Goal: Transaction & Acquisition: Purchase product/service

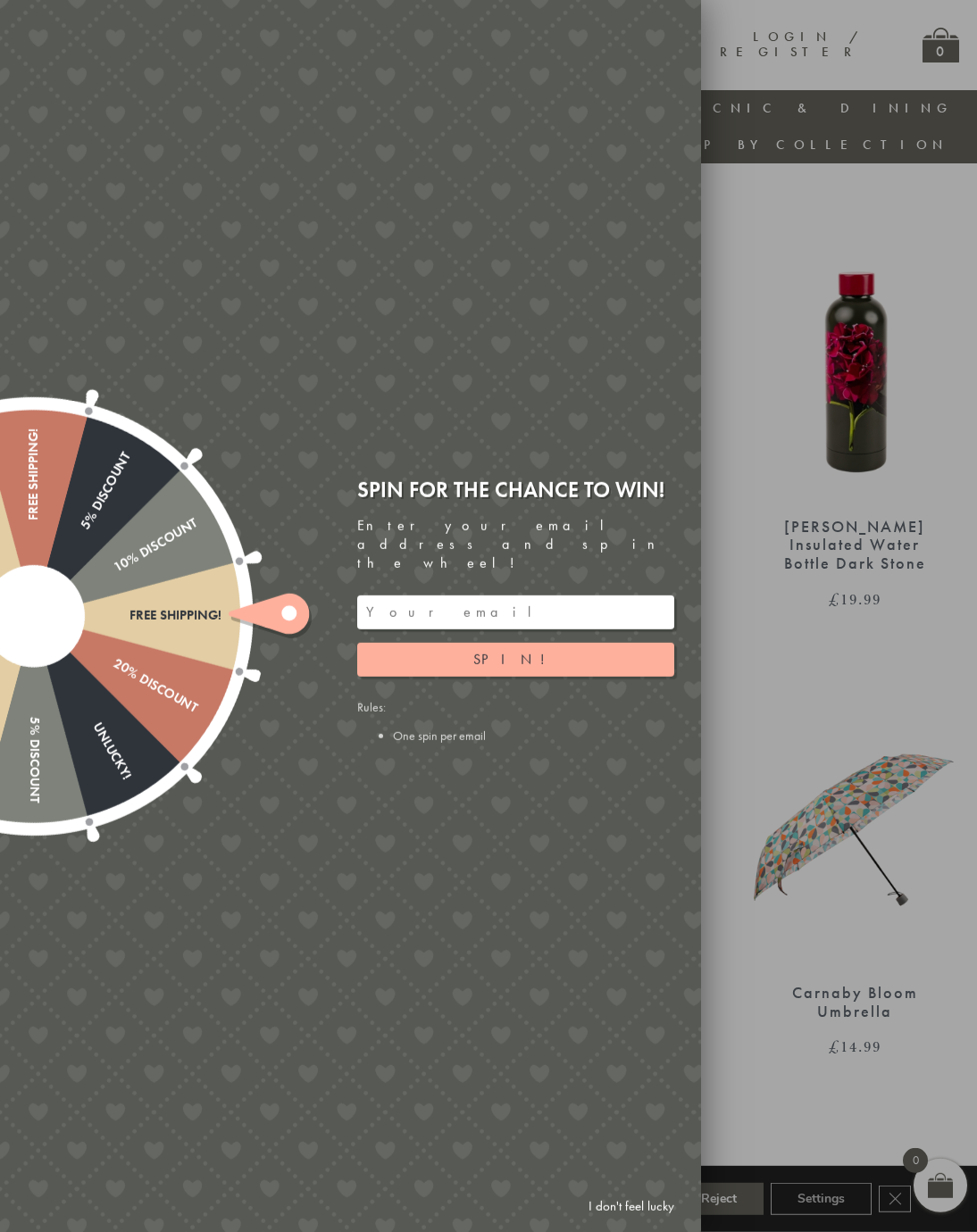
click at [673, 1212] on link "I don't feel lucky" at bounding box center [631, 1207] width 104 height 33
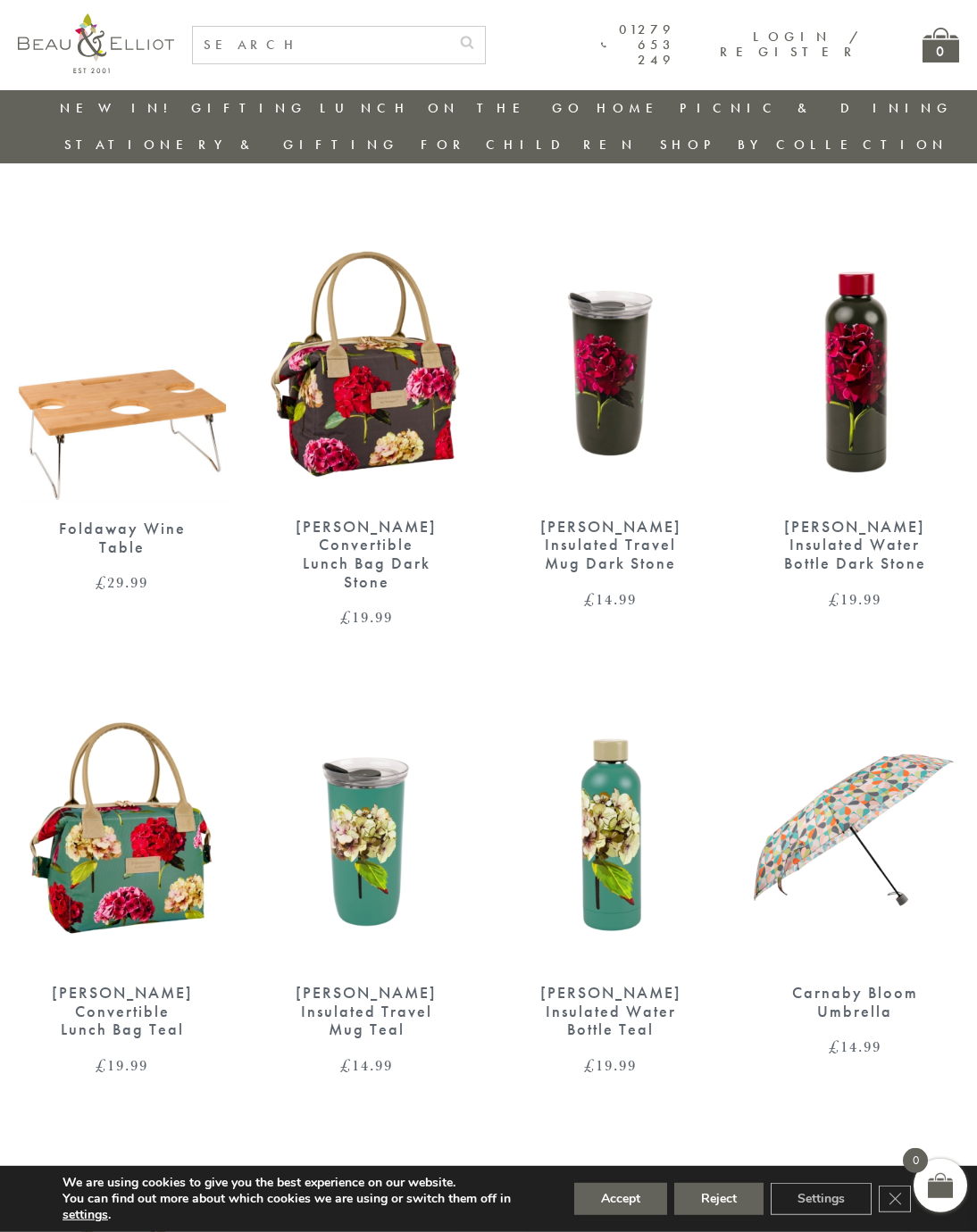
click at [776, 230] on img at bounding box center [856, 365] width 209 height 269
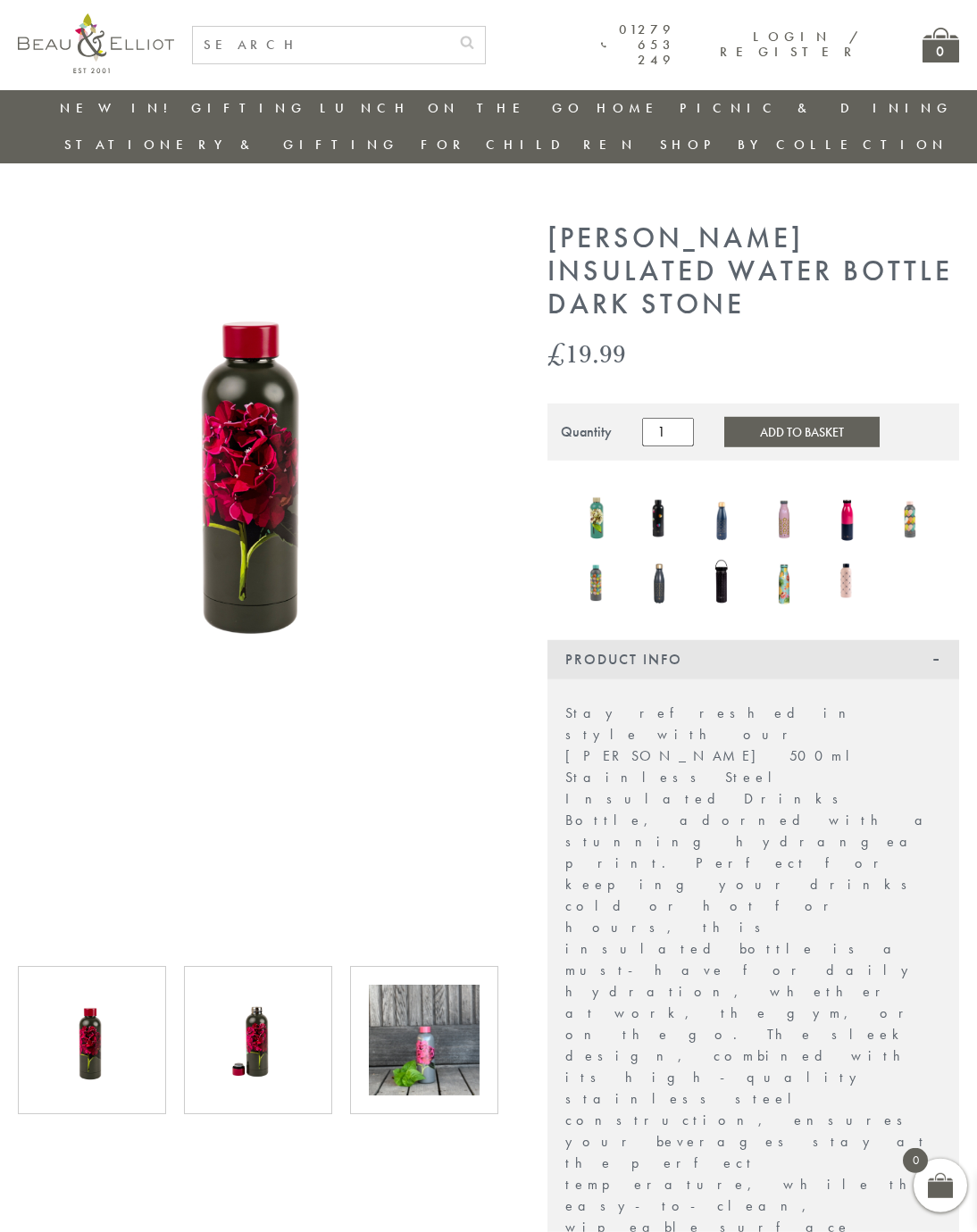
scroll to position [5, 0]
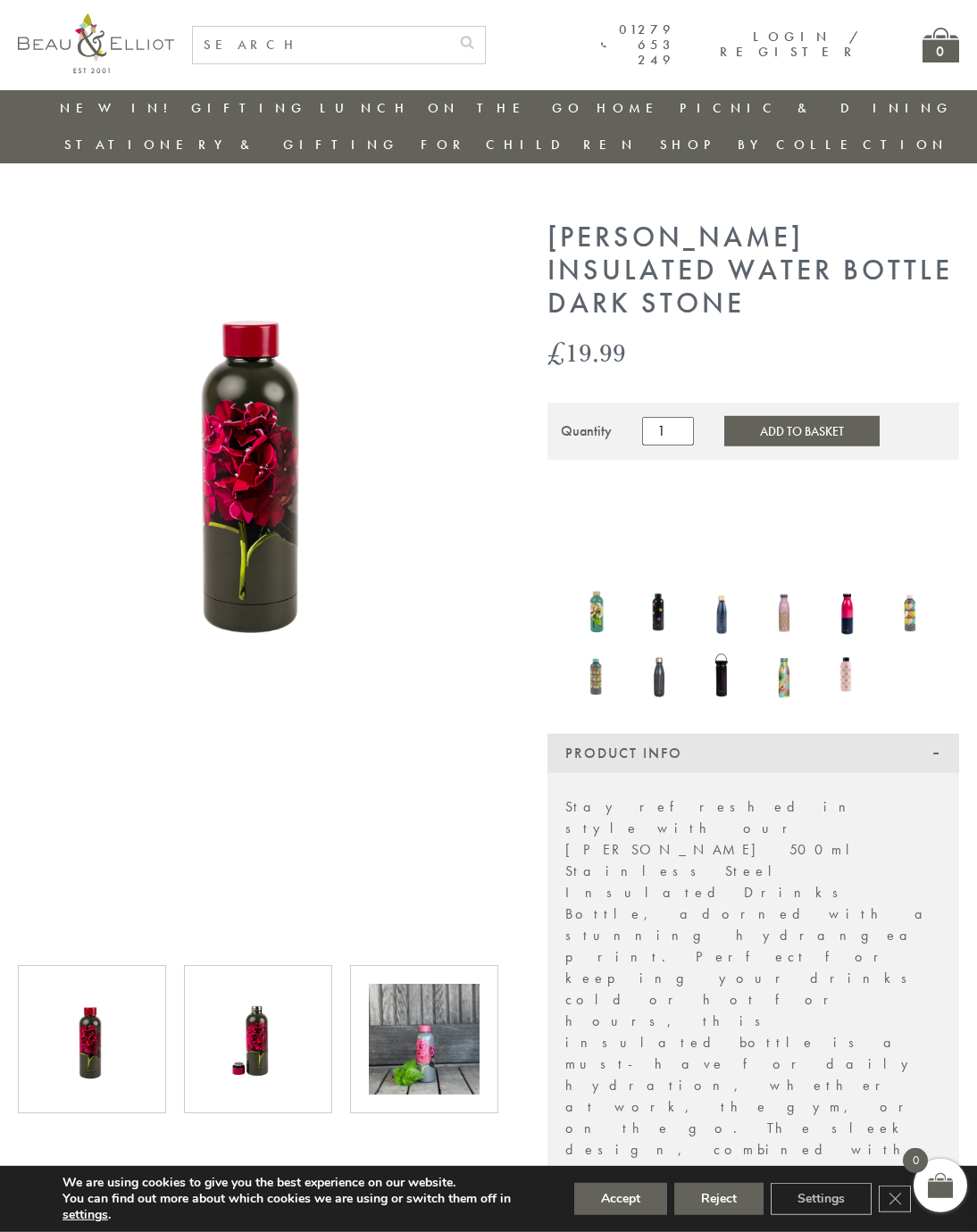
click at [602, 645] on img at bounding box center [596, 674] width 45 height 58
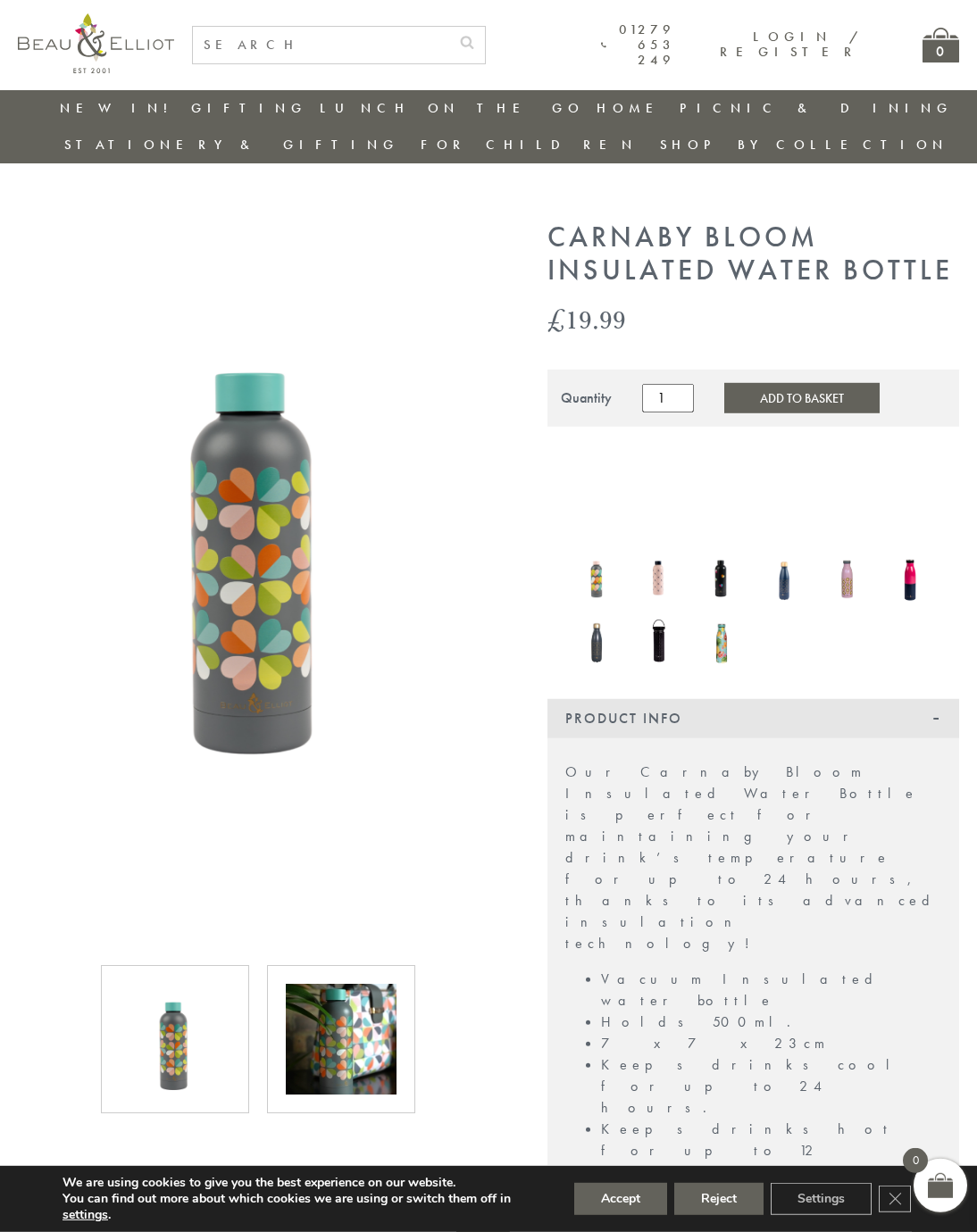
click at [727, 550] on img at bounding box center [722, 578] width 45 height 56
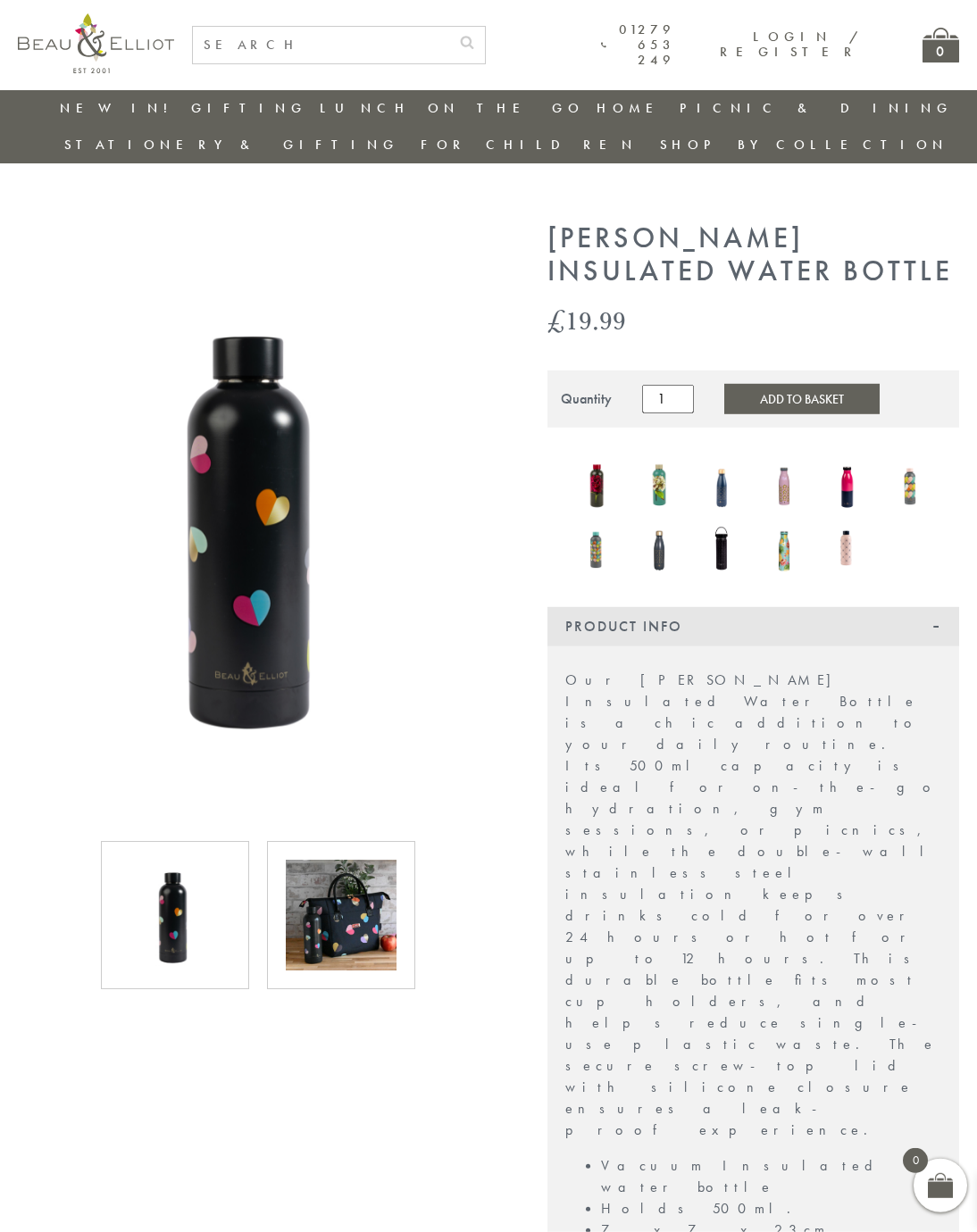
scroll to position [5, 0]
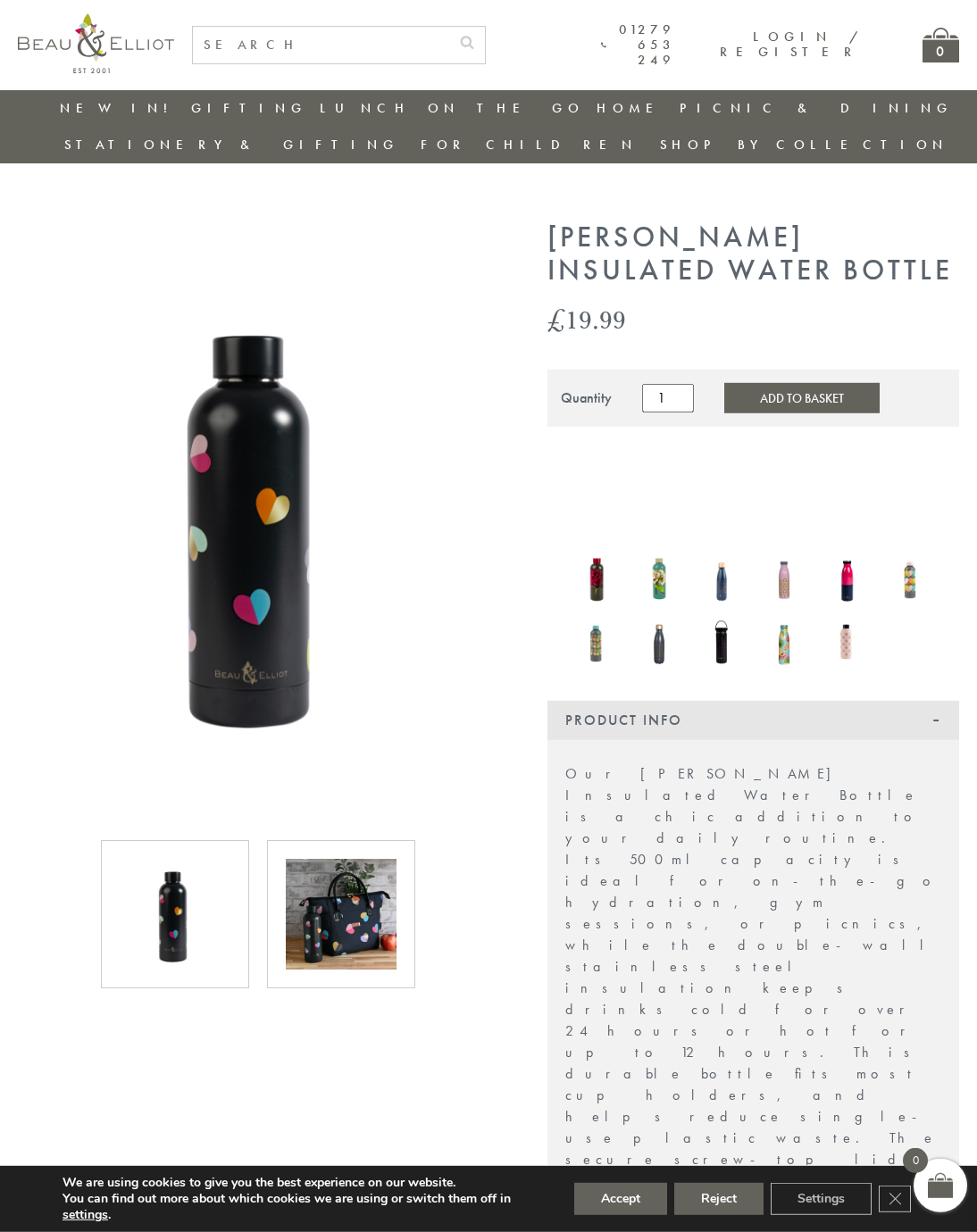
click at [598, 548] on img at bounding box center [596, 578] width 45 height 59
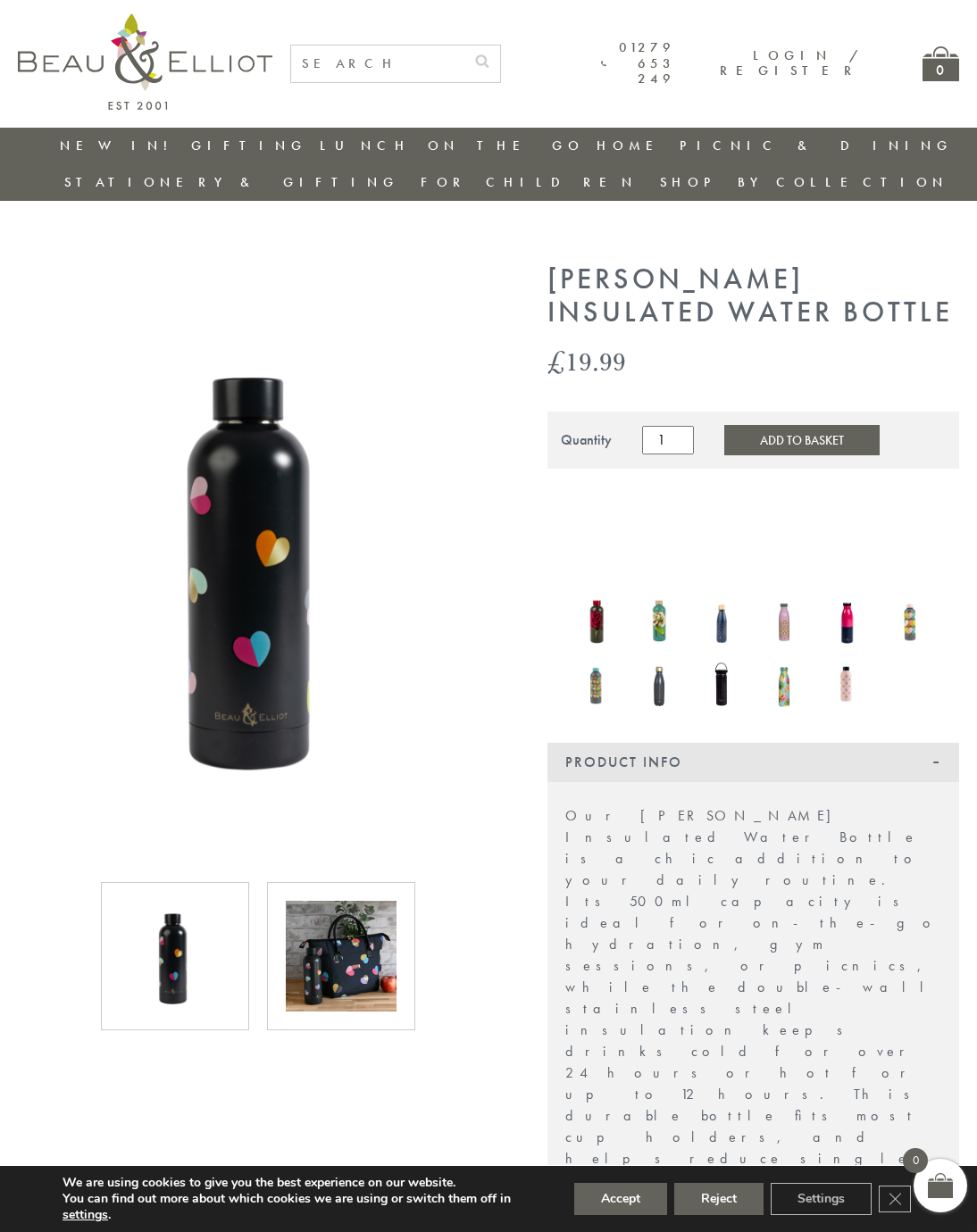
scroll to position [4, 0]
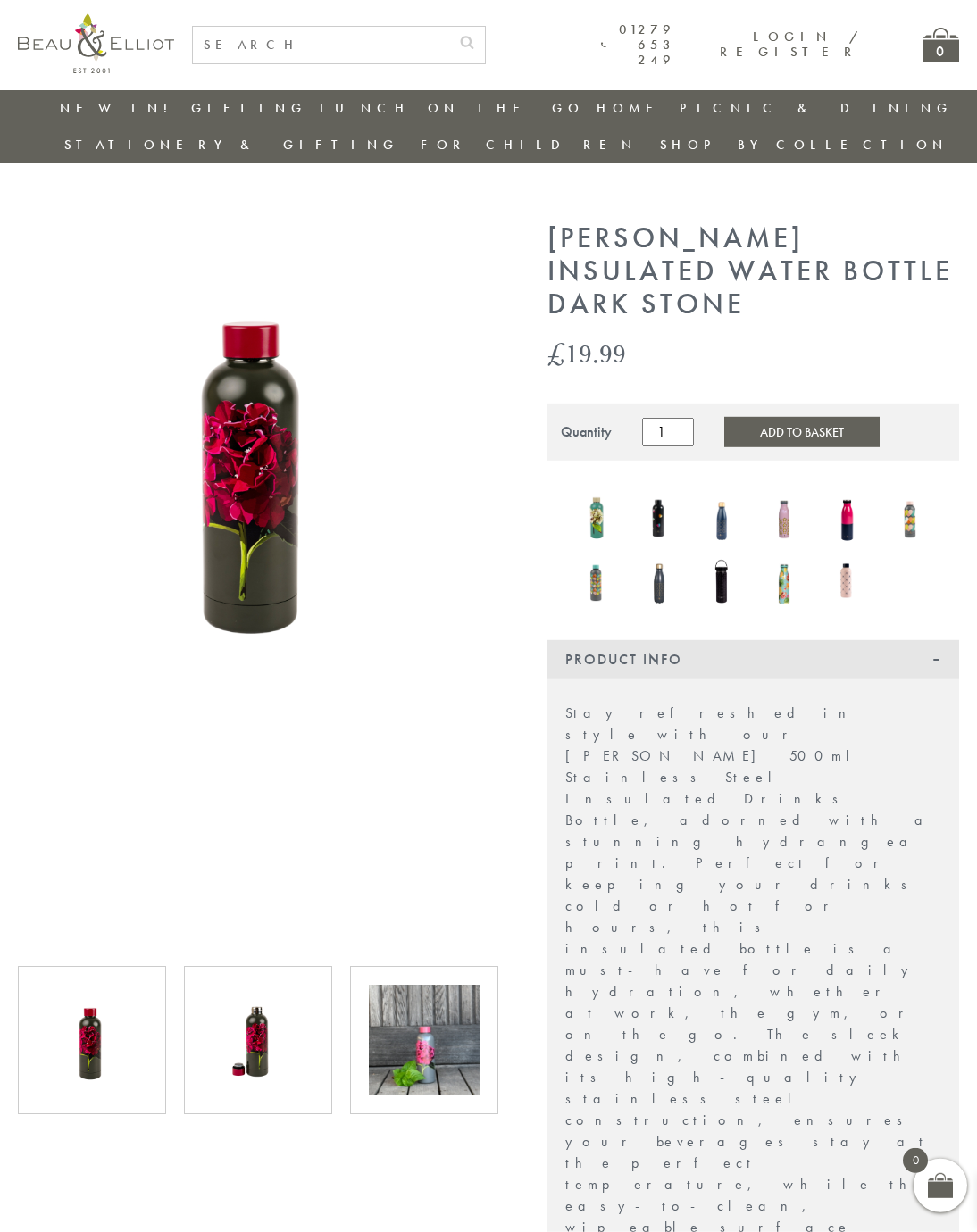
scroll to position [5, 0]
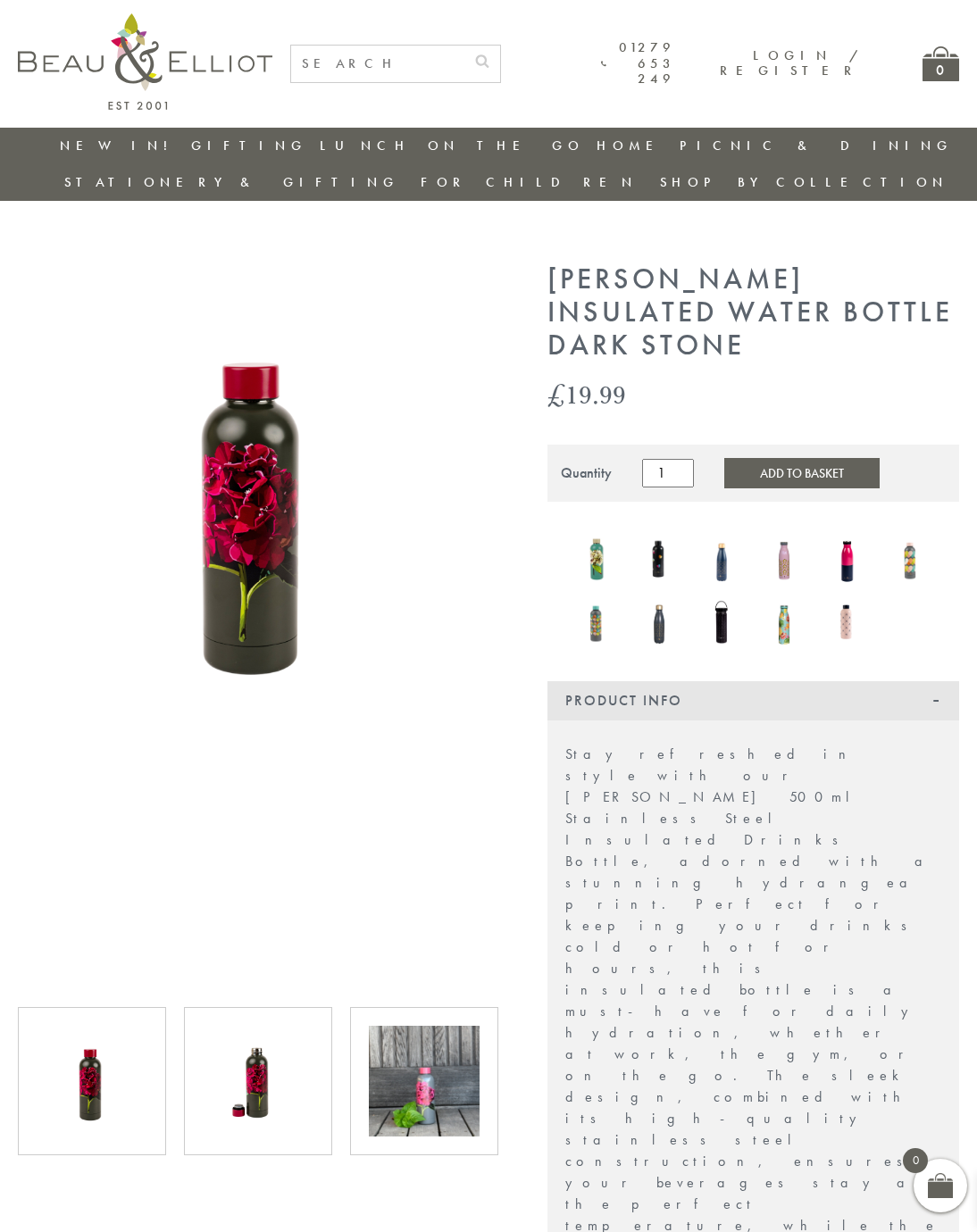
scroll to position [0, 1]
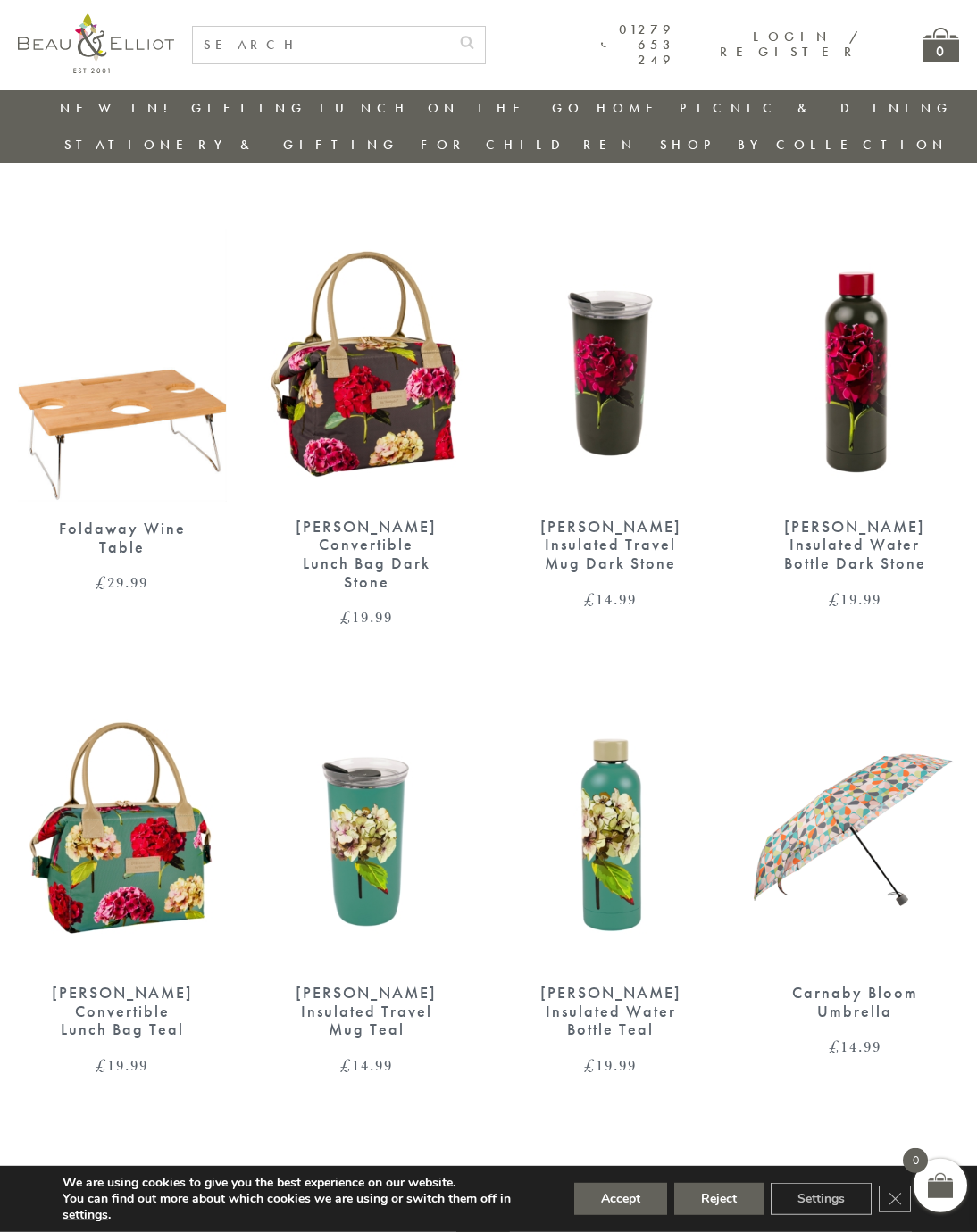
click at [611, 331] on img at bounding box center [611, 365] width 209 height 269
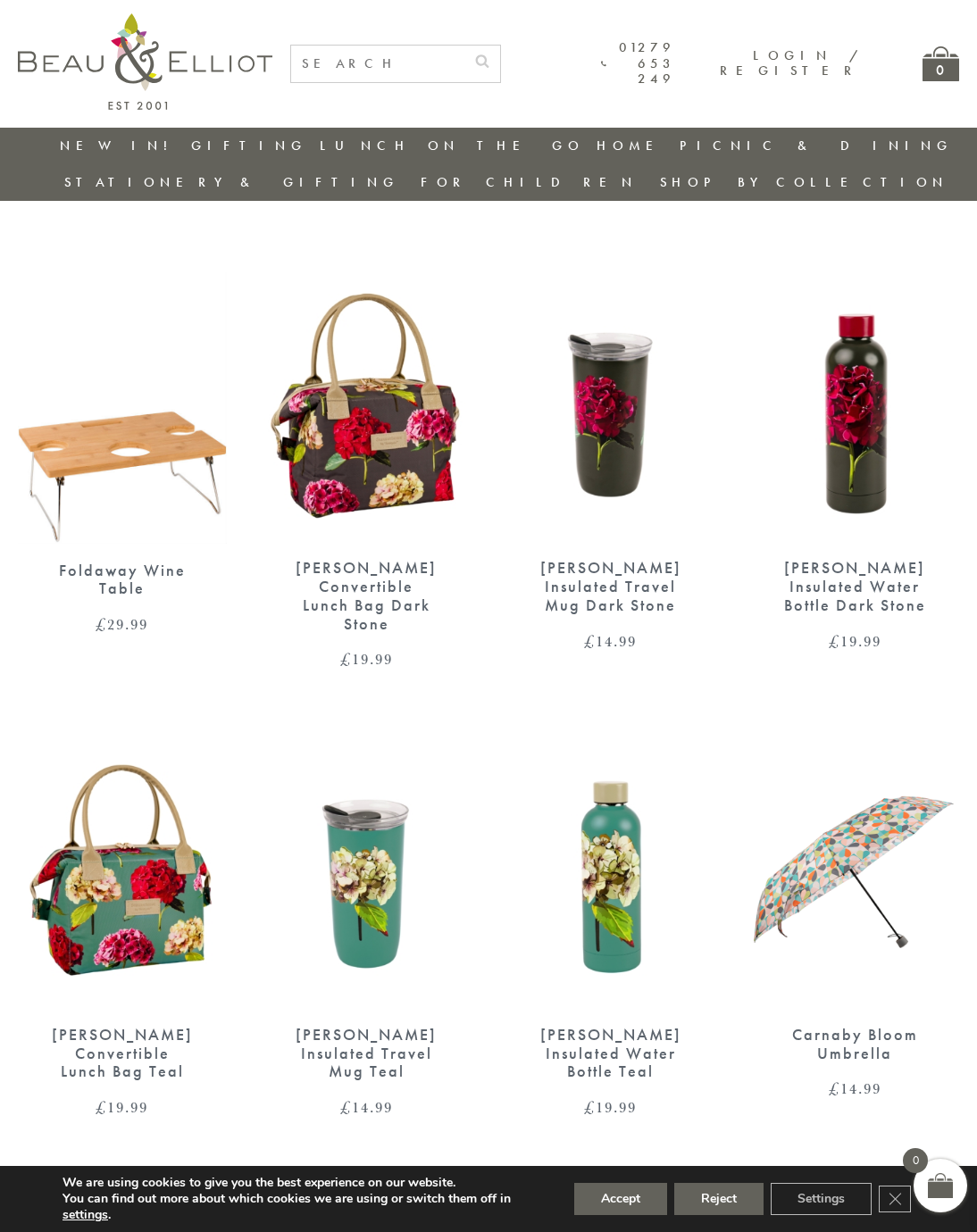
click at [360, 396] on img at bounding box center [368, 407] width 209 height 269
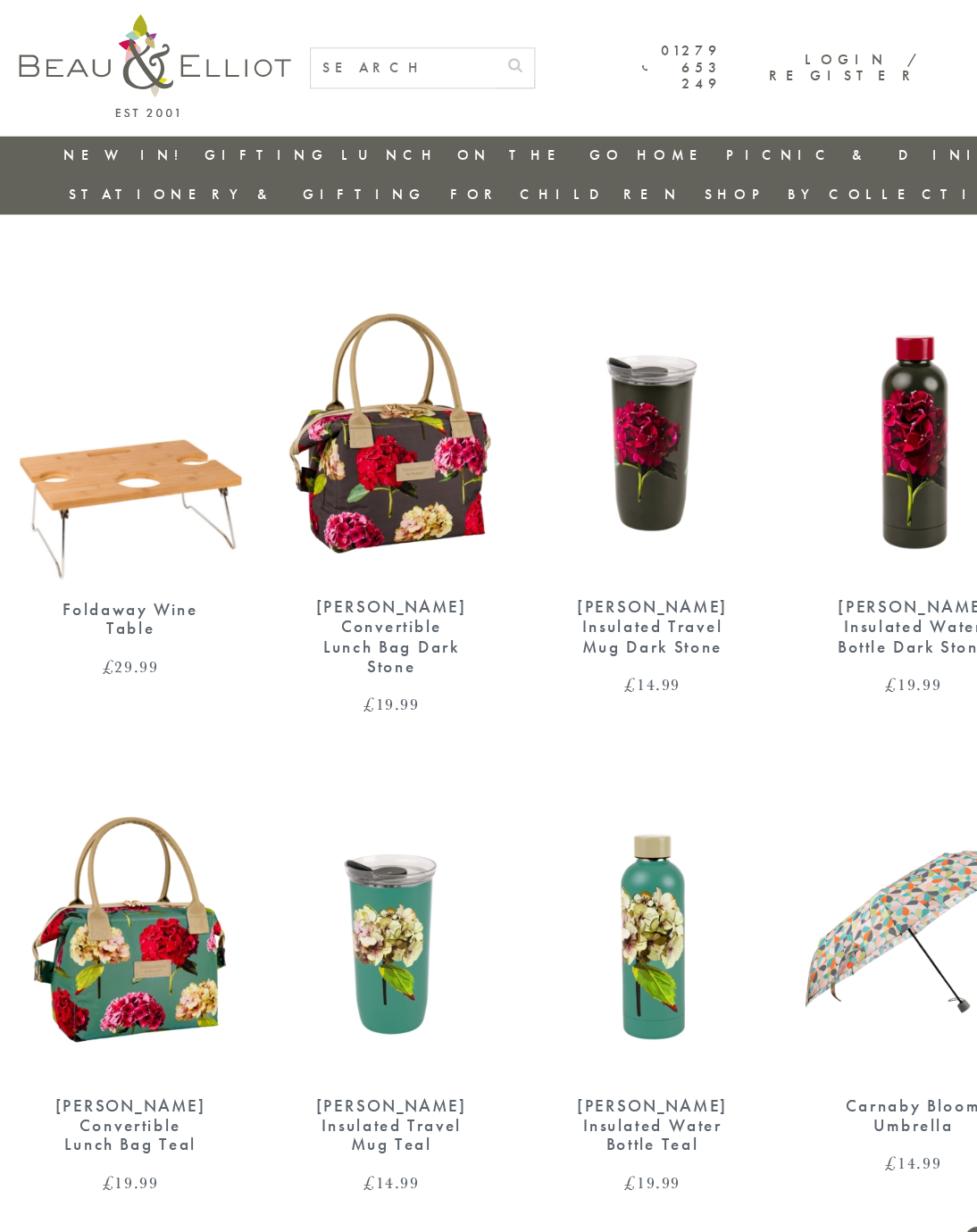
scroll to position [4, 0]
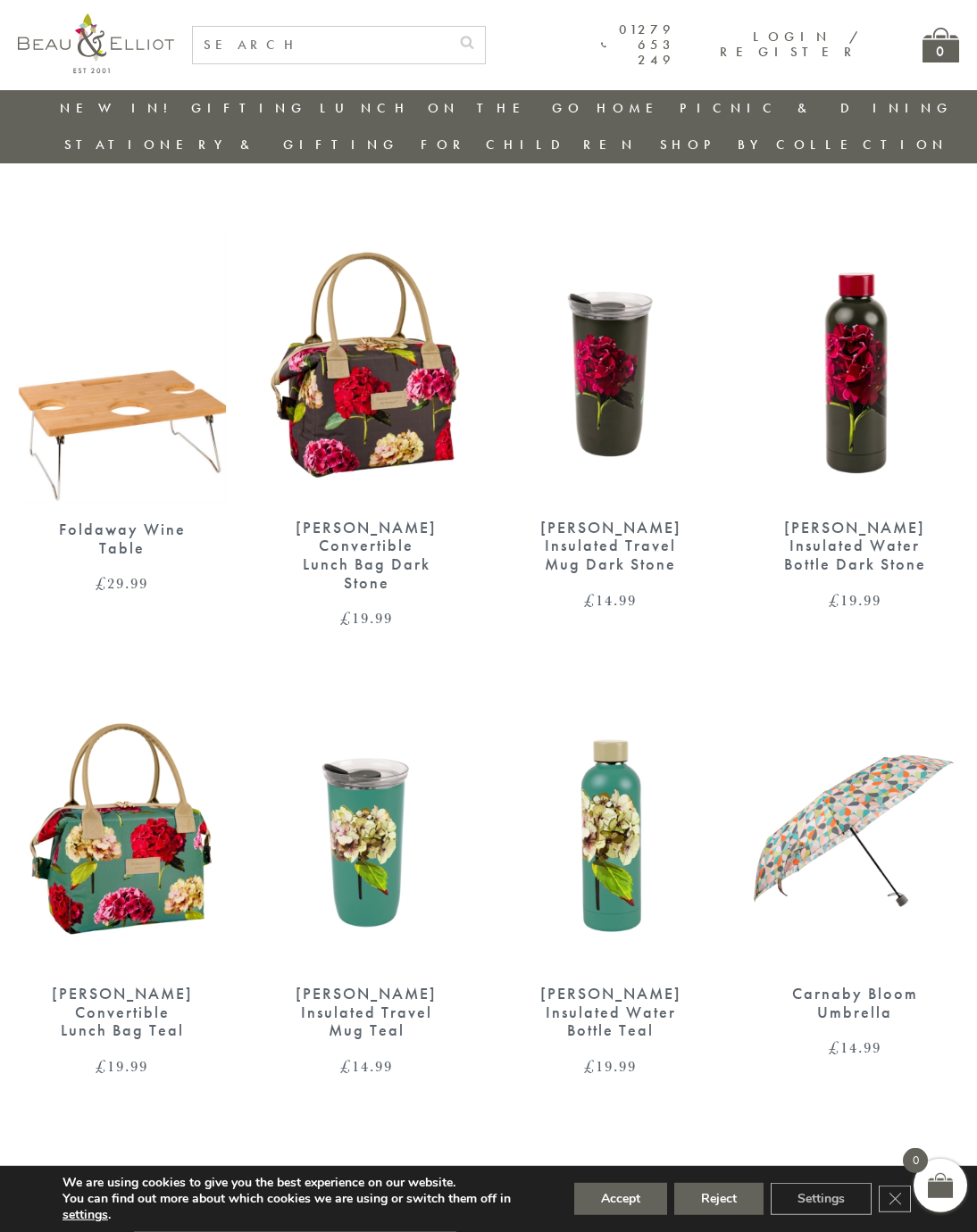
click at [854, 334] on img at bounding box center [856, 366] width 209 height 269
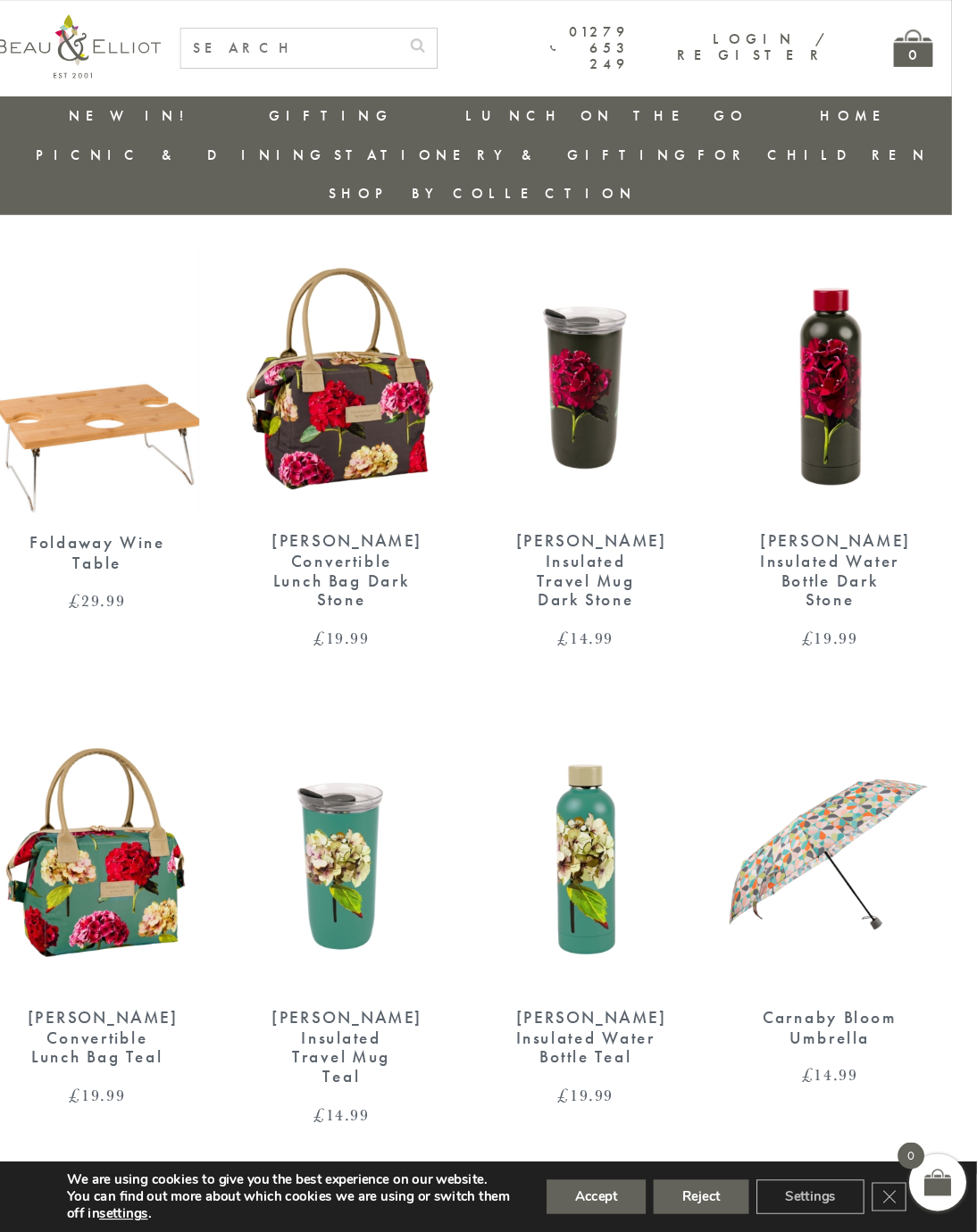
scroll to position [45, 17]
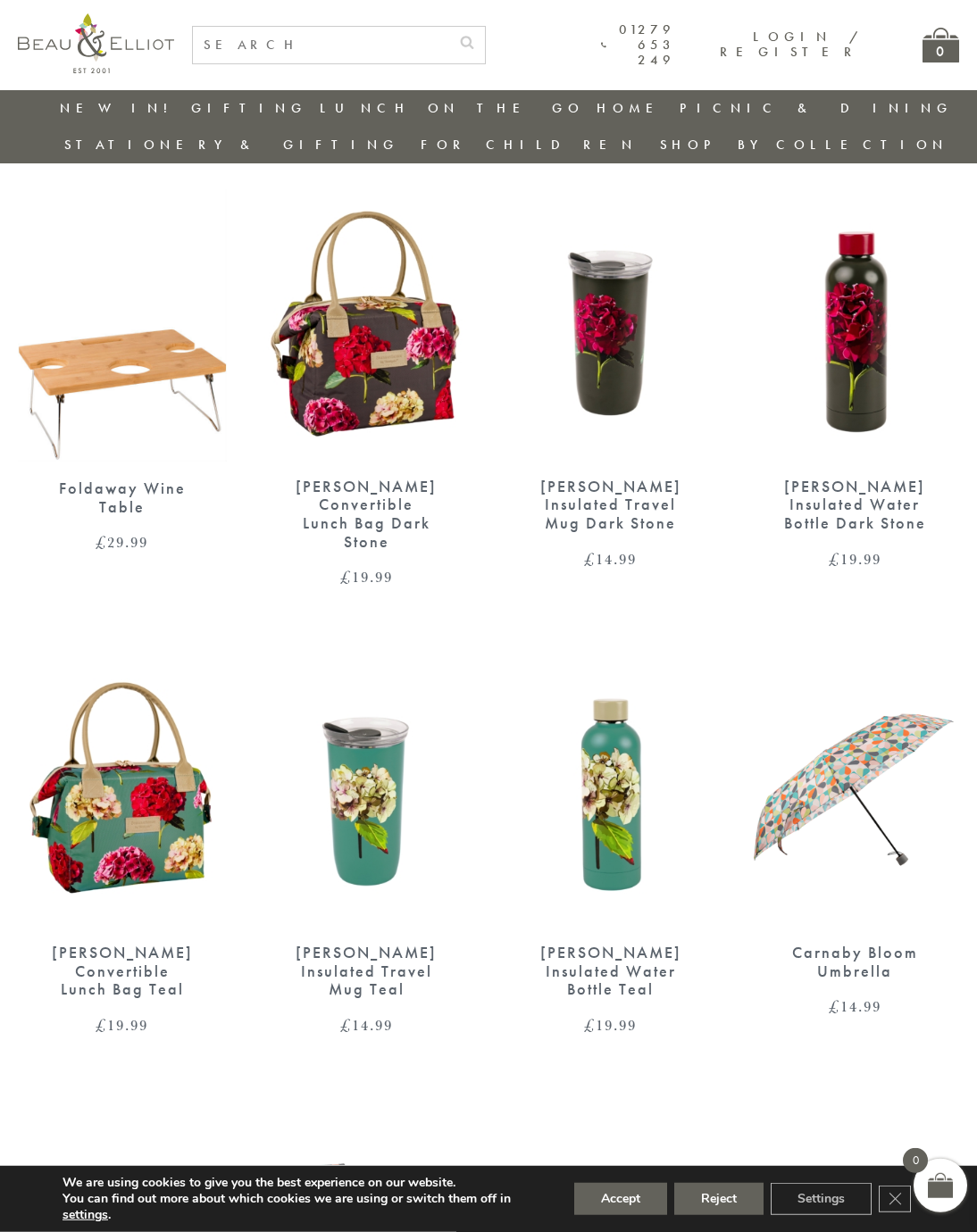
click at [614, 1215] on button "Accept" at bounding box center [620, 1199] width 93 height 33
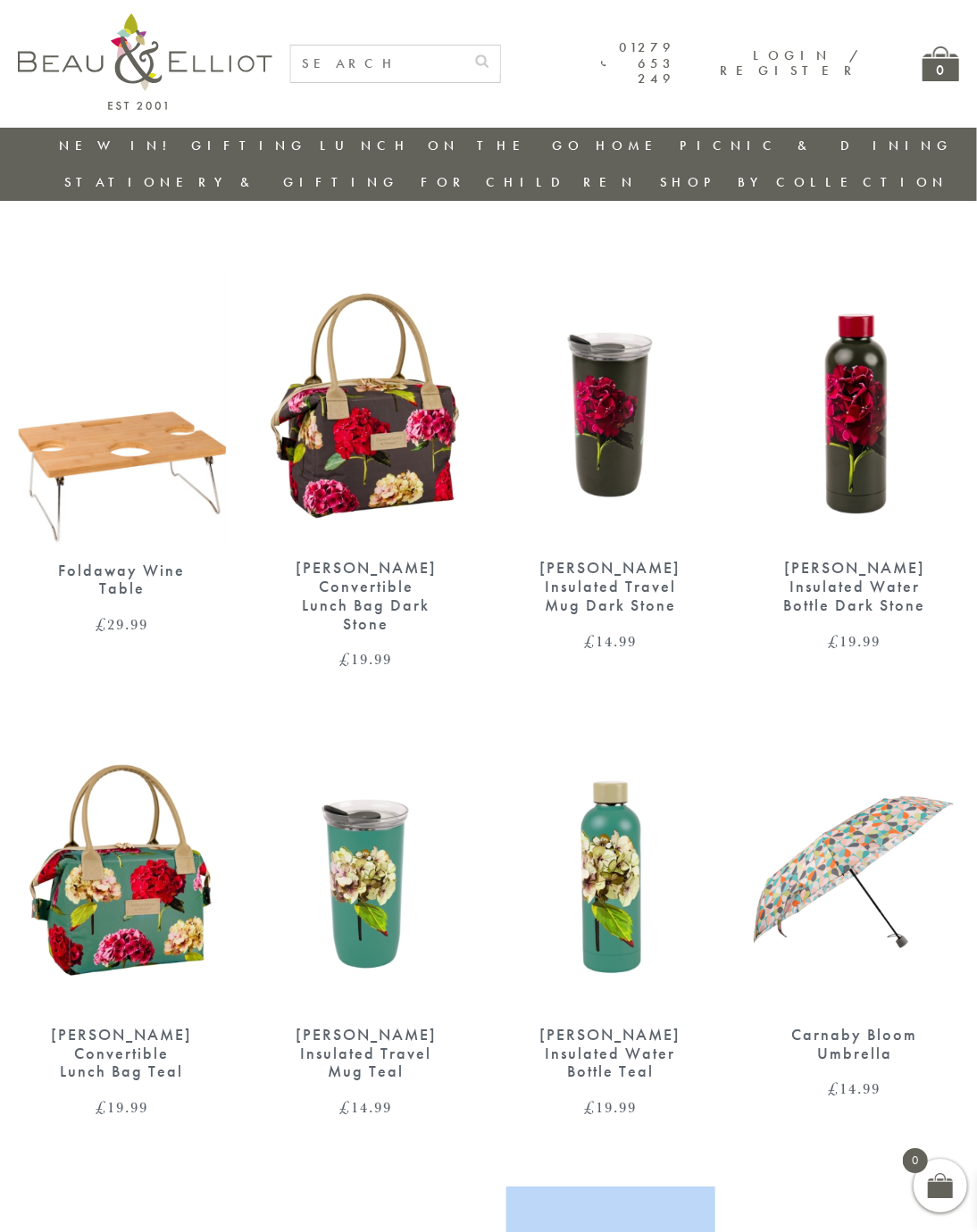
scroll to position [0, 17]
click at [327, 560] on div "Sarah Kelleher Convertible Lunch Bag Dark Stone" at bounding box center [367, 596] width 147 height 74
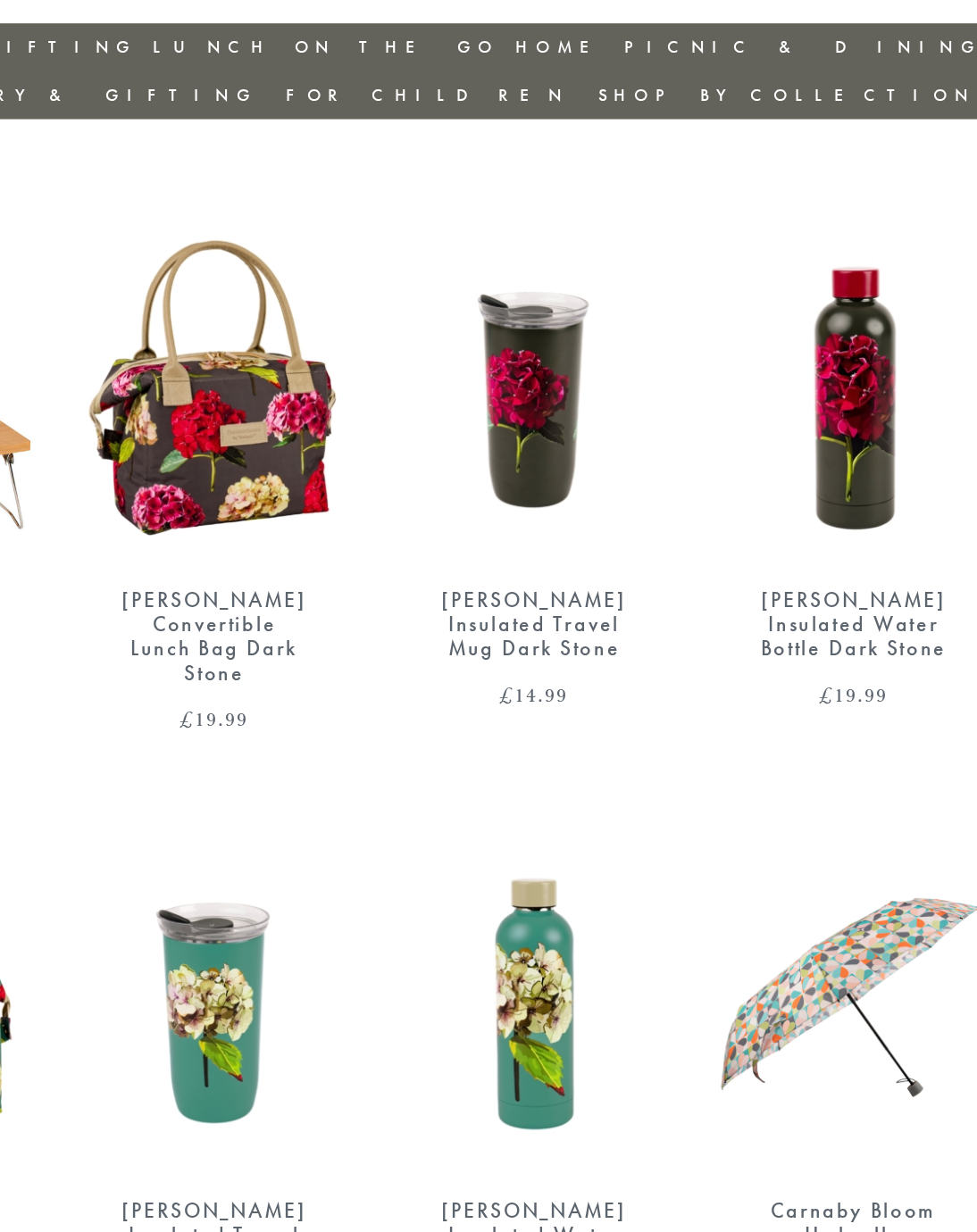
click at [537, 522] on div "Sarah Kelleher Insulated Travel Mug Dark Stone" at bounding box center [610, 550] width 147 height 56
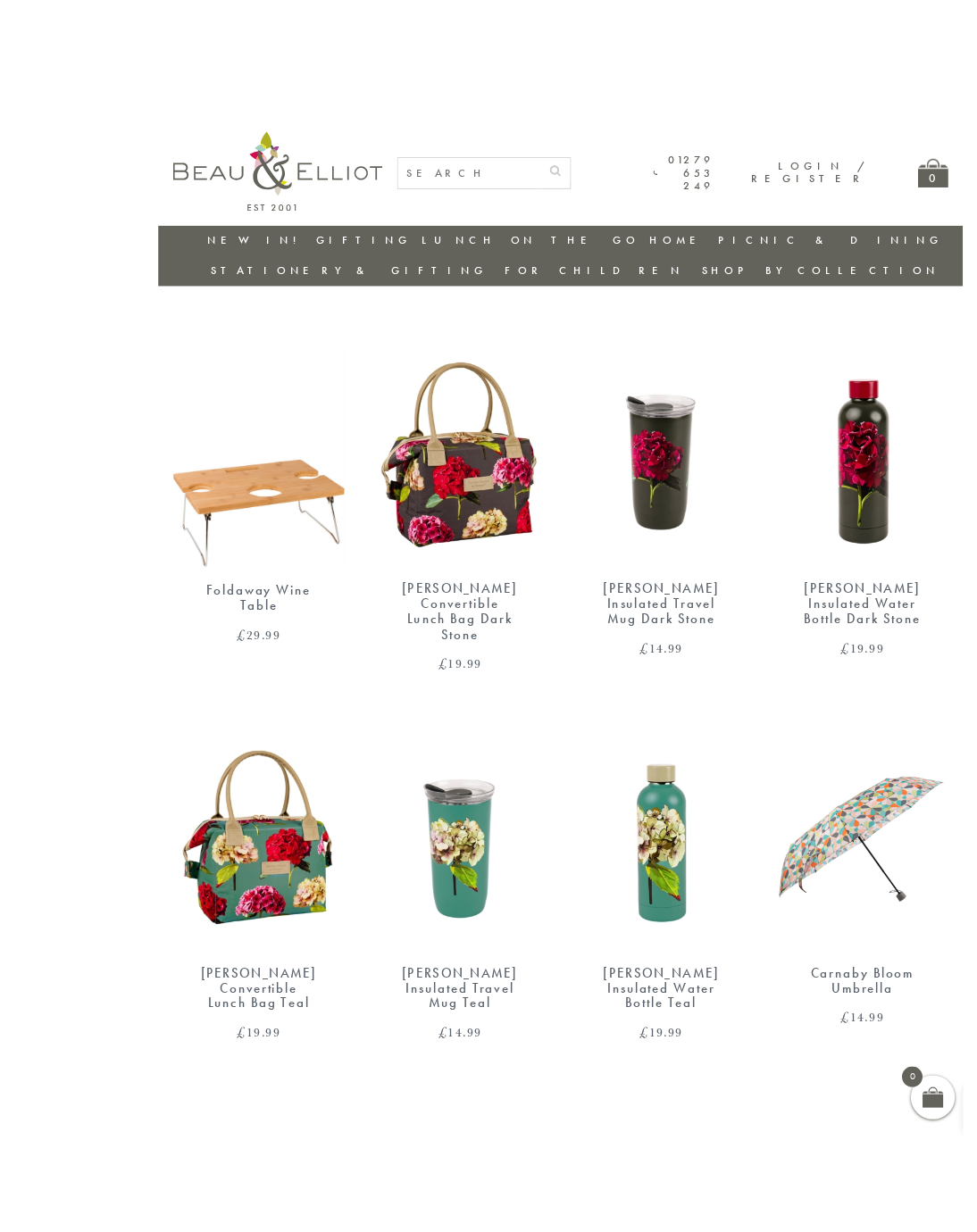
scroll to position [0, 2]
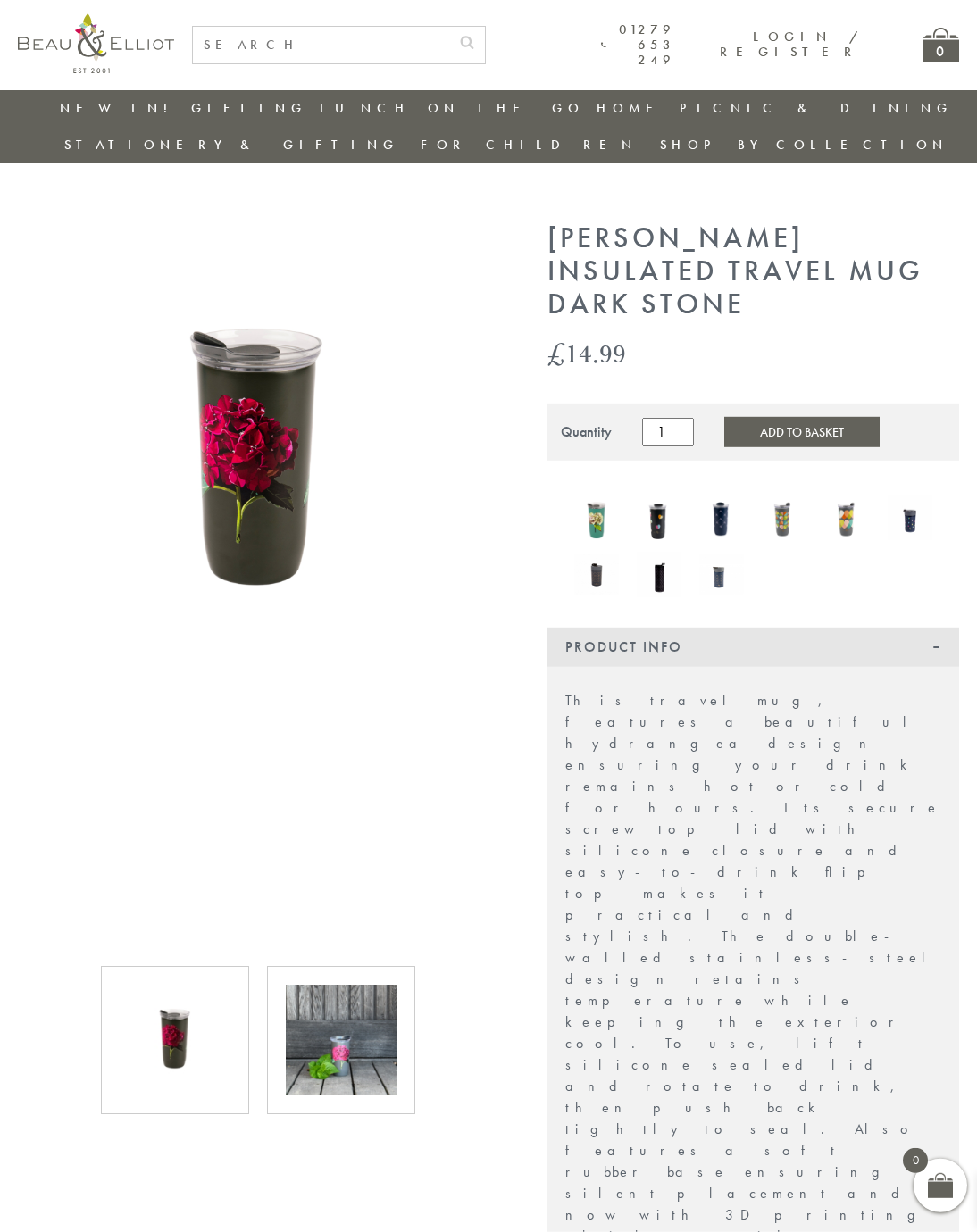
scroll to position [5, 0]
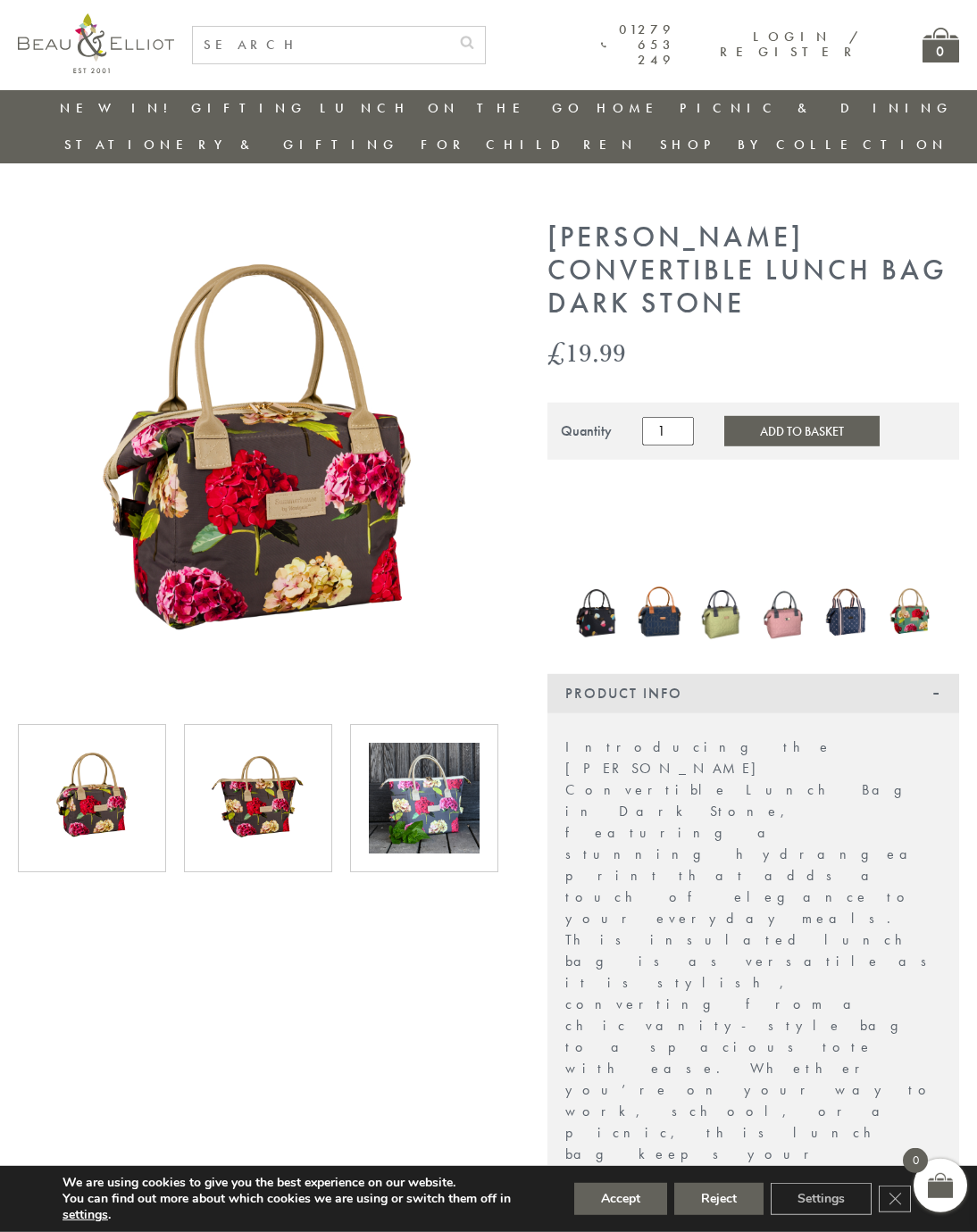
click at [430, 752] on img at bounding box center [423, 797] width 110 height 110
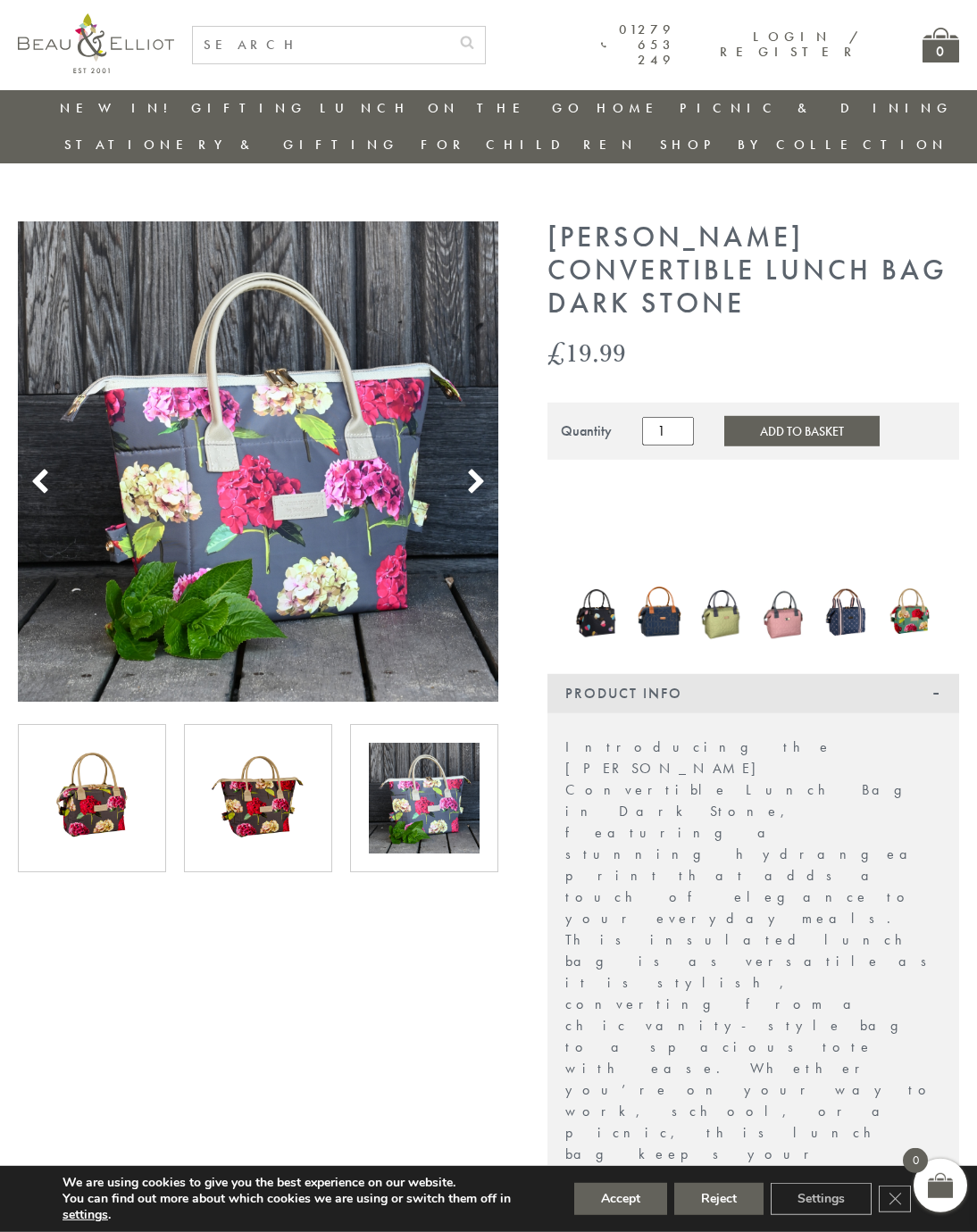
click at [96, 761] on img at bounding box center [91, 797] width 110 height 110
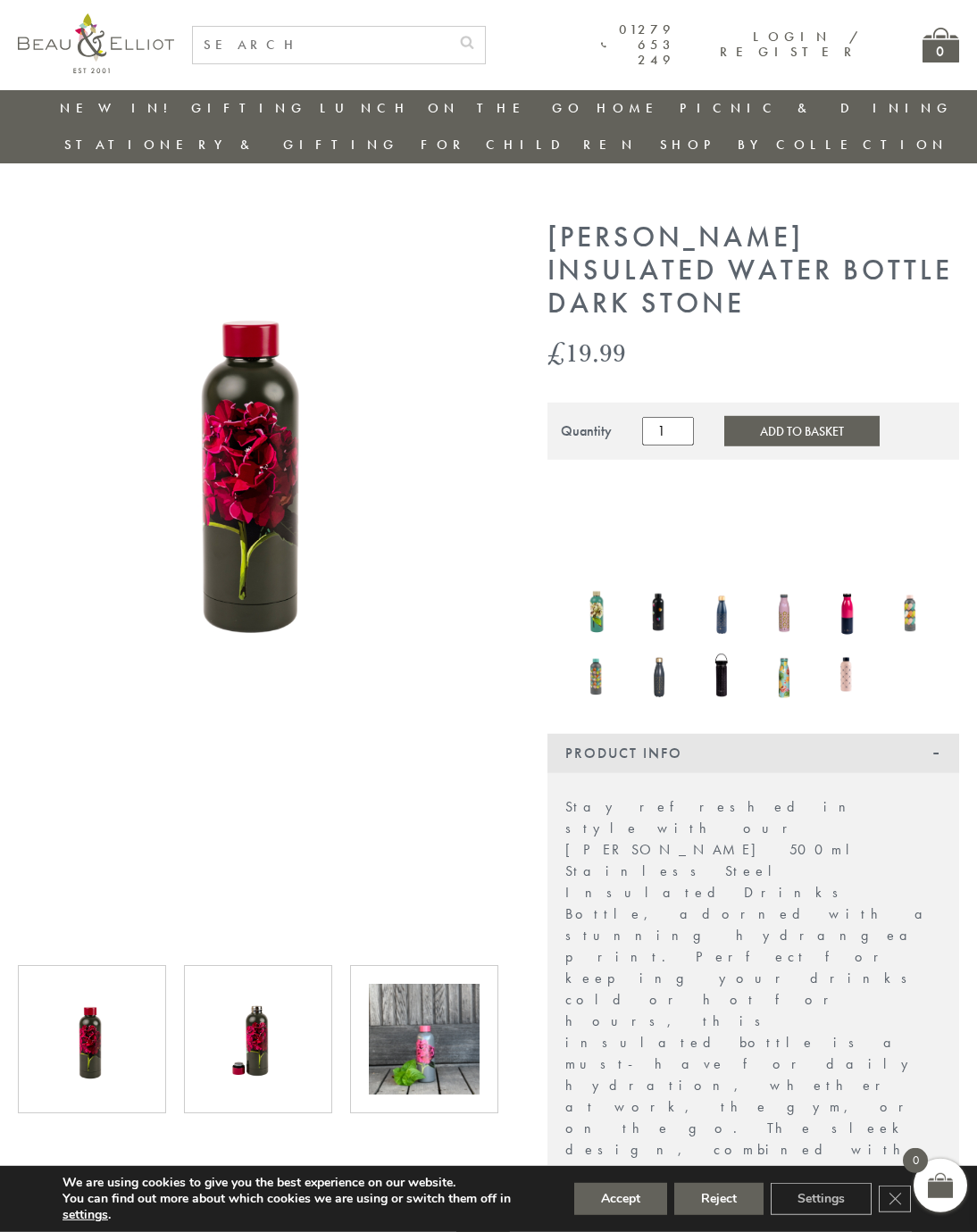
click at [256, 991] on img at bounding box center [257, 1039] width 110 height 110
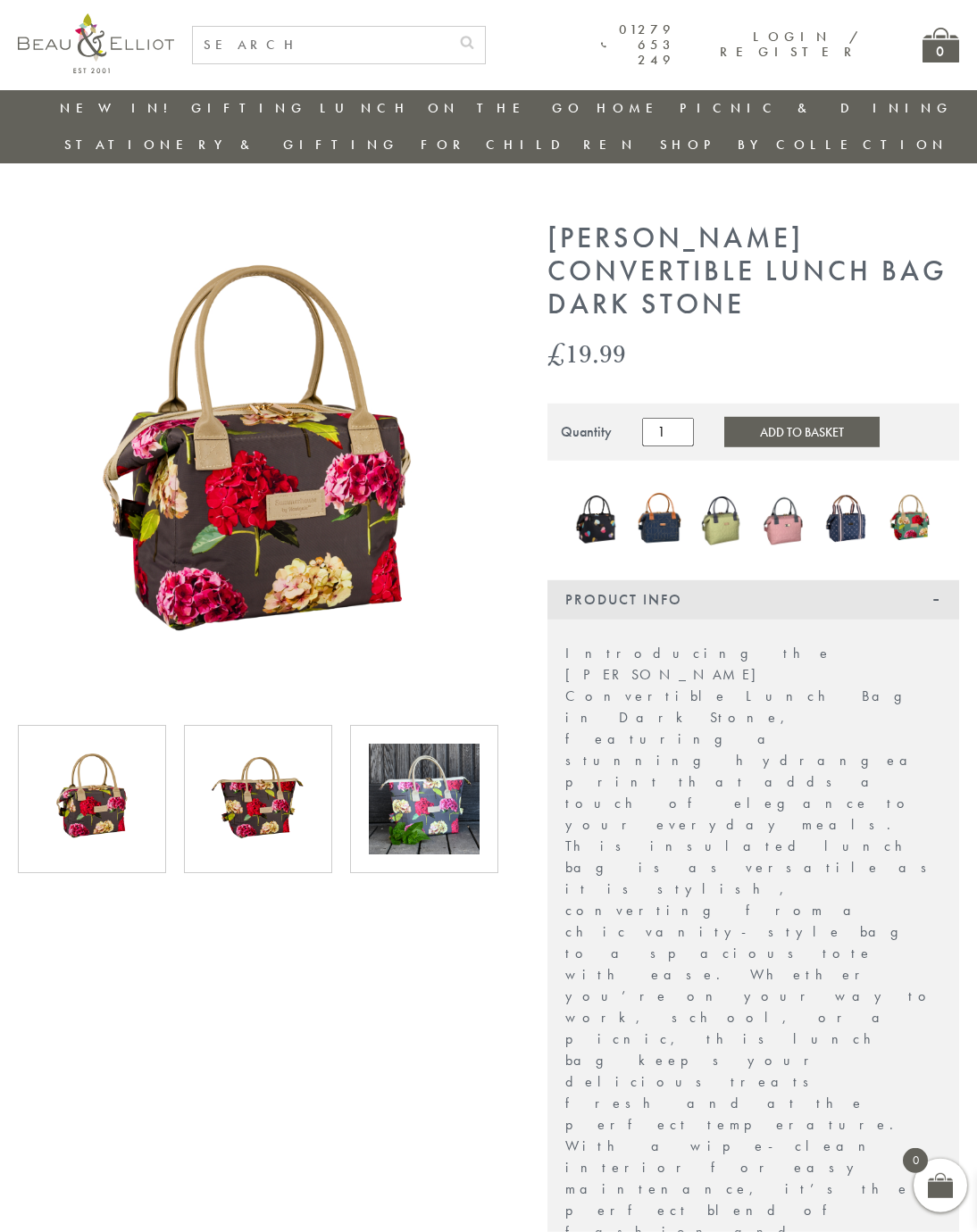
scroll to position [5, 0]
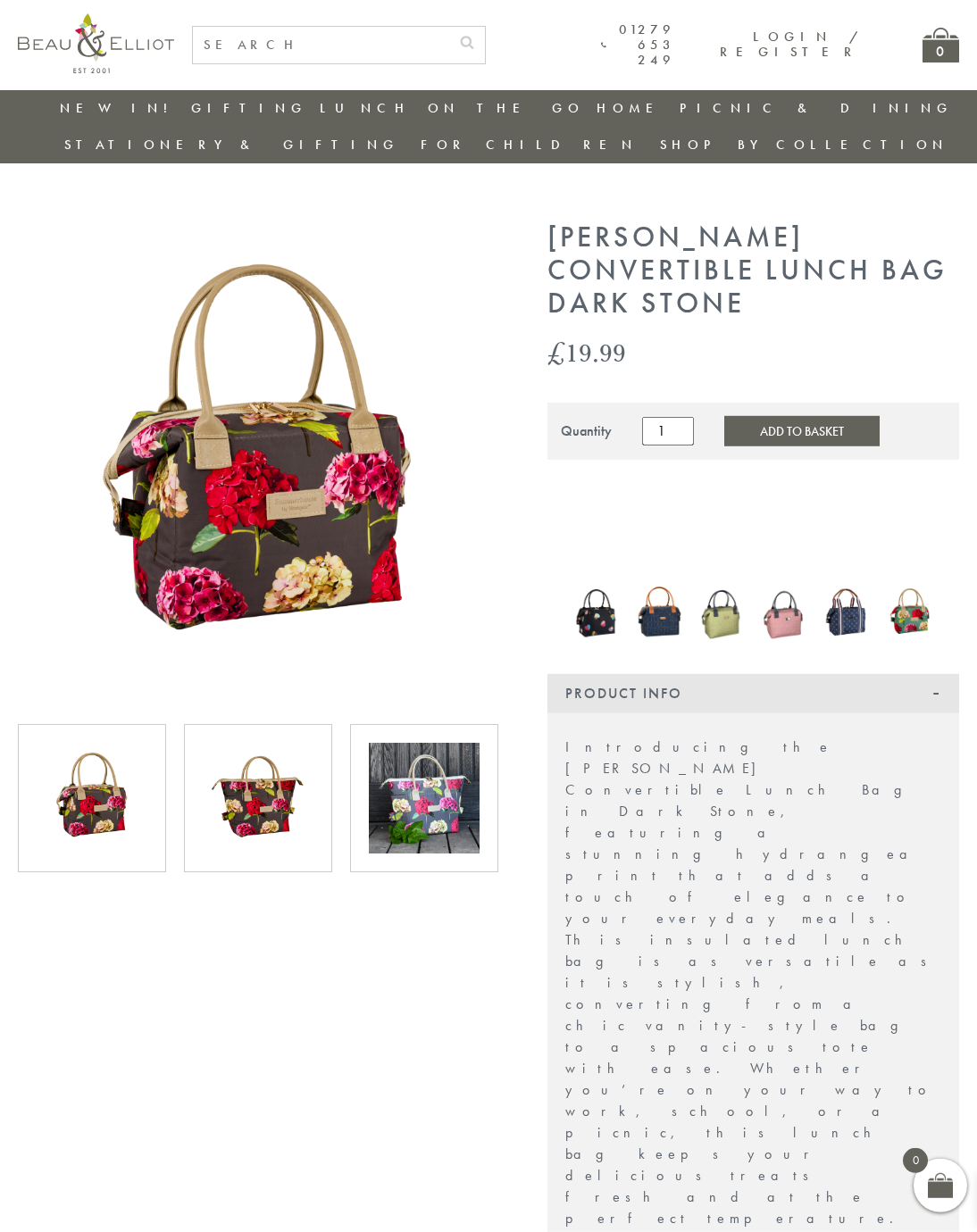
click at [860, 585] on img at bounding box center [846, 612] width 45 height 55
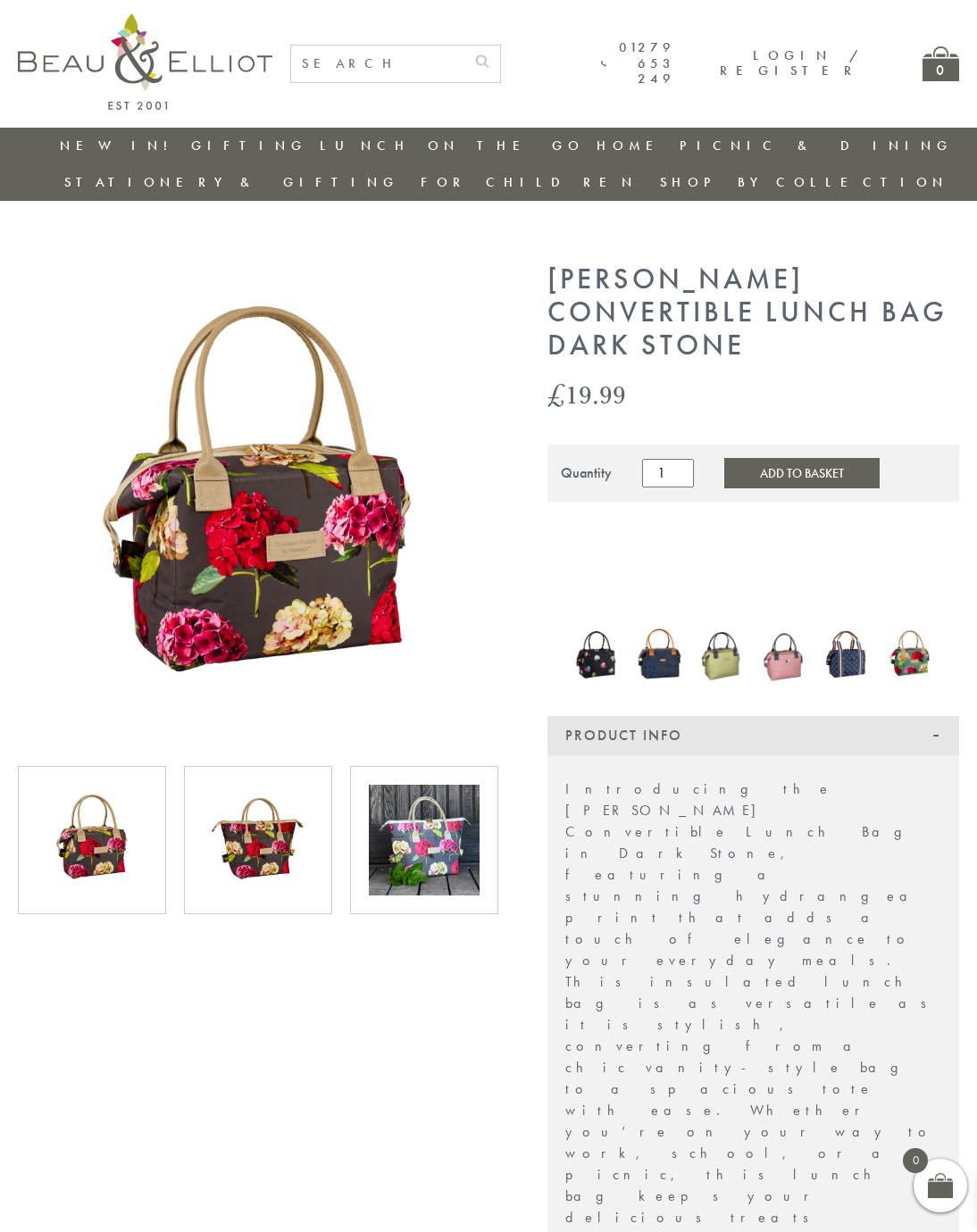
click at [815, 458] on button "Add to Basket" at bounding box center [802, 473] width 155 height 31
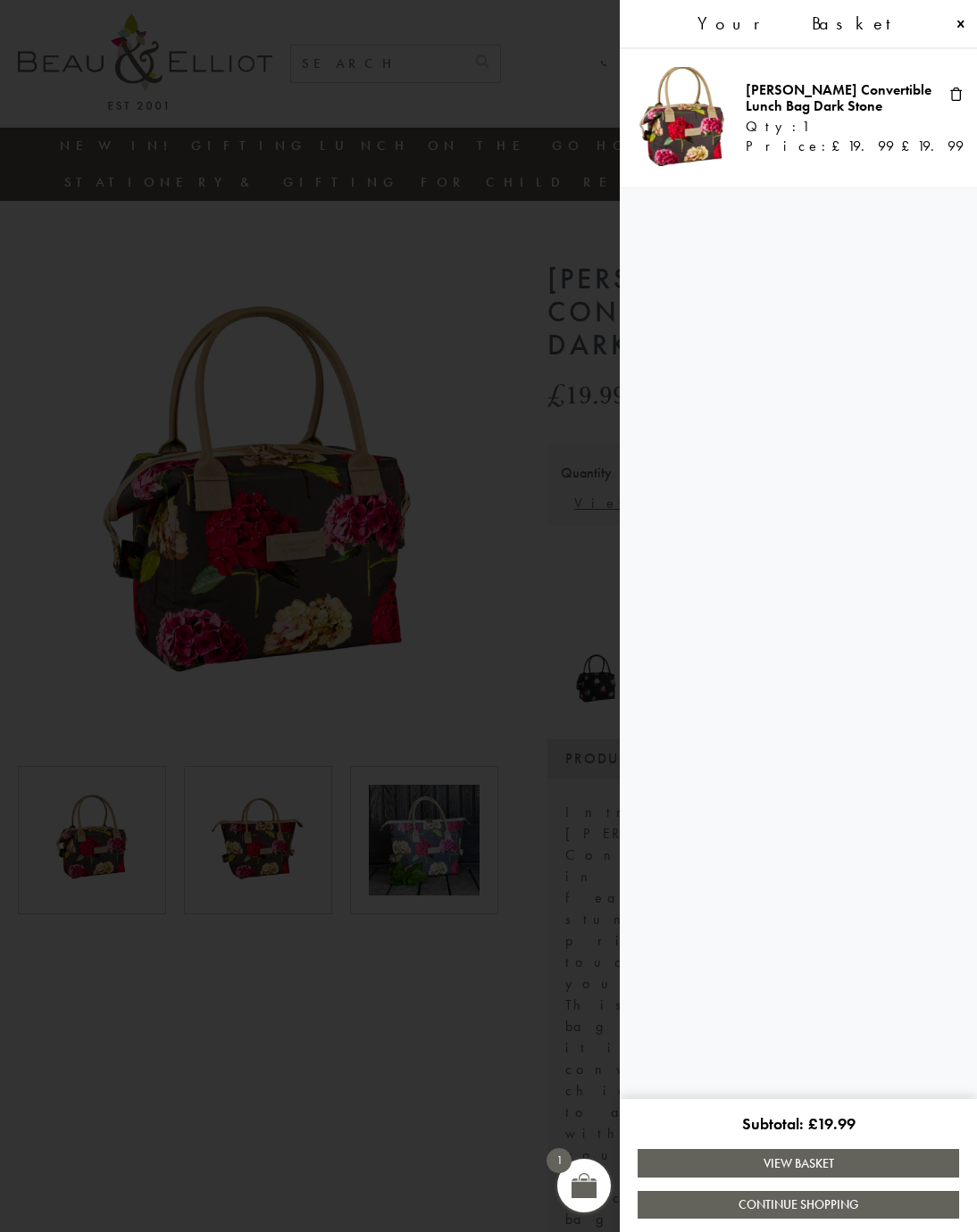
click at [304, 118] on span at bounding box center [488, 616] width 977 height 1232
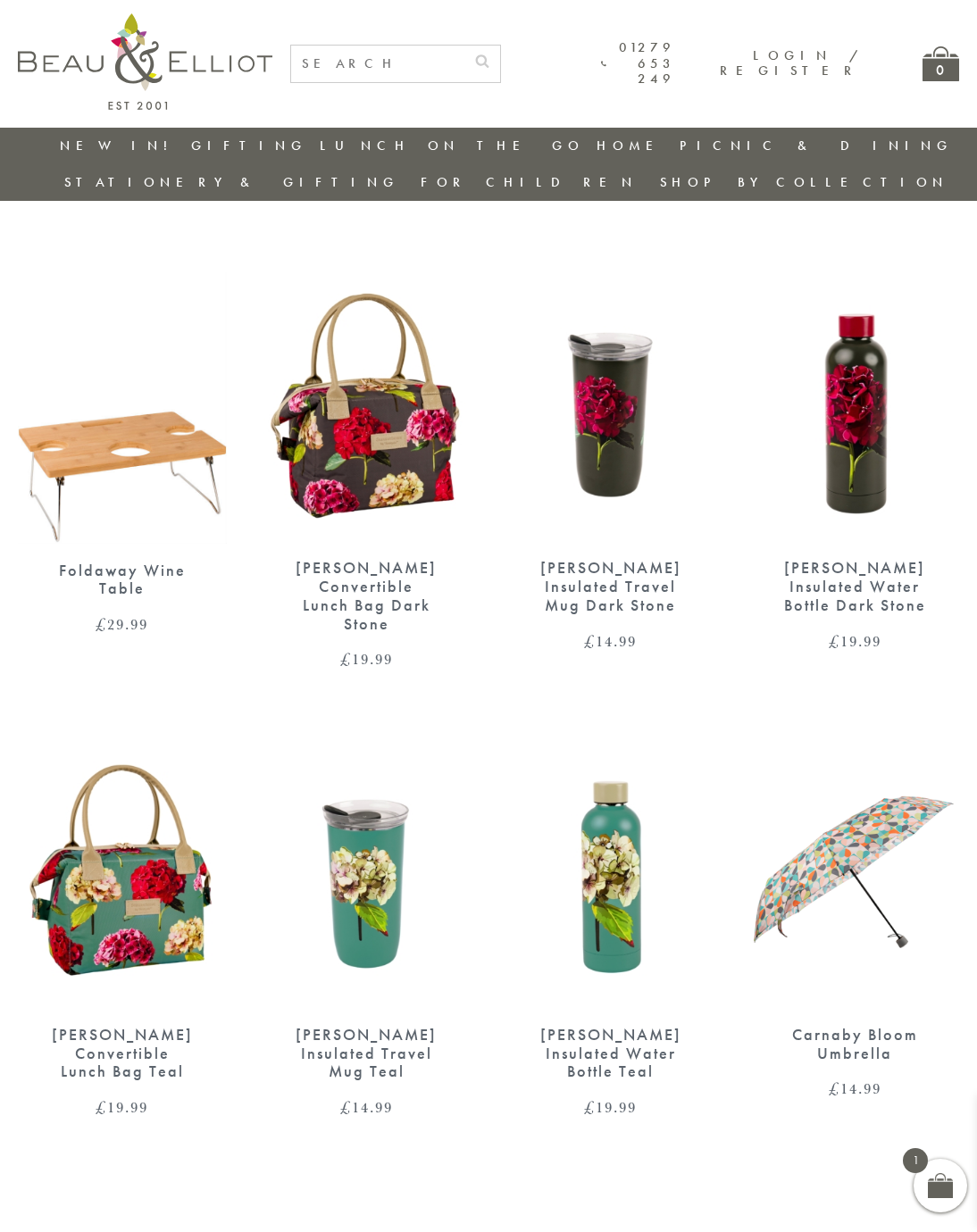
click at [611, 343] on img at bounding box center [611, 407] width 209 height 269
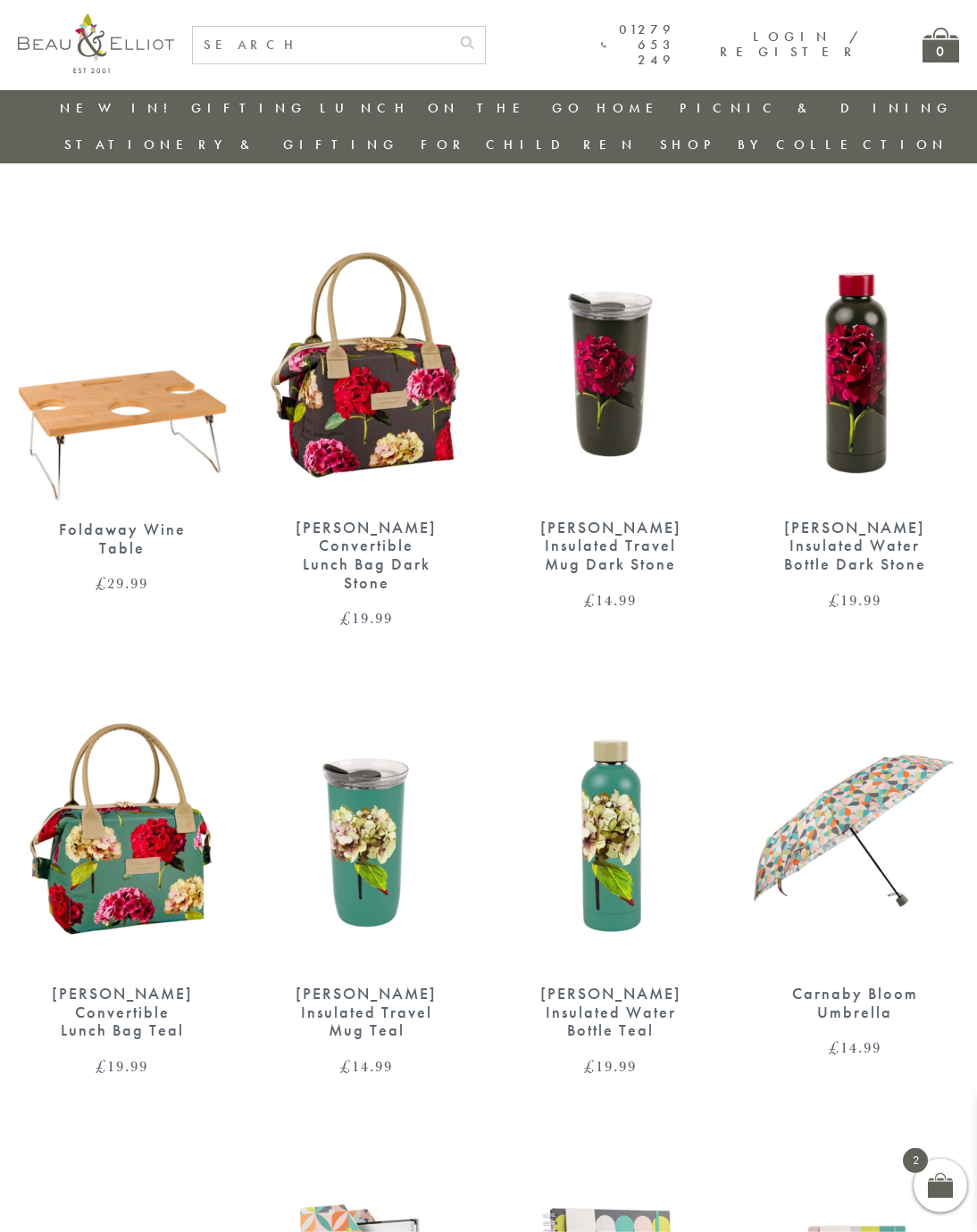
click at [860, 328] on img at bounding box center [856, 366] width 209 height 269
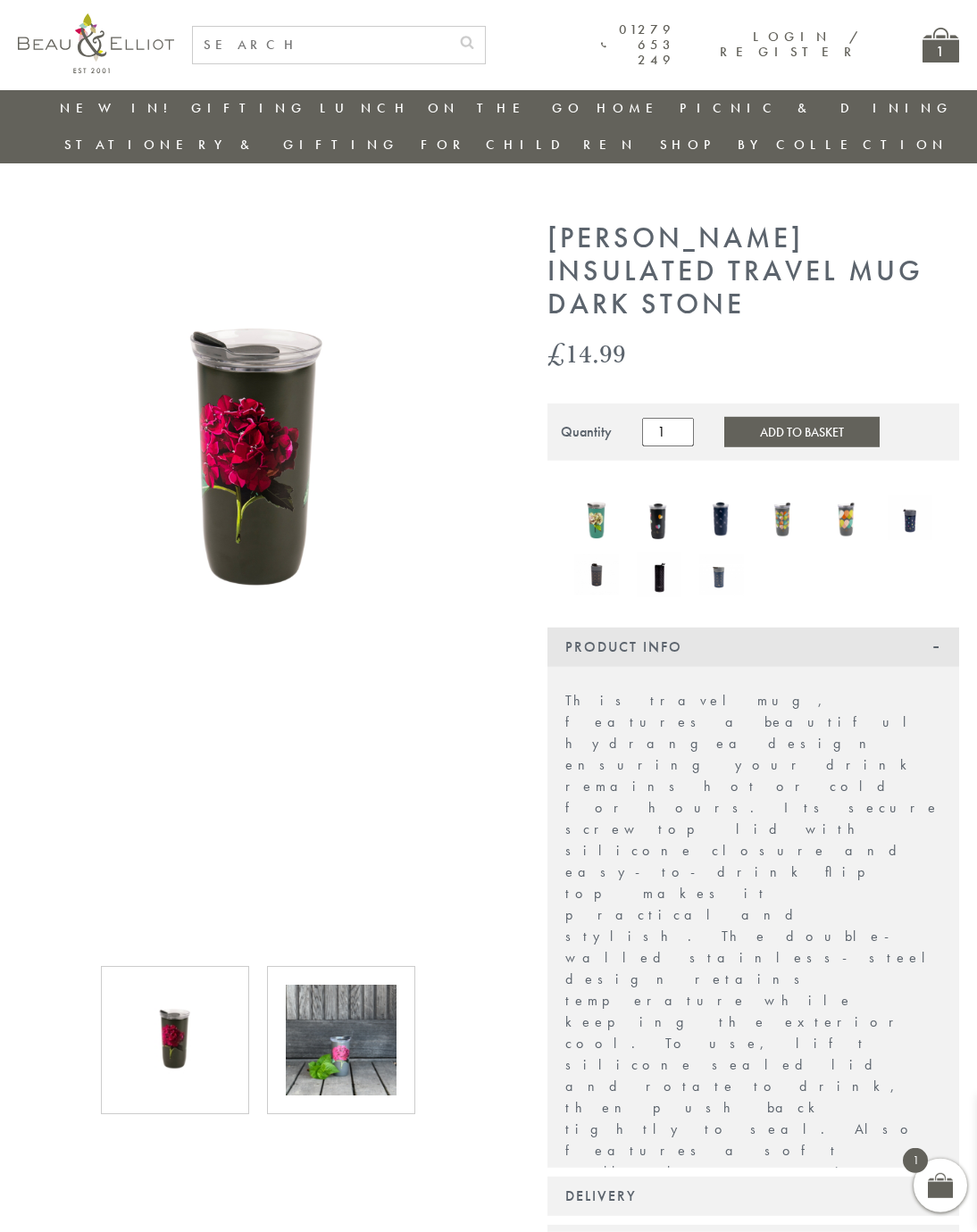
scroll to position [5, 0]
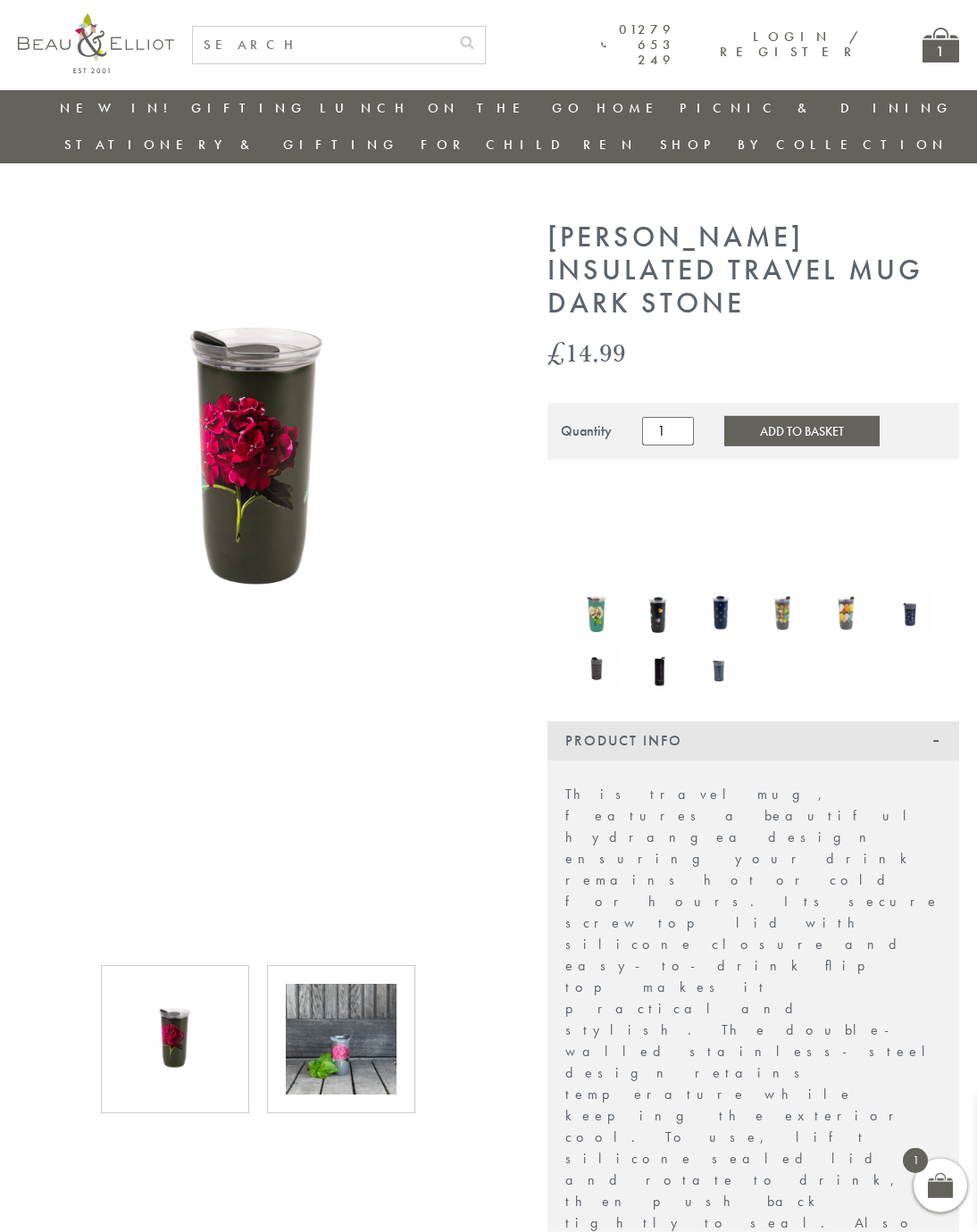
click at [821, 416] on button "Add to Basket" at bounding box center [802, 432] width 155 height 31
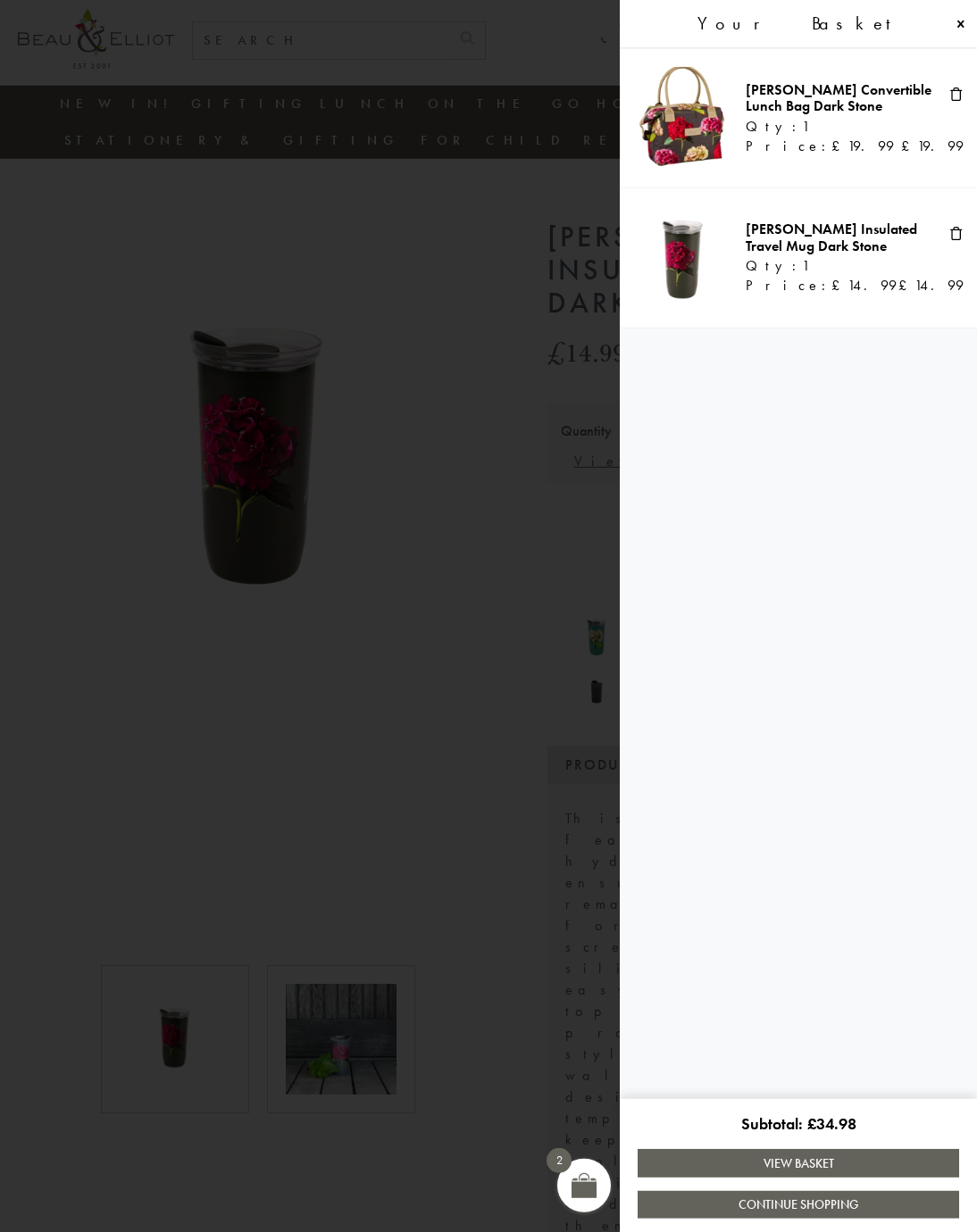
click at [340, 657] on span at bounding box center [488, 616] width 977 height 1232
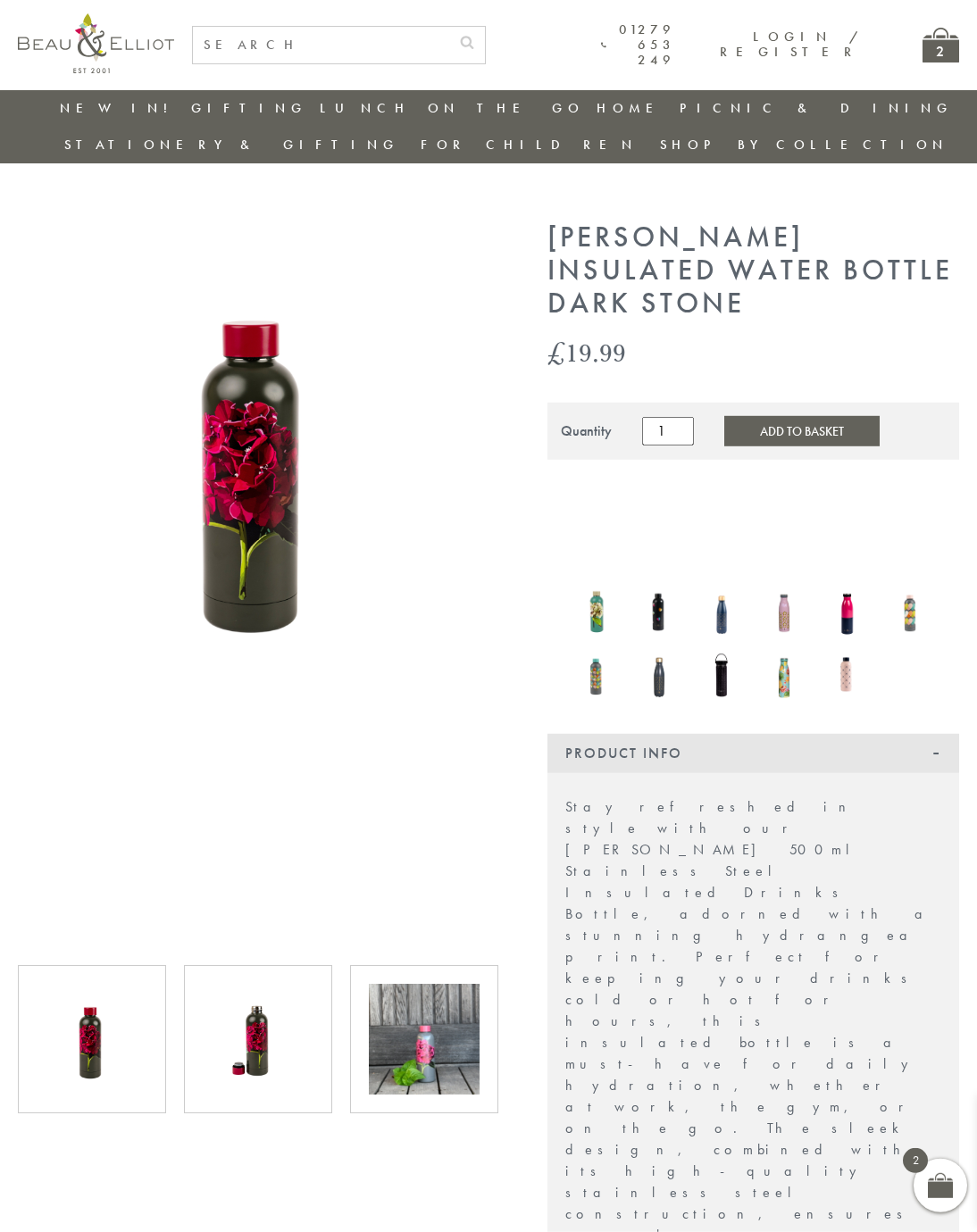
click at [828, 416] on button "Add to Basket" at bounding box center [802, 432] width 155 height 31
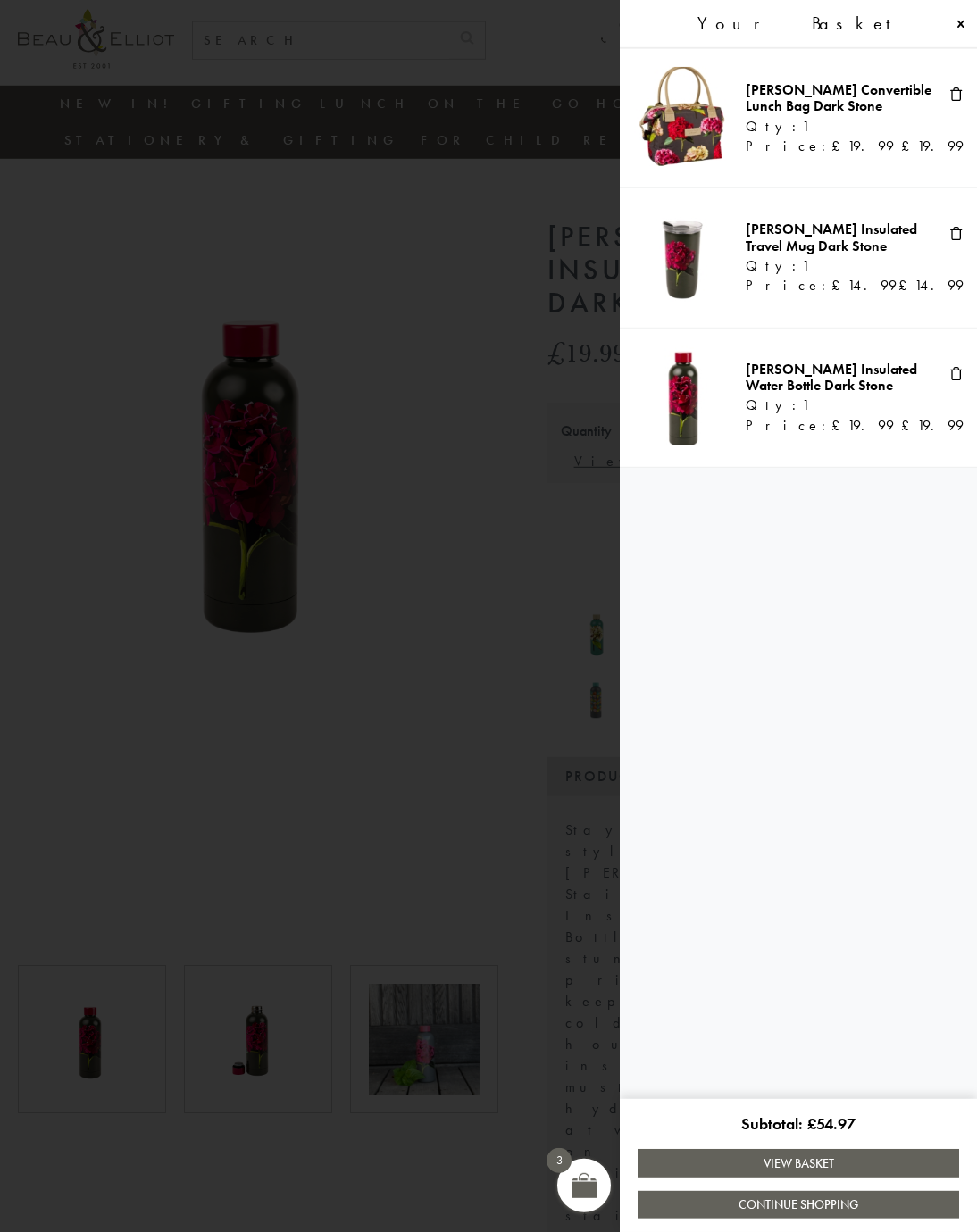
click at [527, 749] on span at bounding box center [488, 616] width 977 height 1232
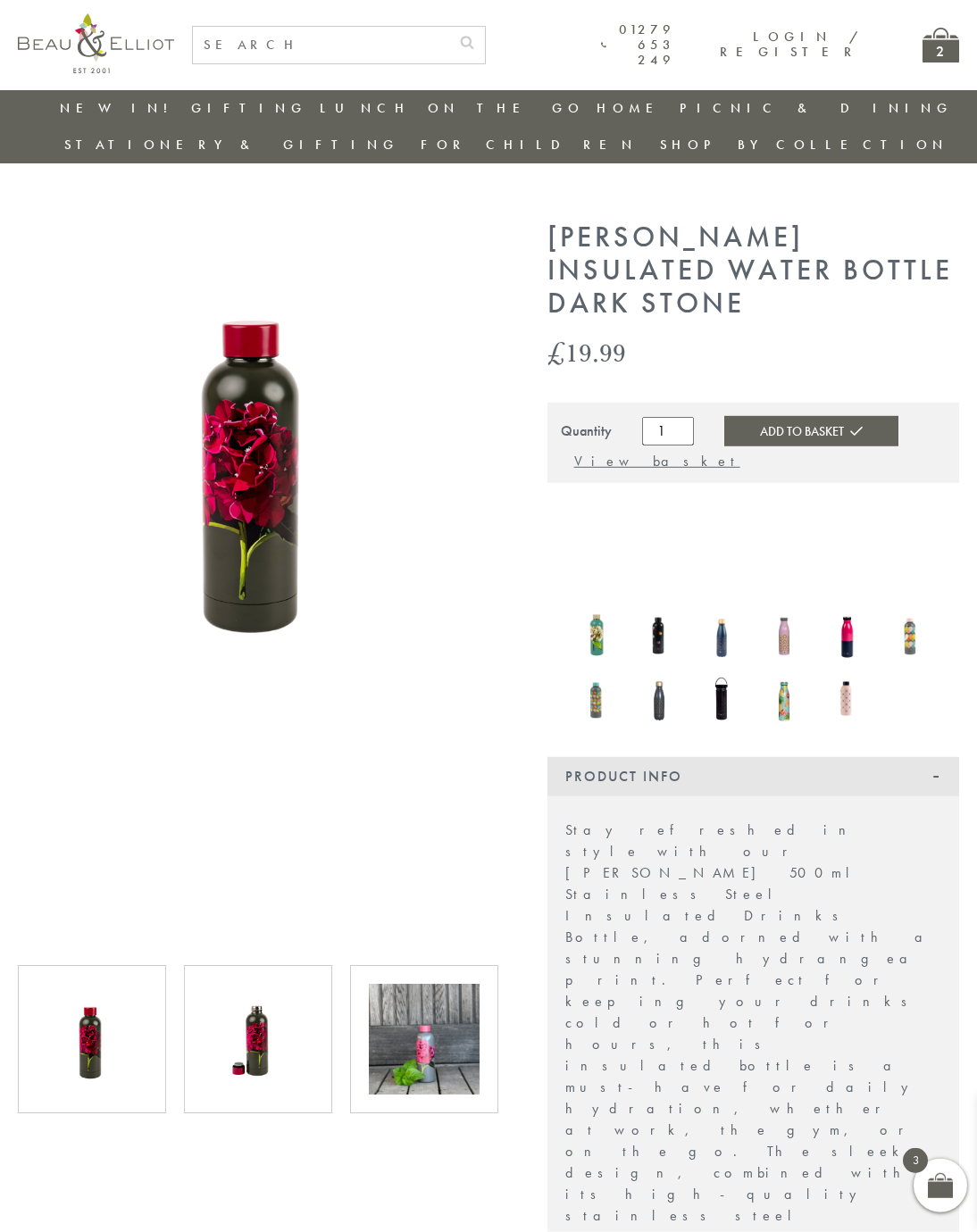
click at [860, 605] on img at bounding box center [846, 634] width 45 height 58
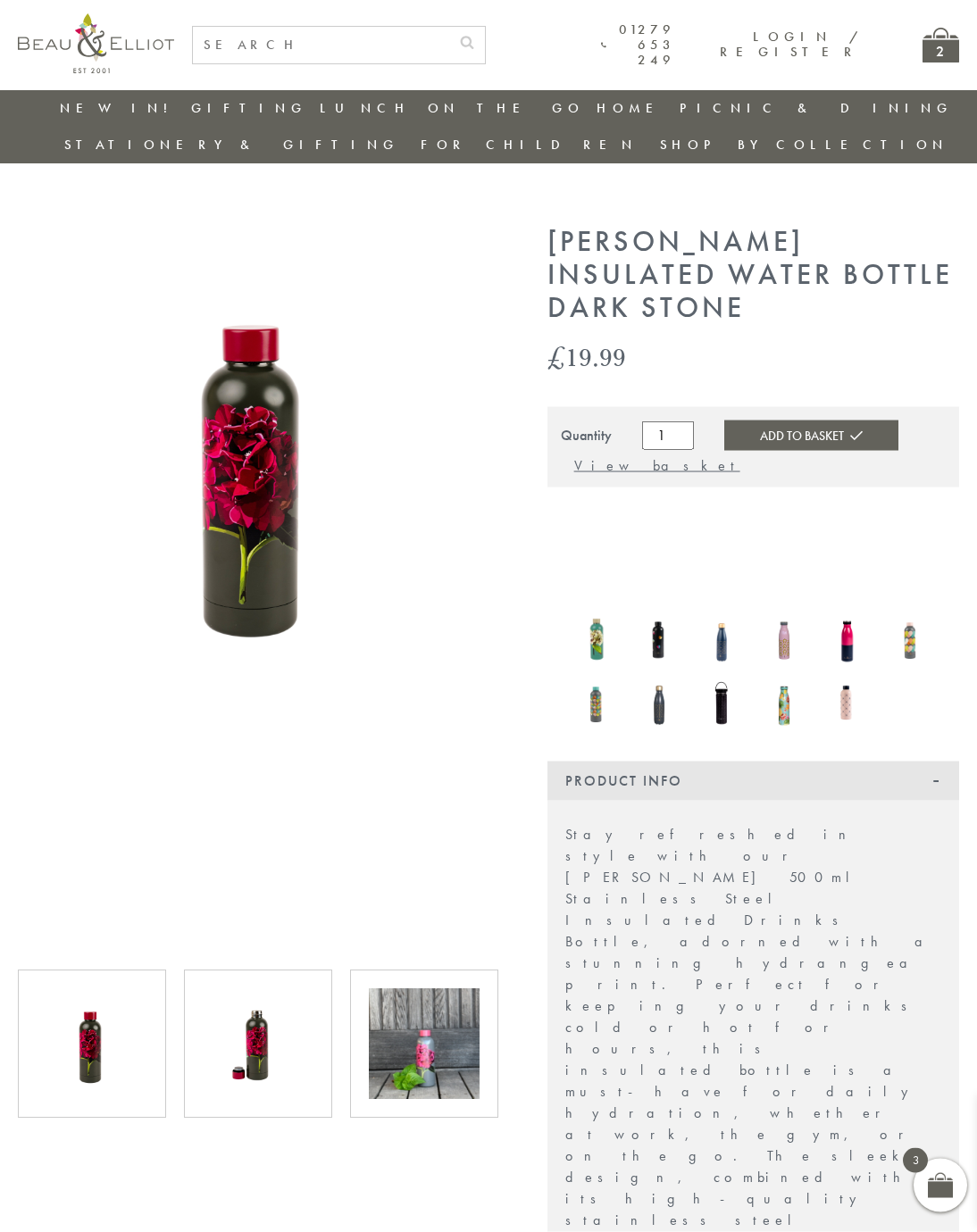
click at [950, 46] on div "2" at bounding box center [941, 45] width 36 height 35
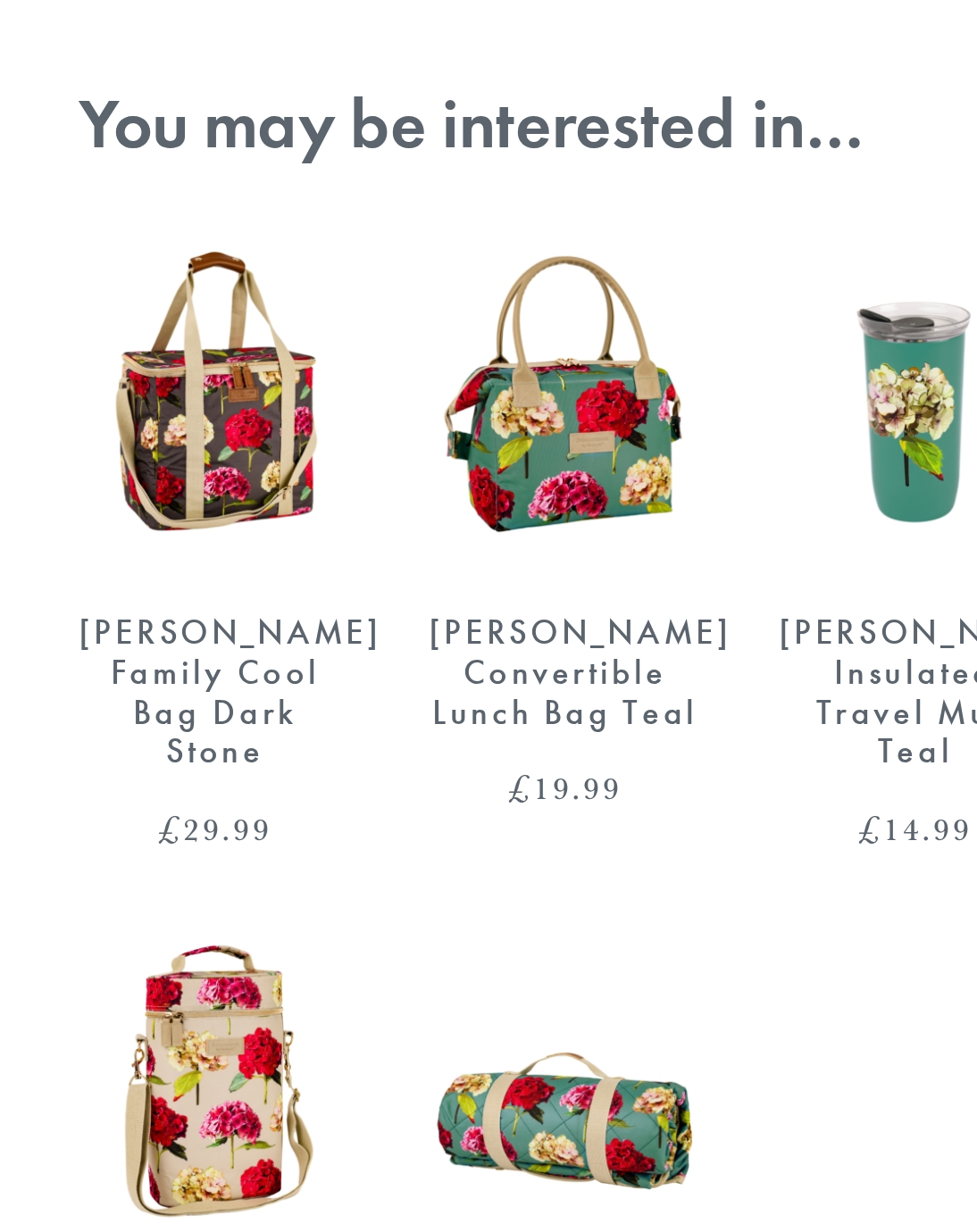
scroll to position [310, 0]
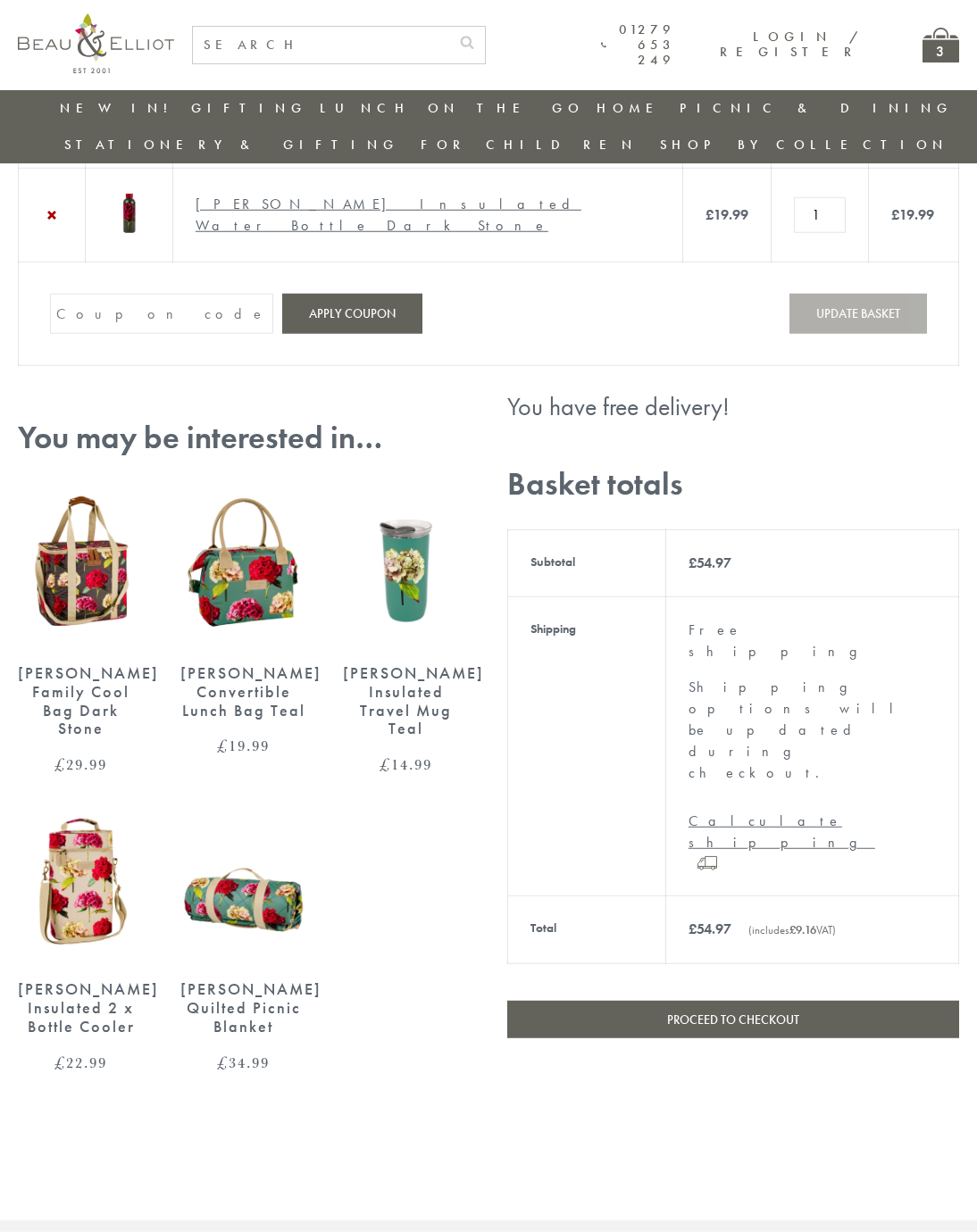
click at [109, 739] on div "Sarah Kelleher Family Cool Bag Dark Stone" at bounding box center [82, 700] width 127 height 74
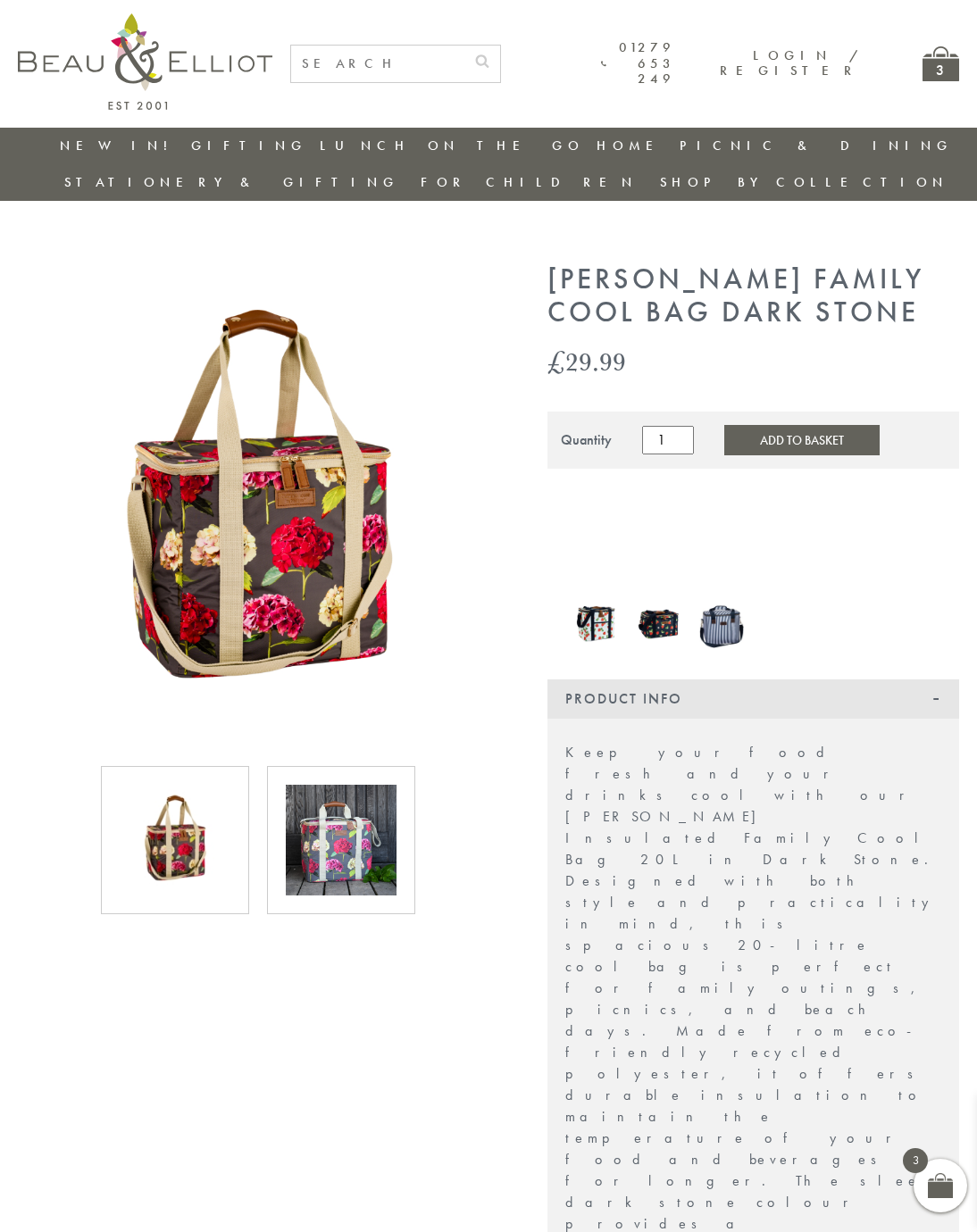
click at [348, 836] on img at bounding box center [341, 840] width 110 height 110
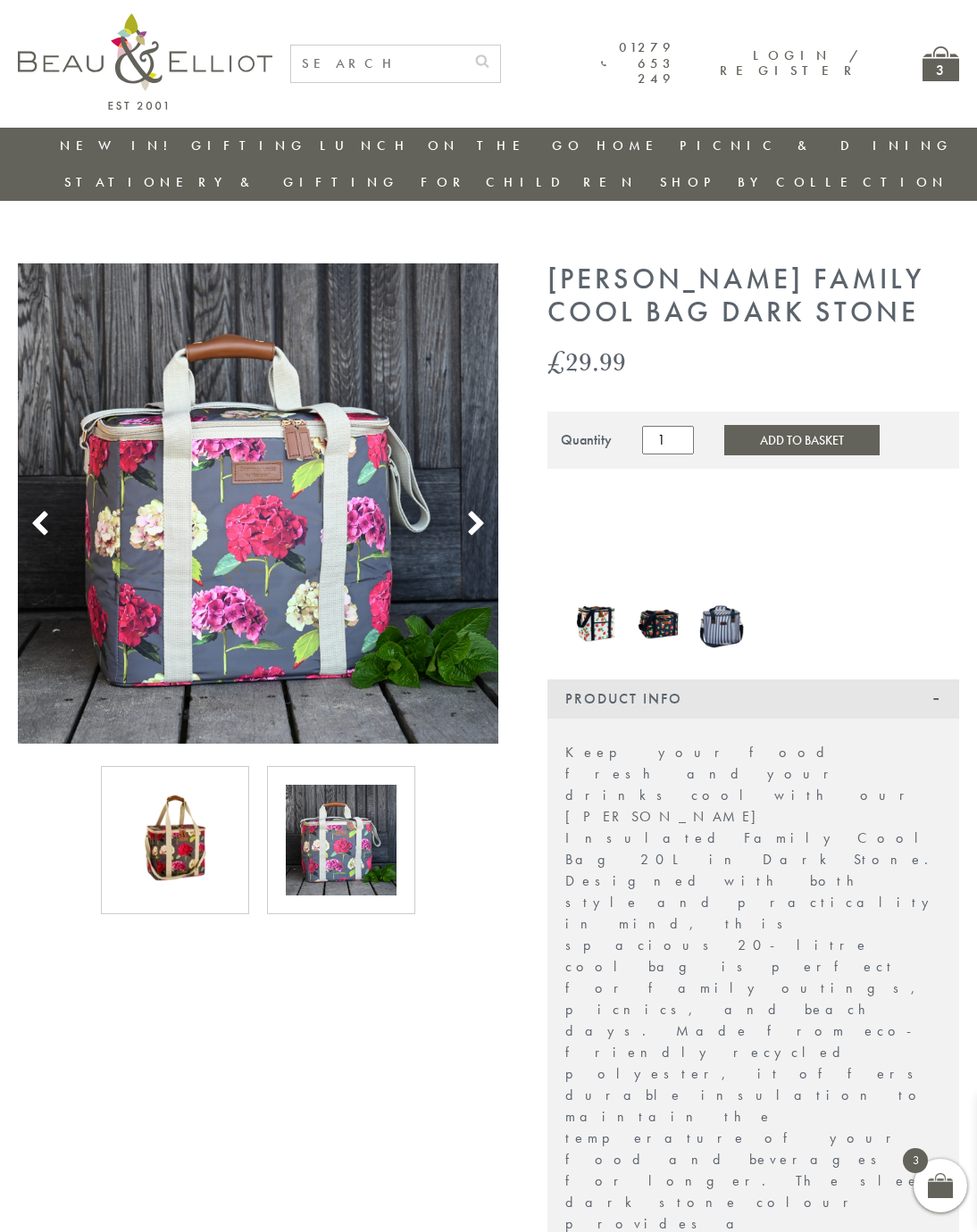
click at [939, 66] on div "3" at bounding box center [941, 63] width 36 height 35
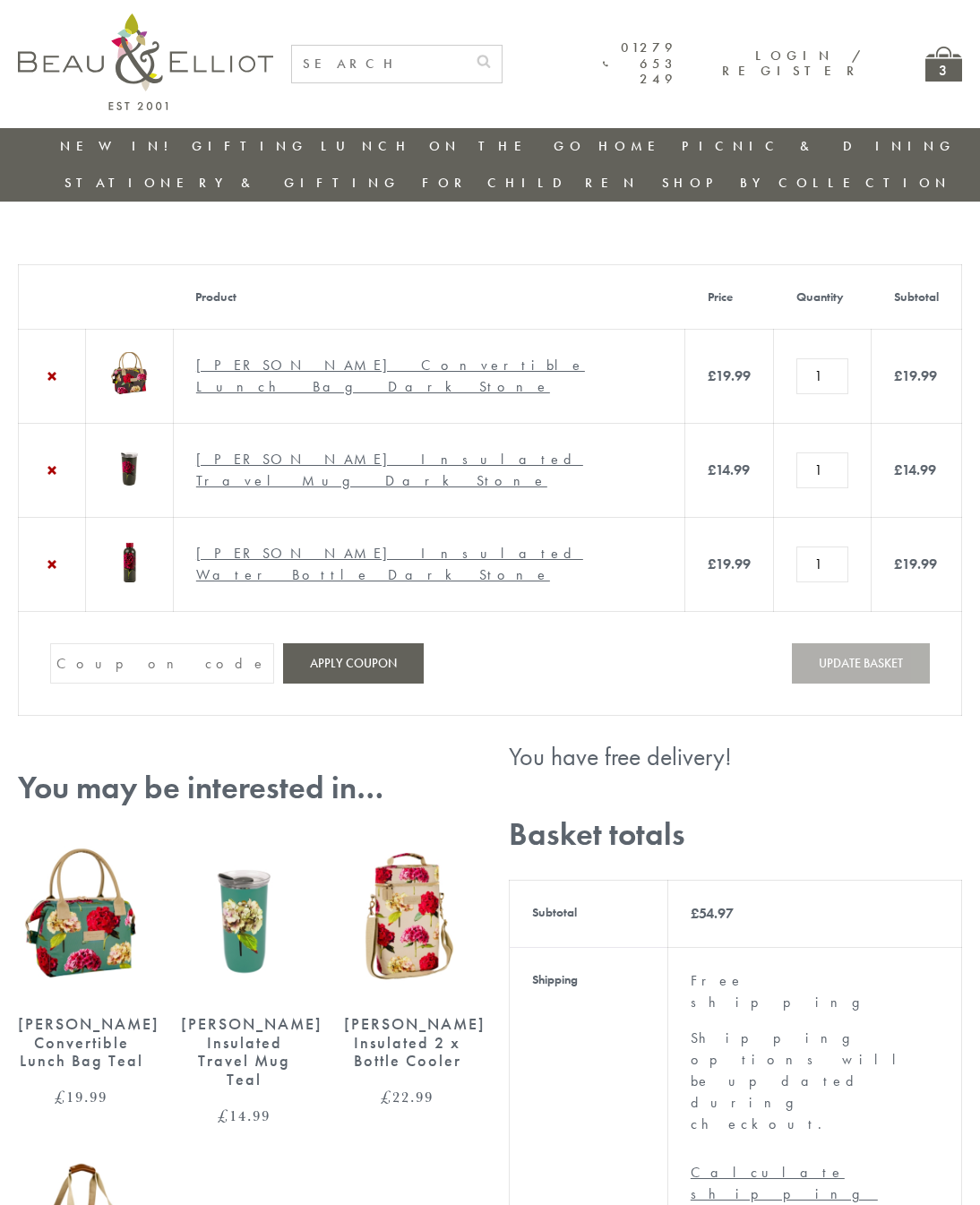
click at [159, 683] on input "Coupon:" at bounding box center [162, 663] width 224 height 40
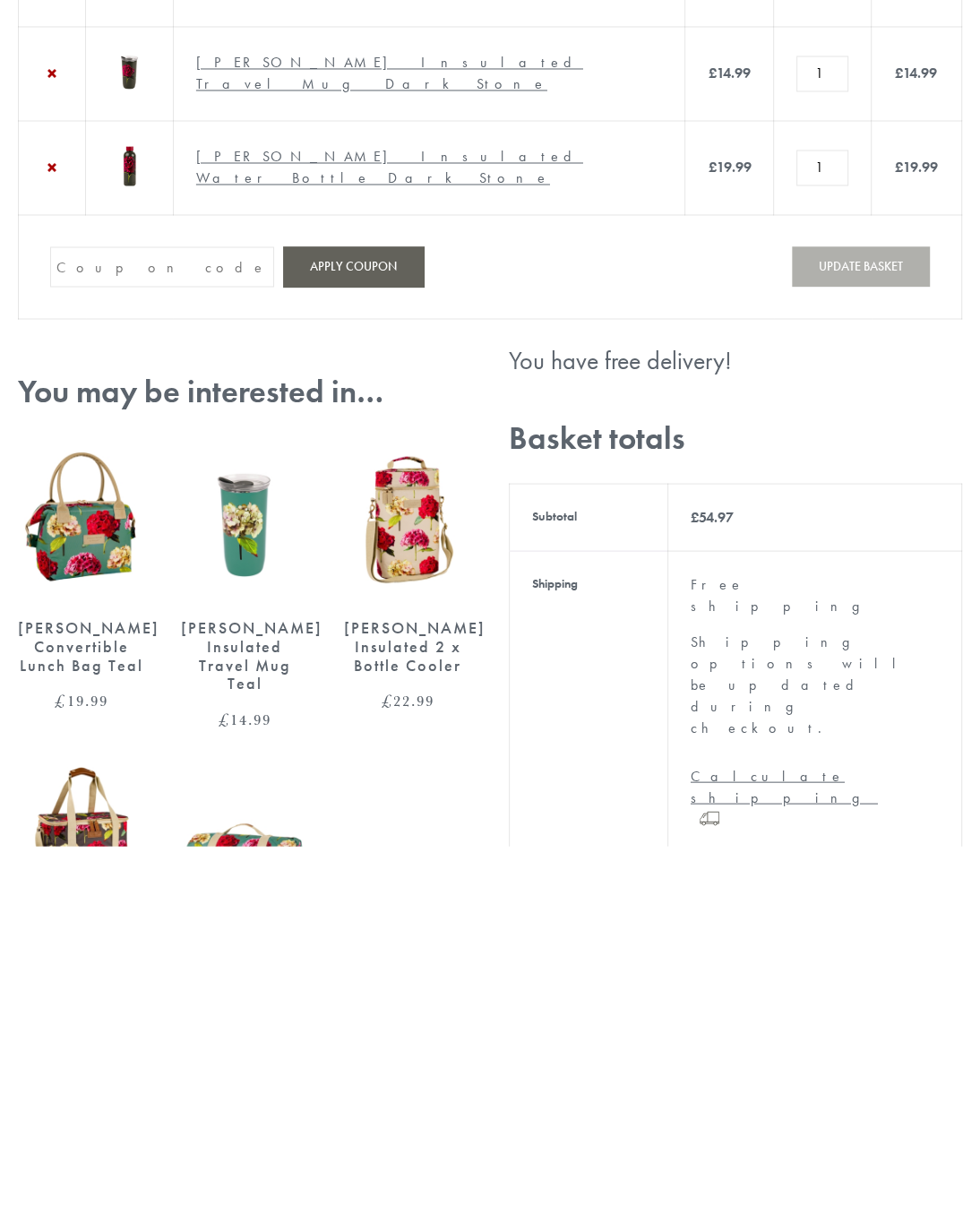
click at [138, 605] on input "Coupon:" at bounding box center [162, 626] width 224 height 40
paste input "WELCOME10"
type input "WELCOME10"
click at [393, 605] on button "Apply coupon" at bounding box center [353, 626] width 141 height 40
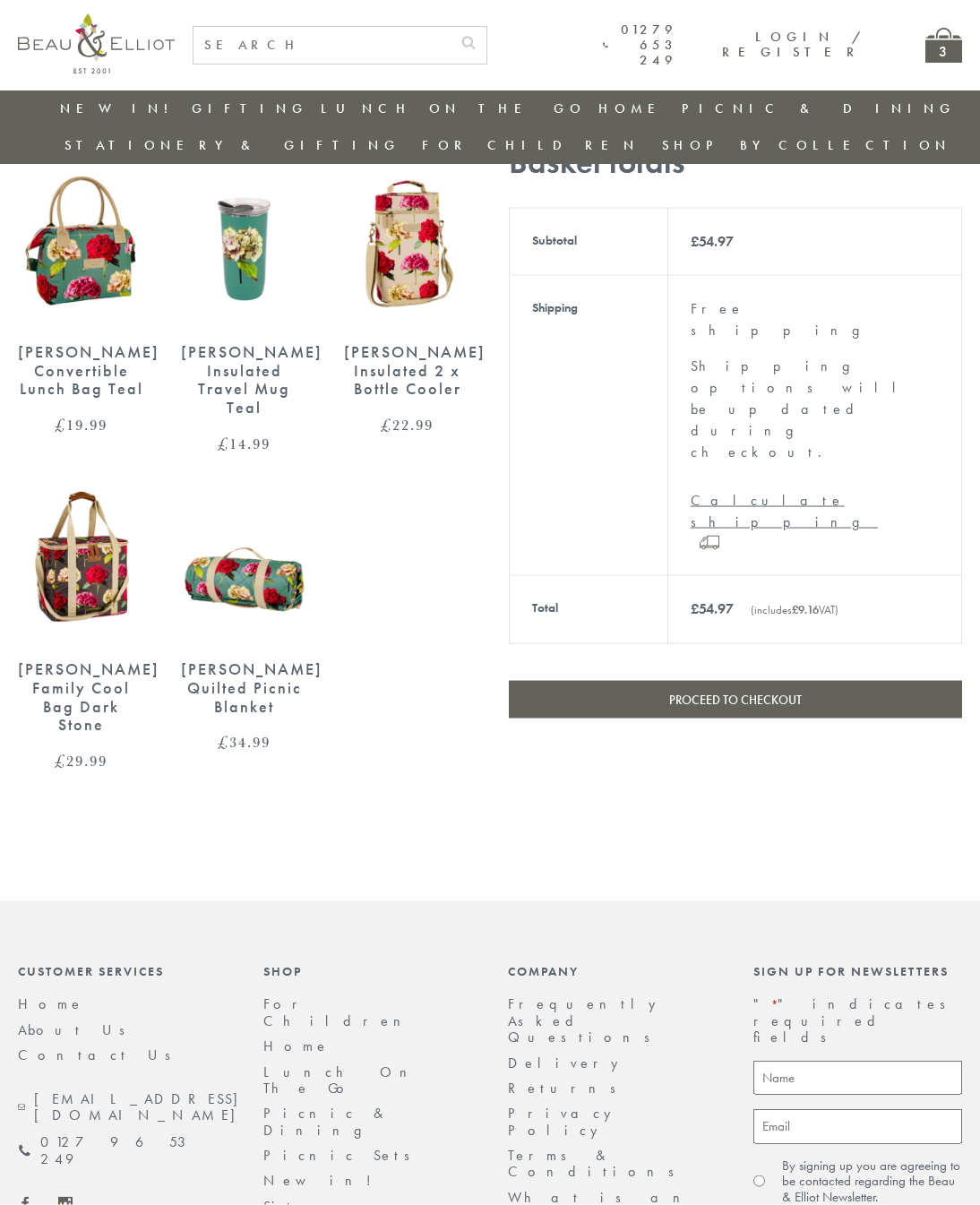
scroll to position [669, 0]
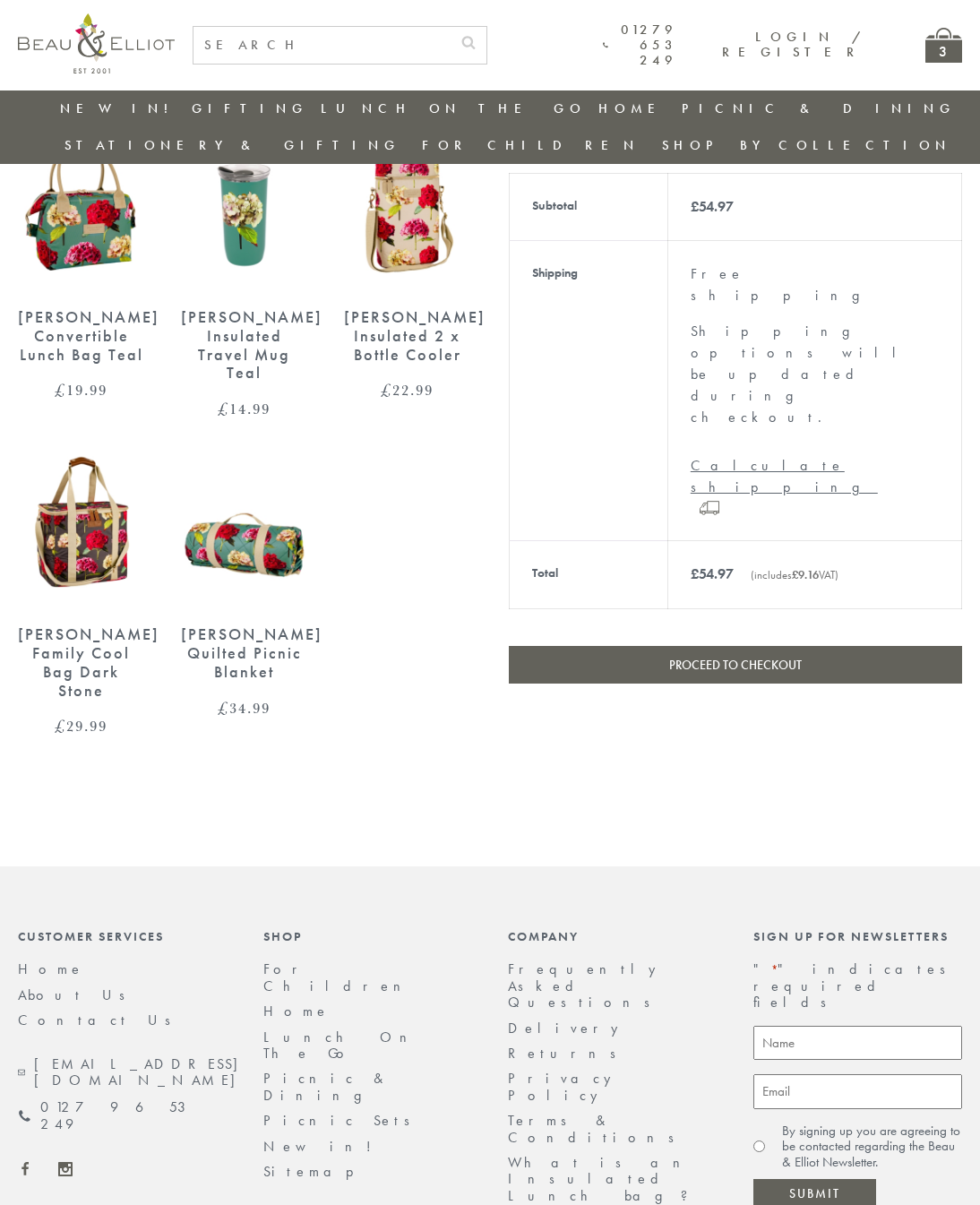
click at [868, 646] on link "Proceed to checkout" at bounding box center [735, 664] width 453 height 38
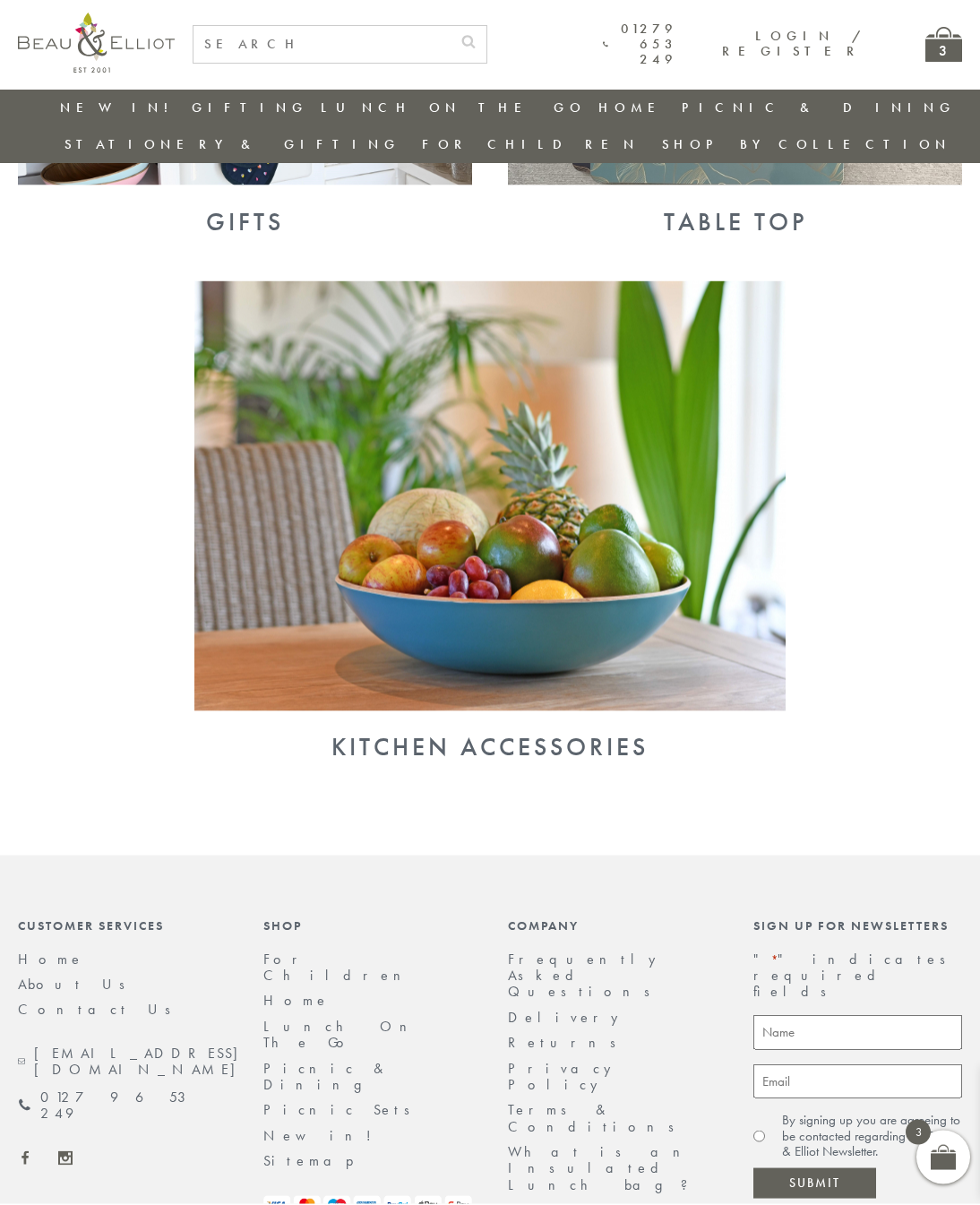
scroll to position [1392, 0]
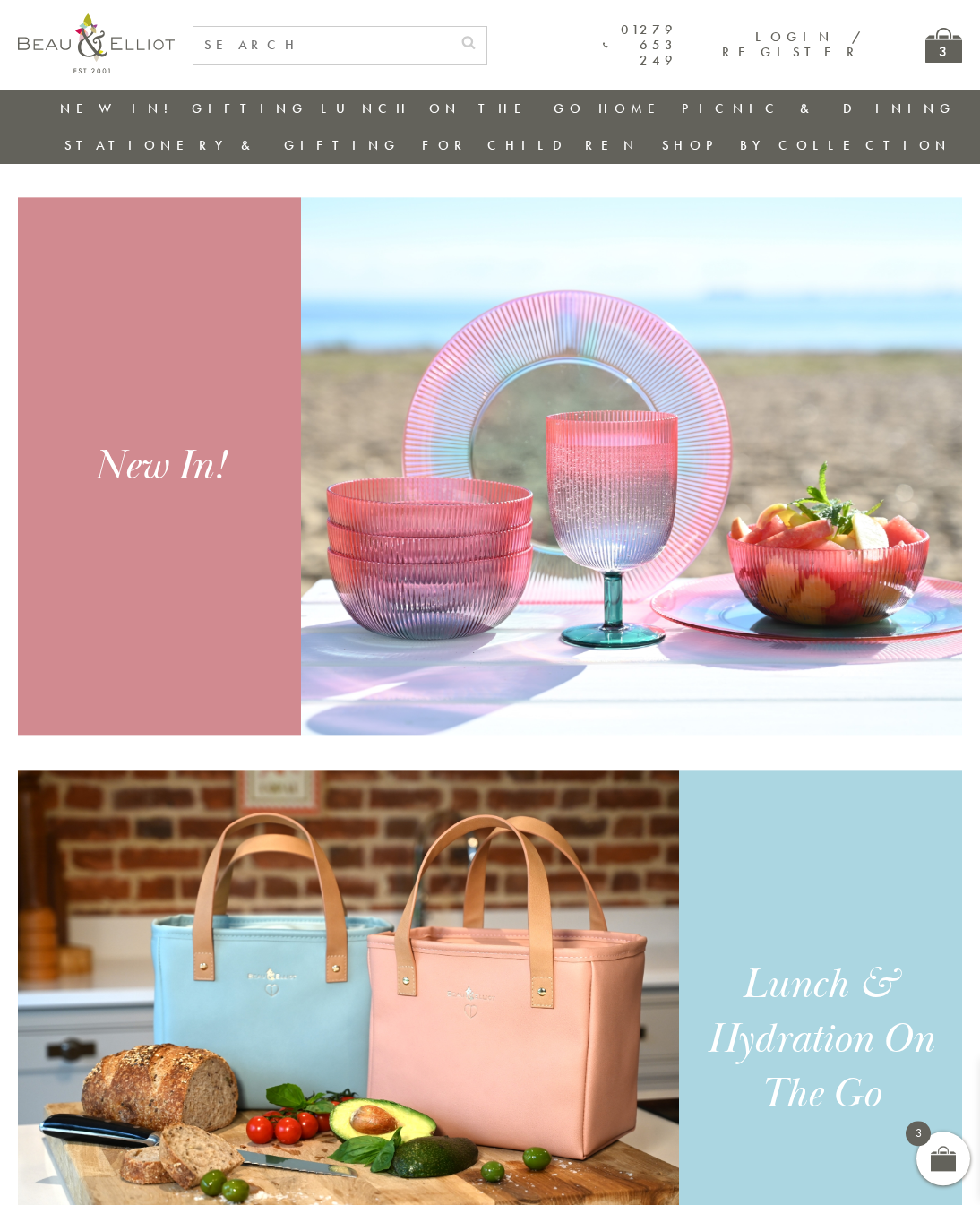
scroll to position [0, 17]
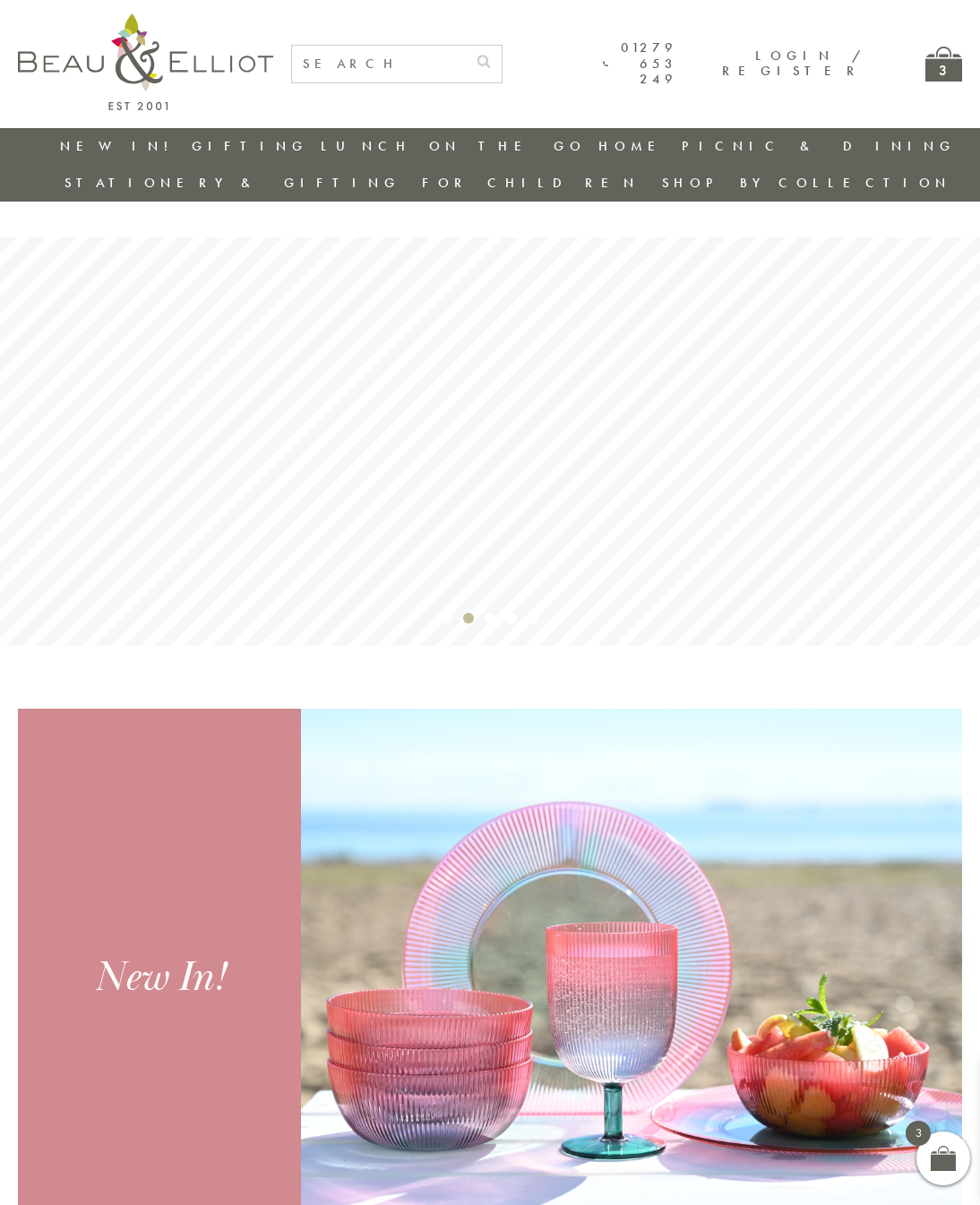
click at [198, 75] on img at bounding box center [145, 62] width 255 height 97
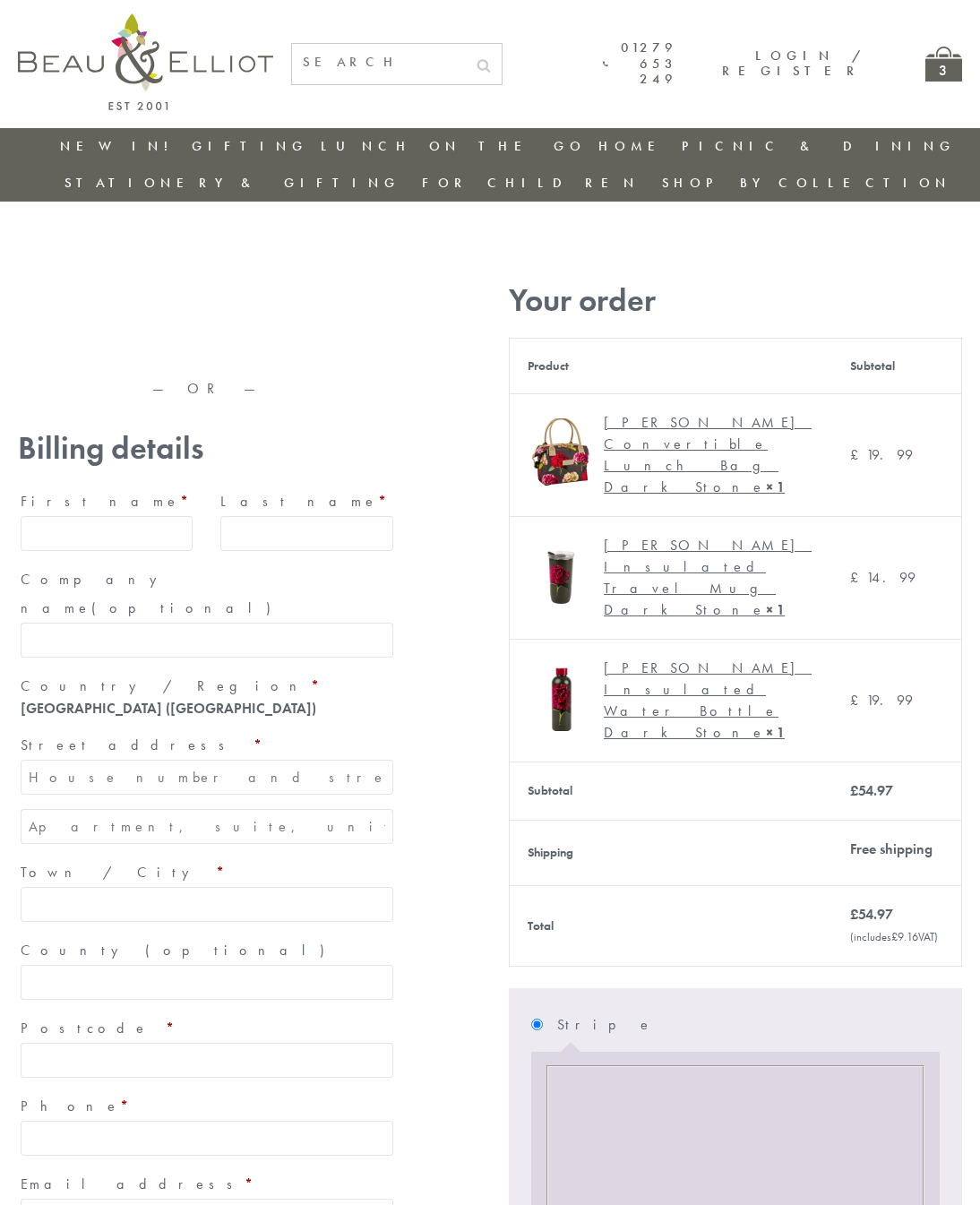
click at [64, 516] on input "First name *" at bounding box center [106, 533] width 172 height 35
type input "[PERSON_NAME]"
click at [329, 516] on input "Last name *" at bounding box center [306, 533] width 172 height 35
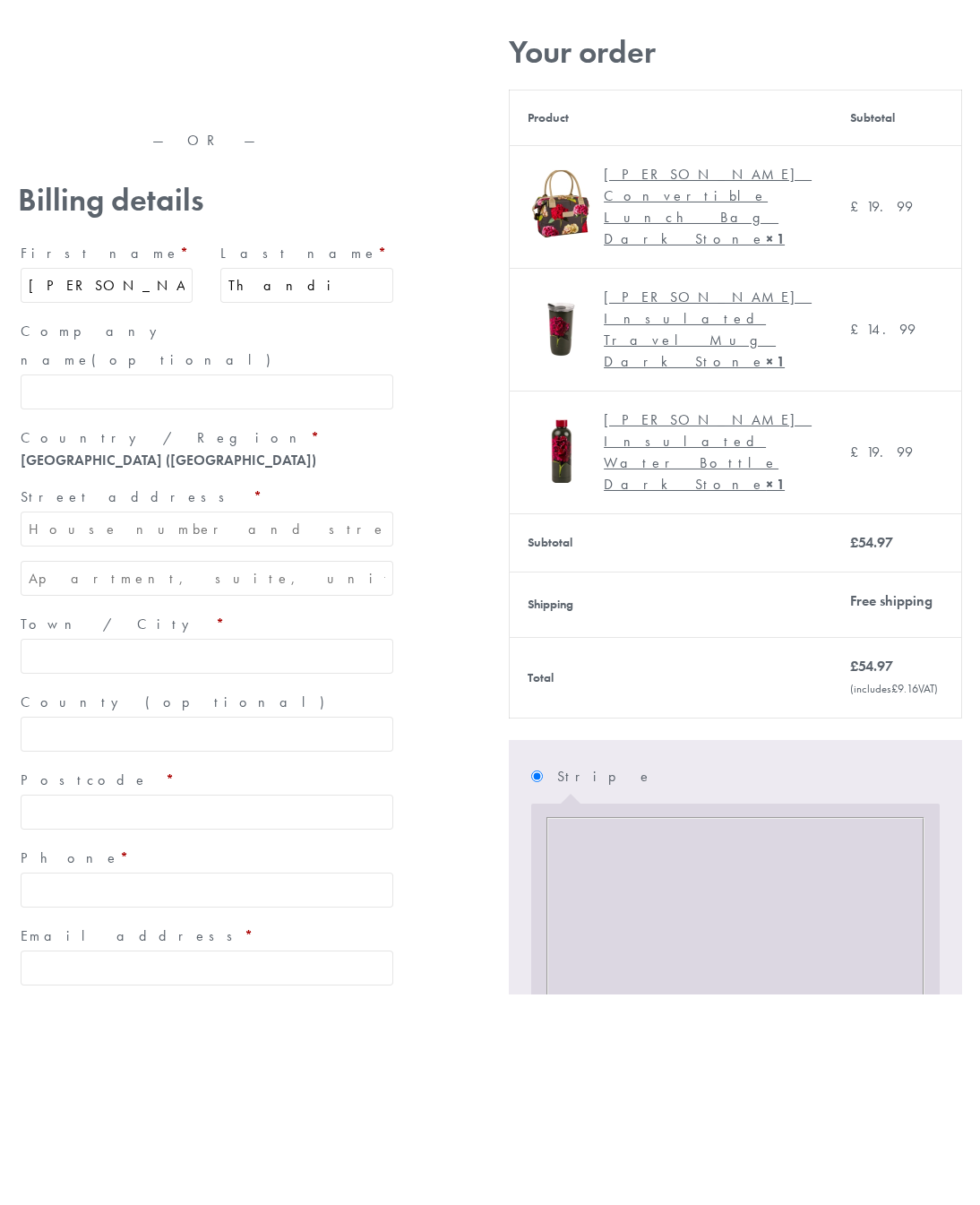
type input "Thandi"
click at [318, 722] on input "Street address *" at bounding box center [206, 739] width 373 height 35
type input "[STREET_ADDRESS]"
click at [193, 849] on input "Town / City *" at bounding box center [206, 866] width 373 height 35
type input "[GEOGRAPHIC_DATA]"
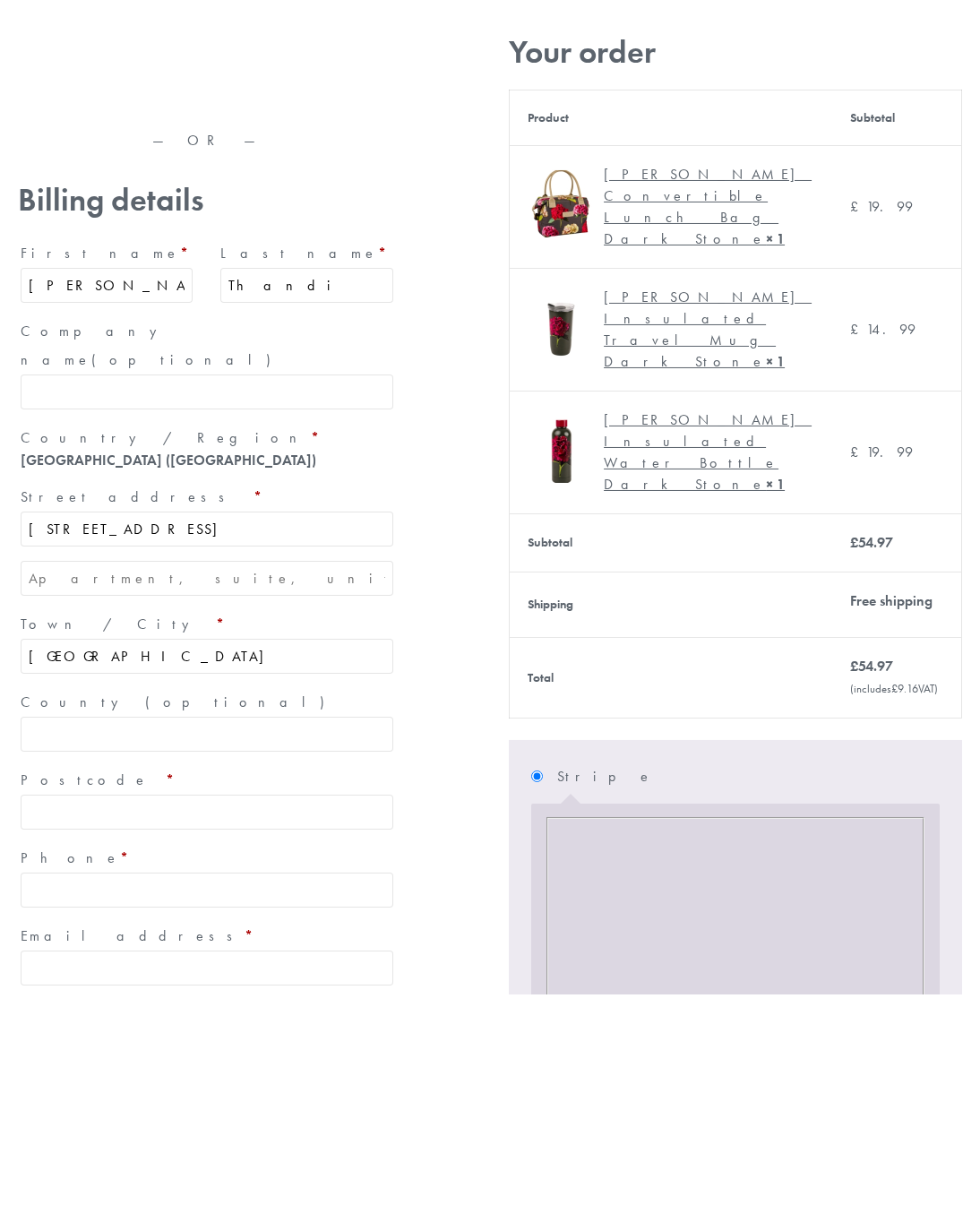
click at [226, 927] on input "County (optional)" at bounding box center [206, 944] width 373 height 35
click at [220, 1005] on input "Postcode *" at bounding box center [206, 1022] width 373 height 35
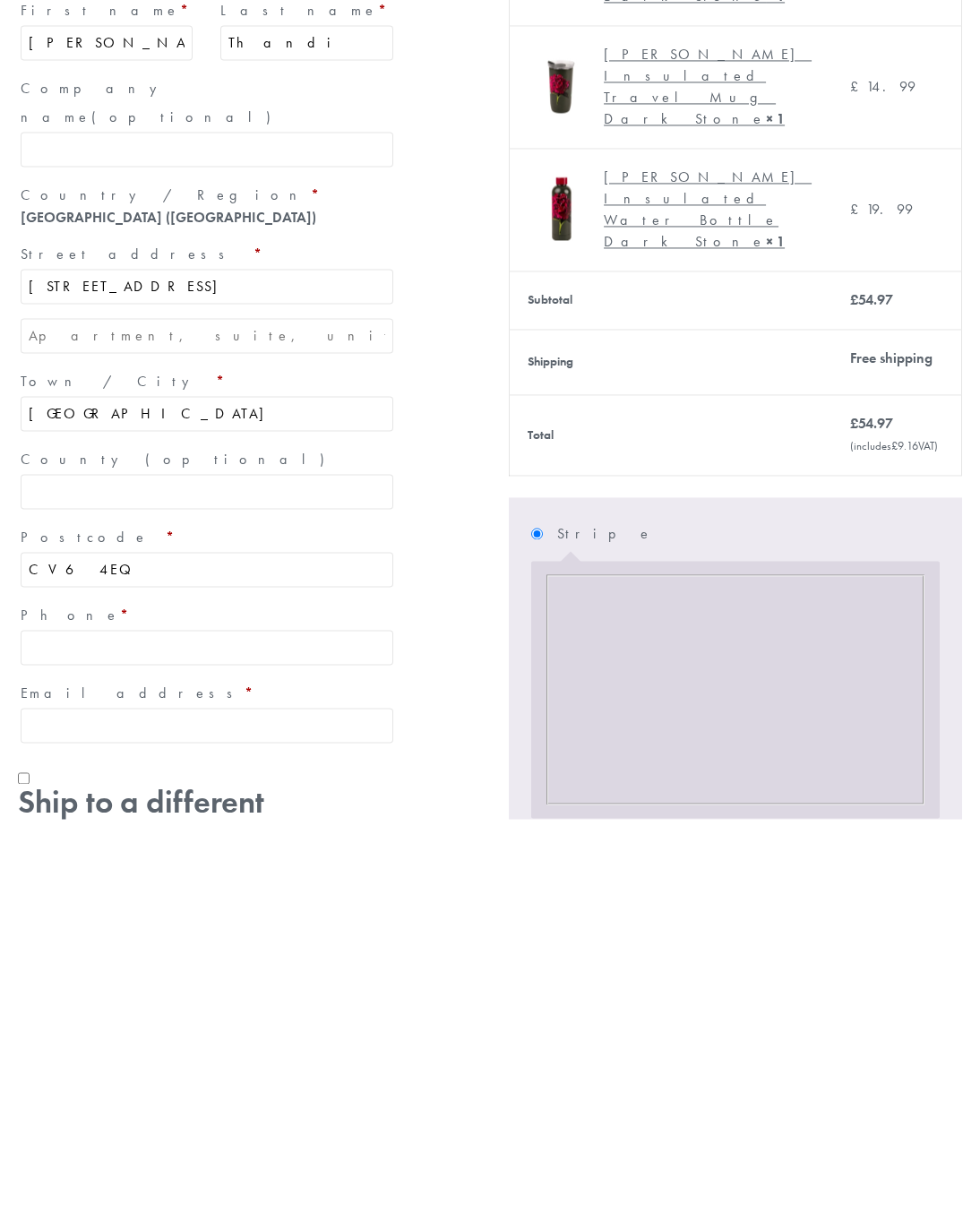
scroll to position [69, 0]
type input "CV64EQ"
click at [324, 1013] on input "Phone *" at bounding box center [206, 1031] width 373 height 35
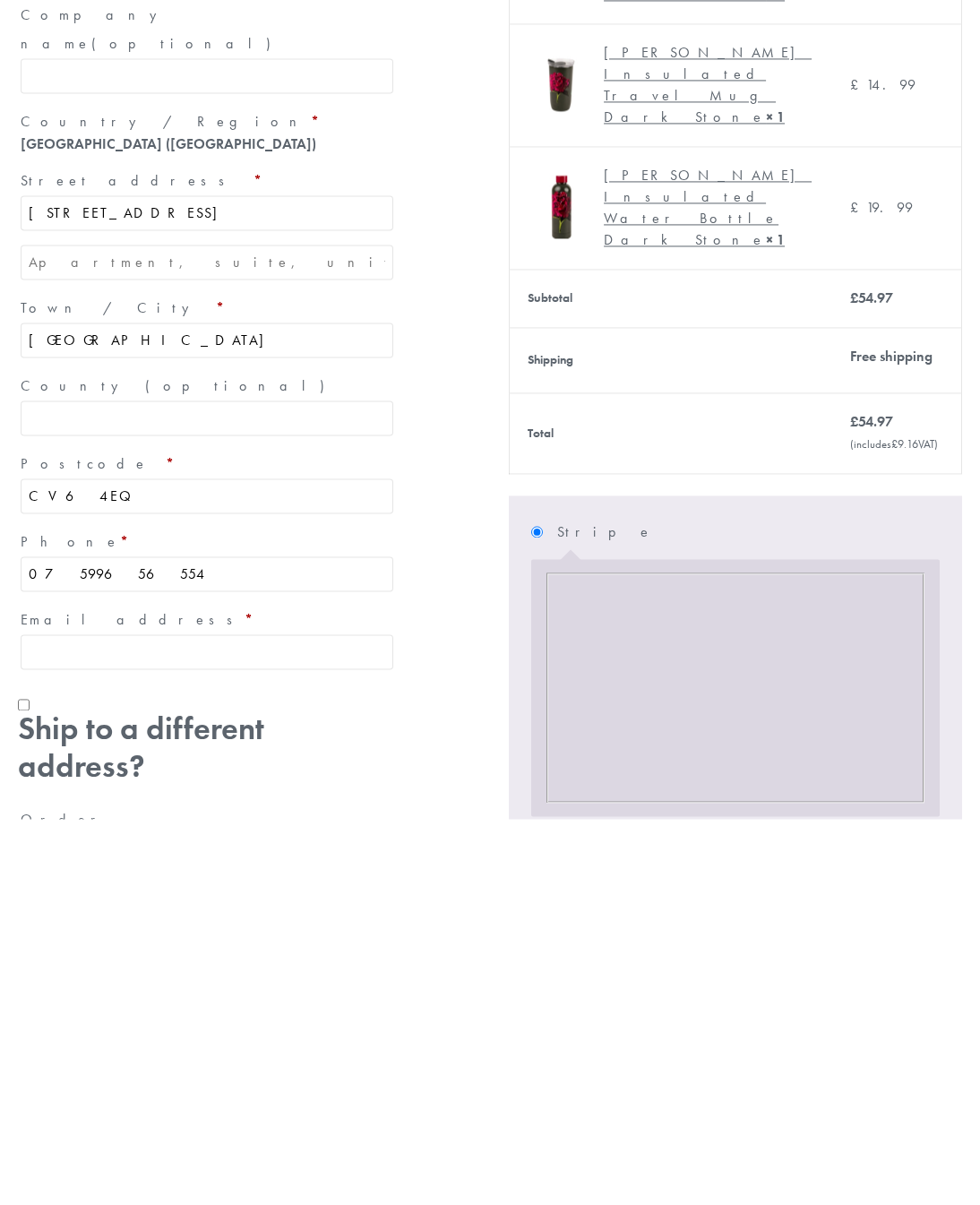
type input "07599656554"
click at [322, 1020] on input "Email address *" at bounding box center [206, 1038] width 373 height 35
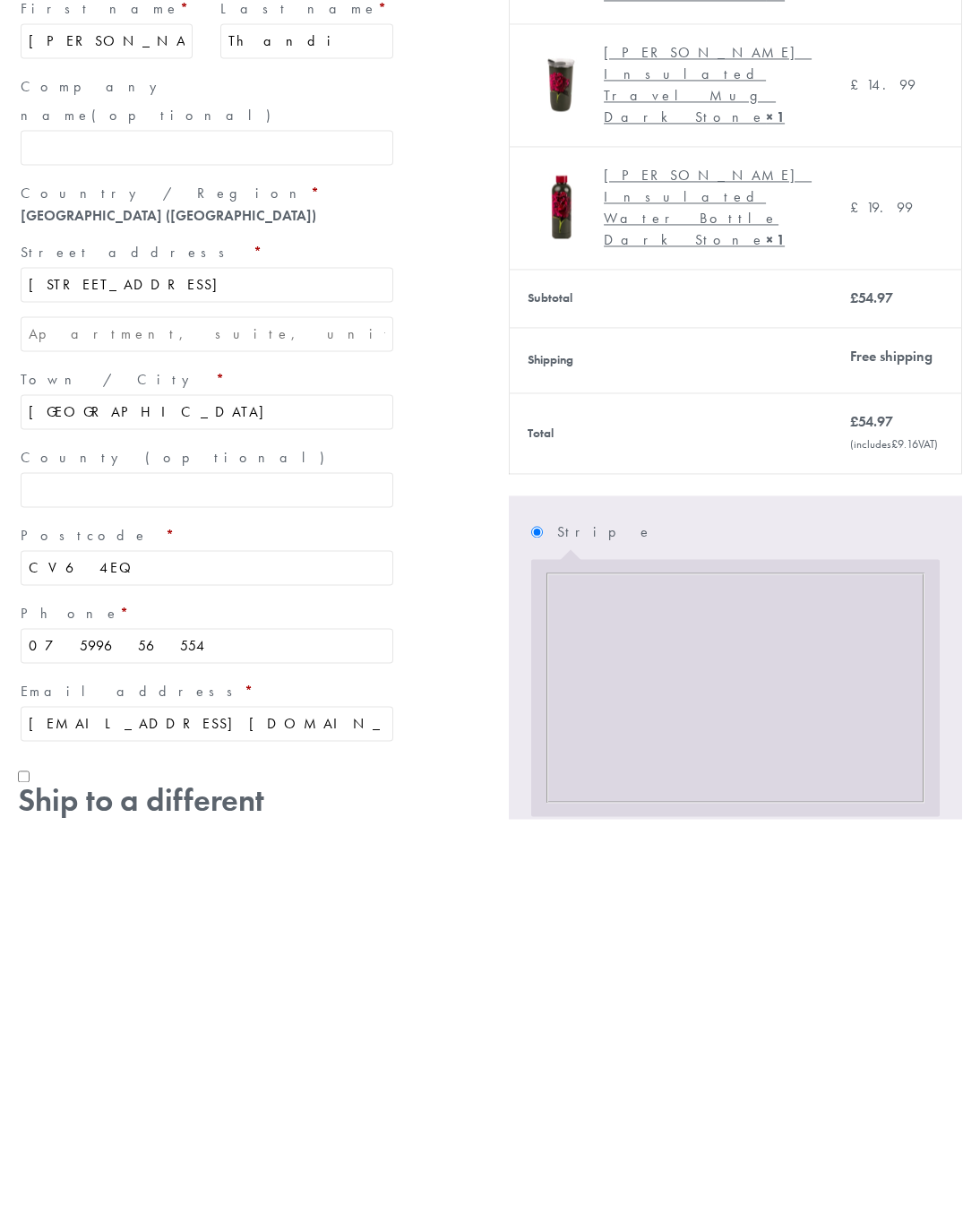
type input "[EMAIL_ADDRESS][DOMAIN_NAME]"
click at [352, 1168] on span "Ship to a different address?" at bounding box center [207, 1205] width 378 height 74
click at [30, 1156] on input "Ship to a different address?" at bounding box center [24, 1162] width 12 height 12
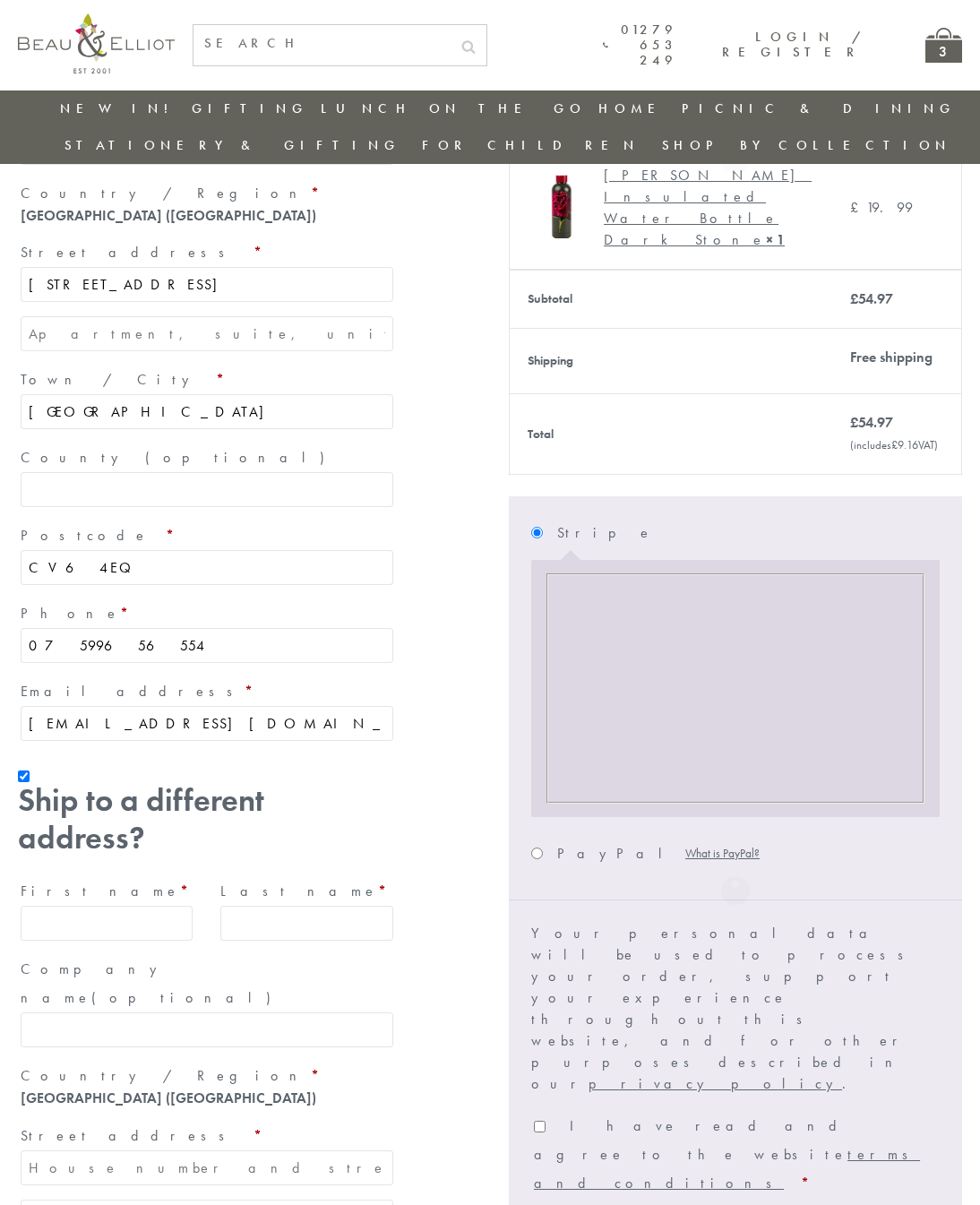
click at [329, 906] on input "Last name *" at bounding box center [306, 923] width 172 height 35
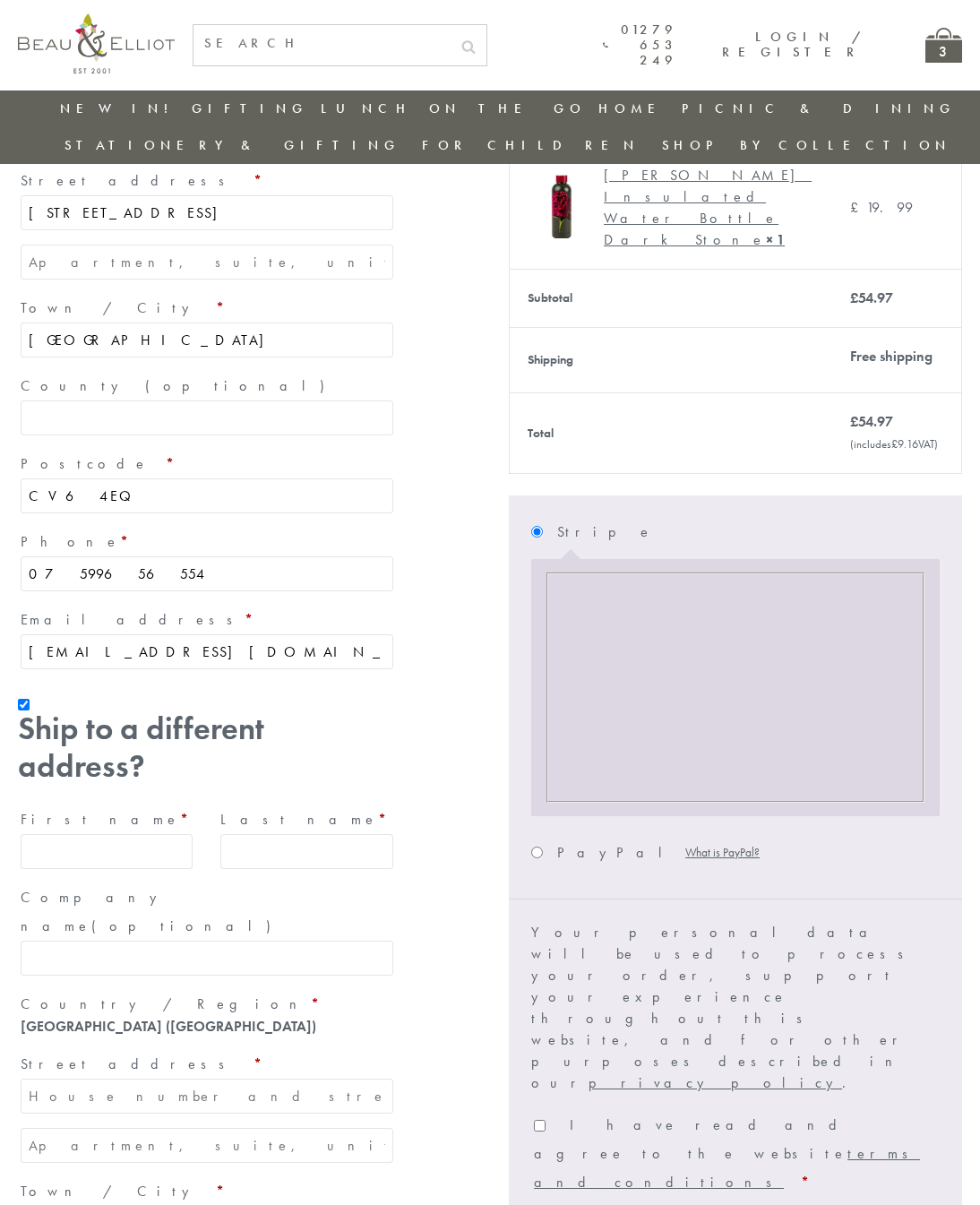
click at [338, 710] on span "Ship to a different address?" at bounding box center [207, 747] width 378 height 74
click at [30, 699] on input "Ship to a different address?" at bounding box center [24, 705] width 12 height 12
checkbox input "false"
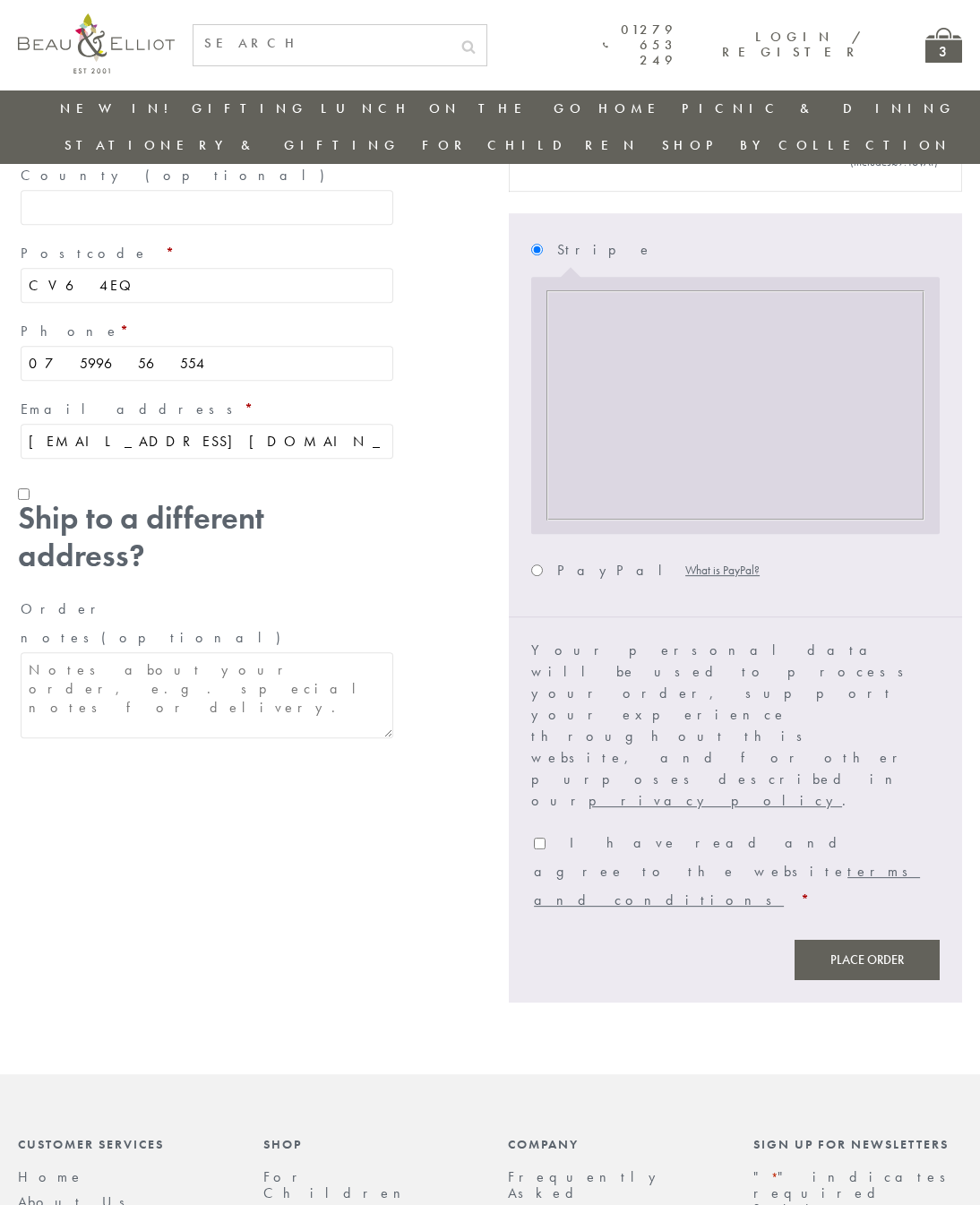
scroll to position [777, 0]
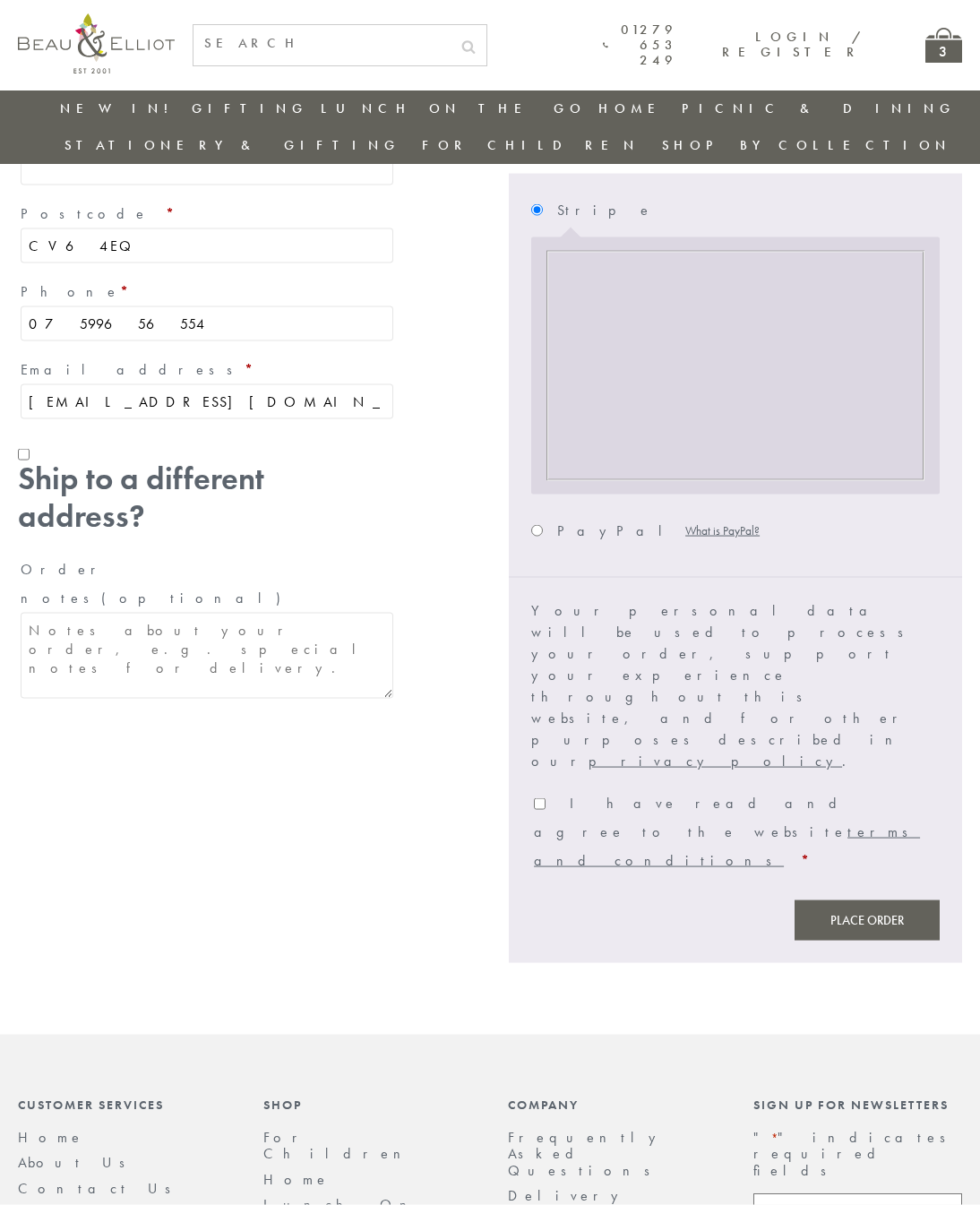
click at [689, 794] on span "I have read and agree to the website terms and conditions" at bounding box center [727, 832] width 386 height 76
click at [546, 798] on input "I have read and agree to the website terms and conditions *" at bounding box center [540, 804] width 12 height 12
checkbox input "true"
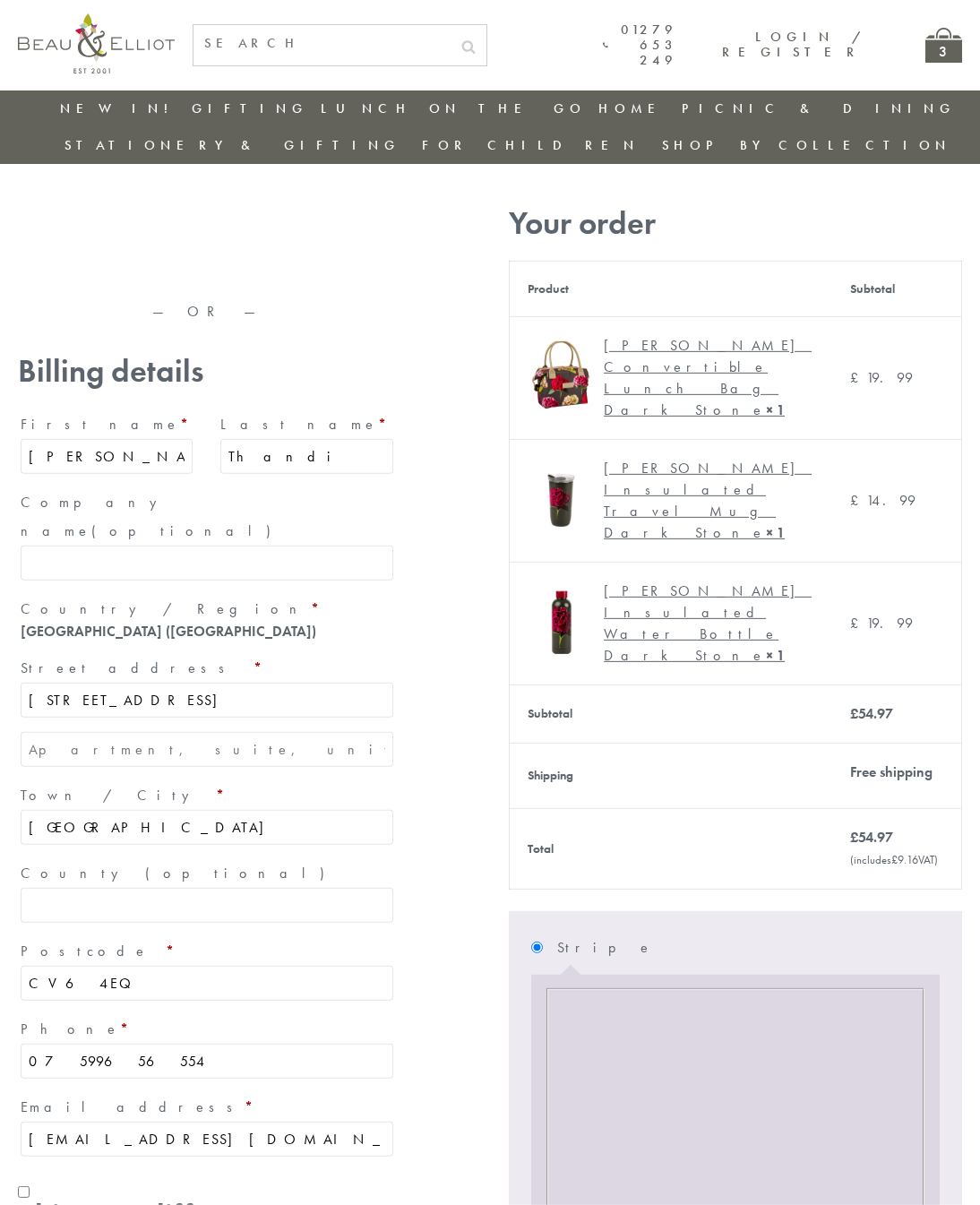
scroll to position [0, 0]
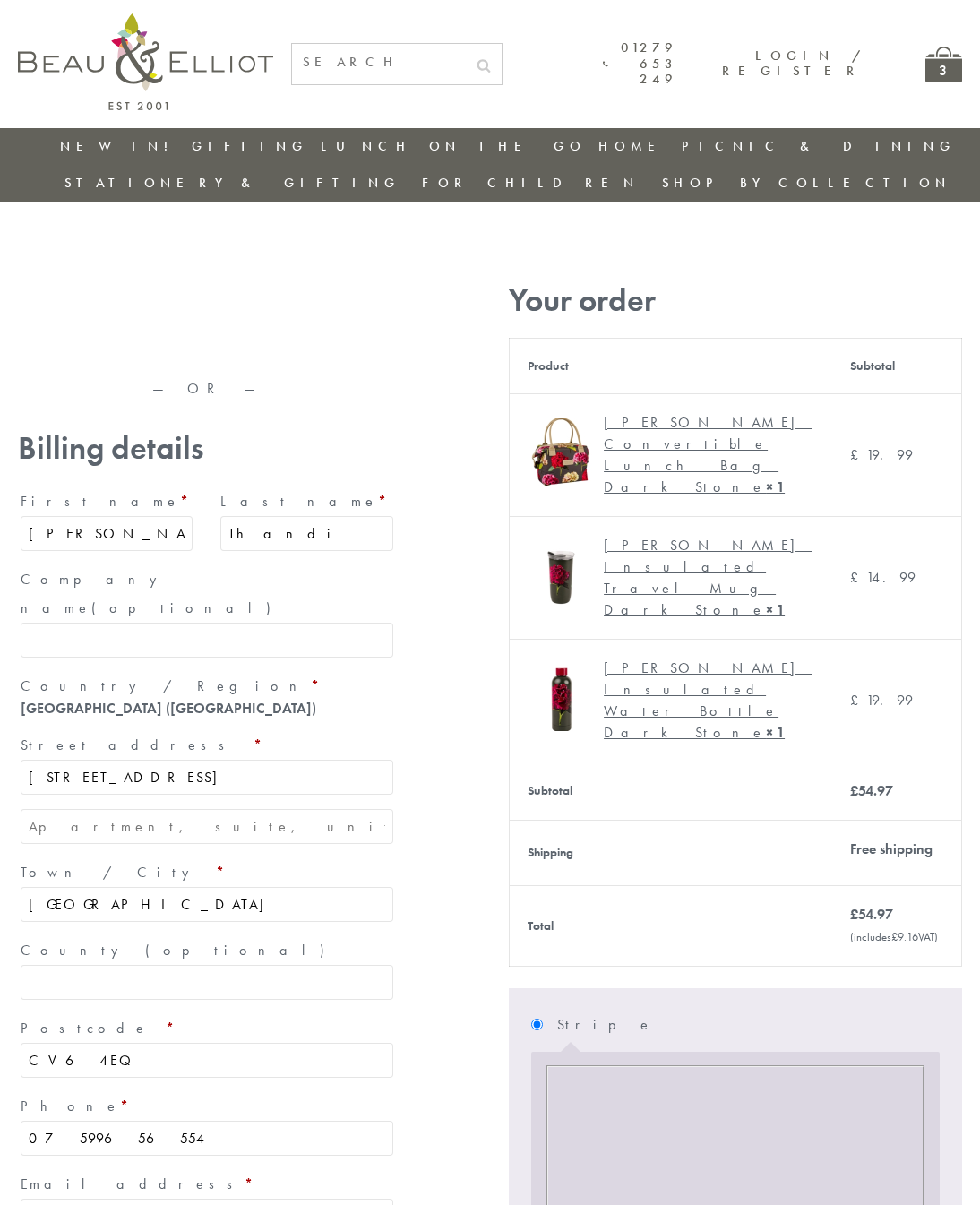
click at [929, 66] on div "3" at bounding box center [943, 64] width 37 height 35
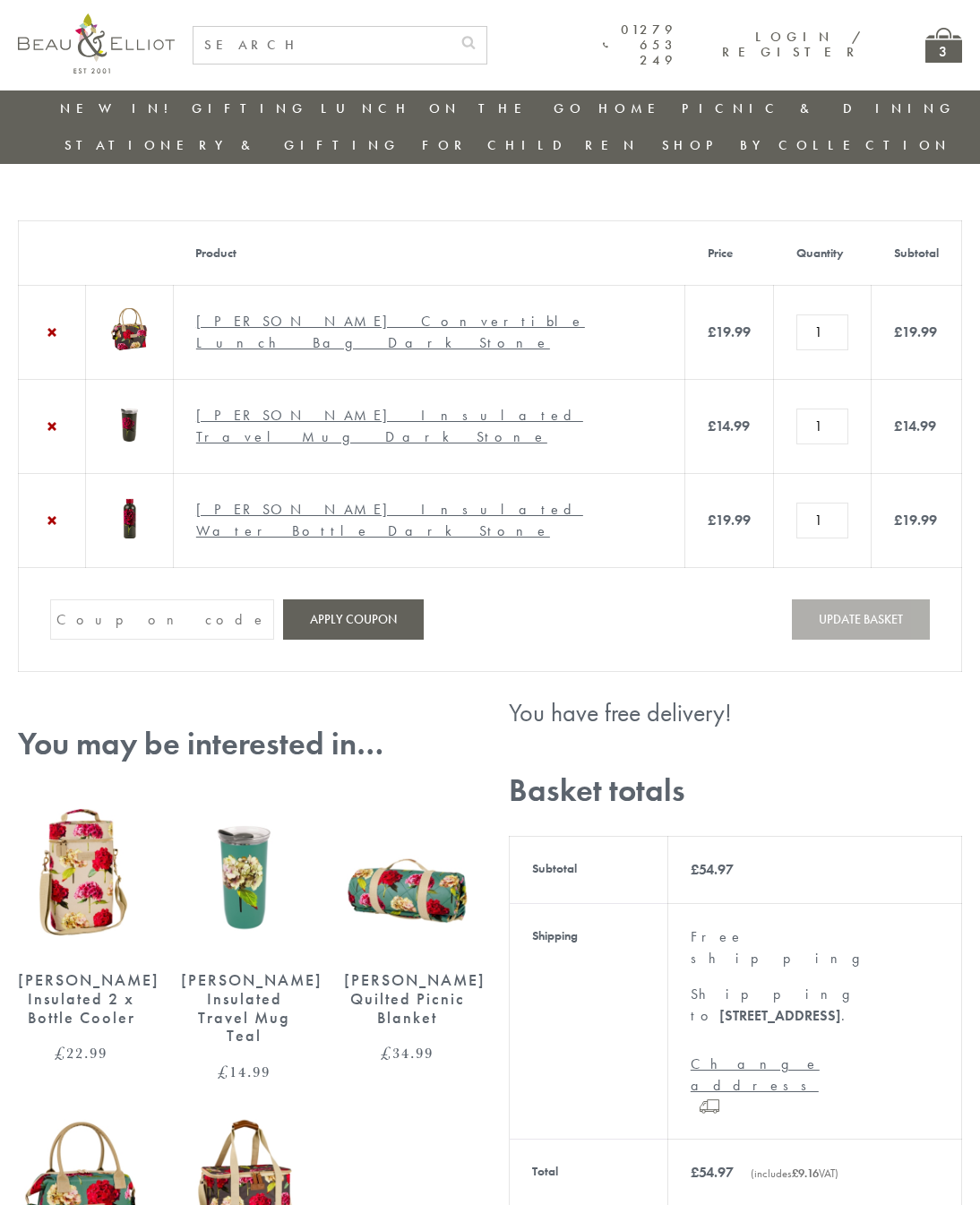
click at [47, 321] on link "×" at bounding box center [52, 332] width 21 height 21
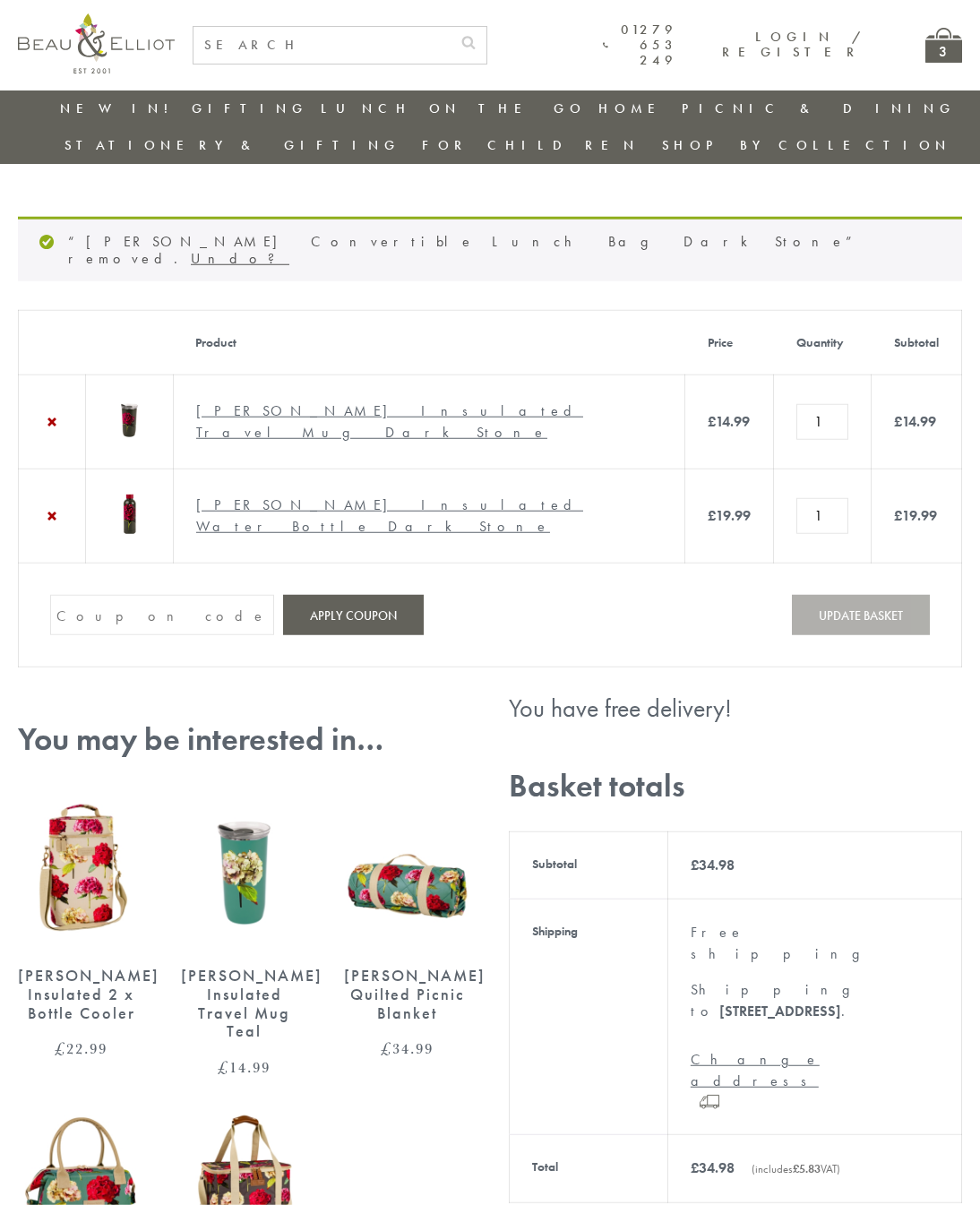
click at [47, 411] on link "×" at bounding box center [52, 422] width 21 height 21
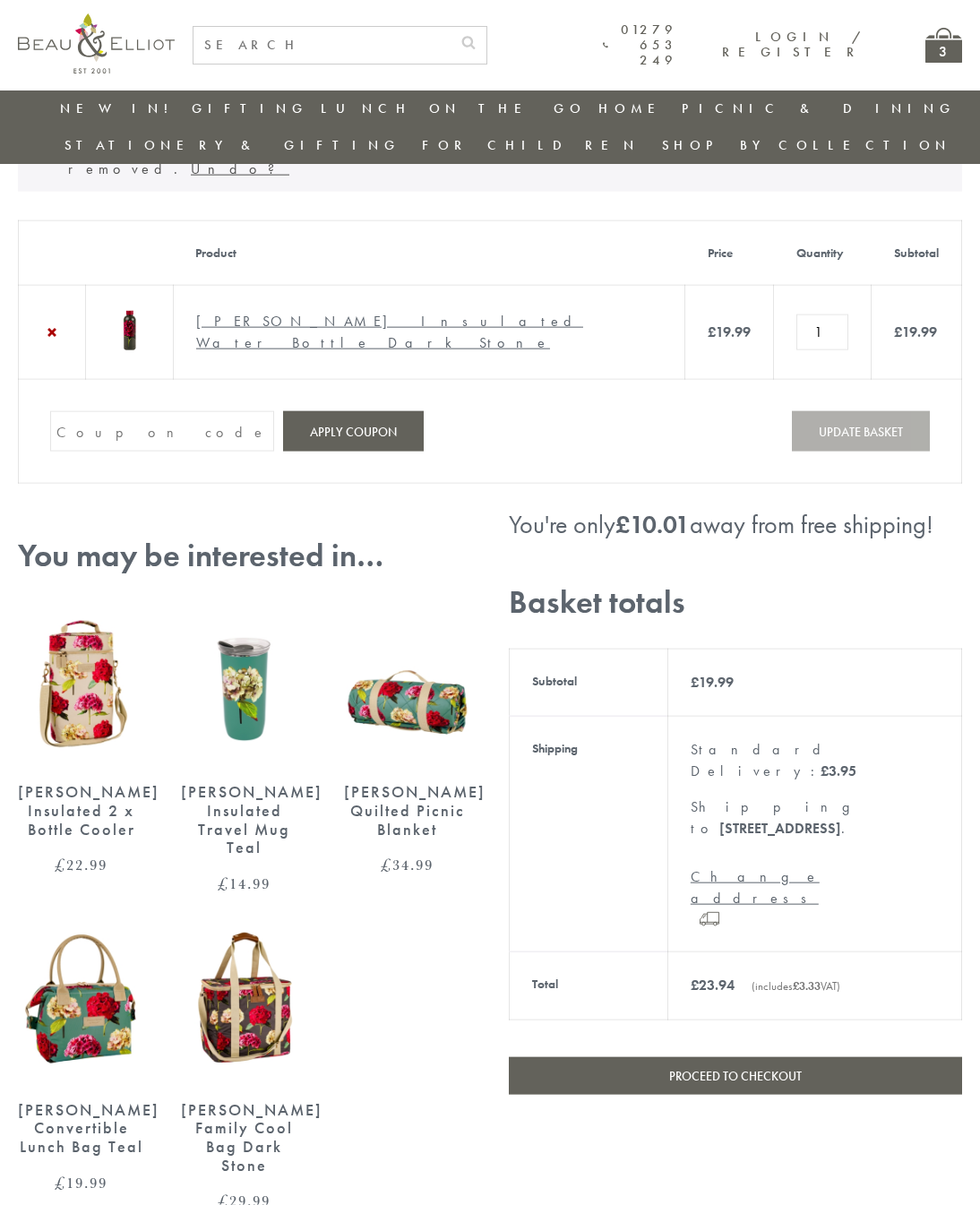
click at [51, 321] on link "×" at bounding box center [52, 332] width 21 height 21
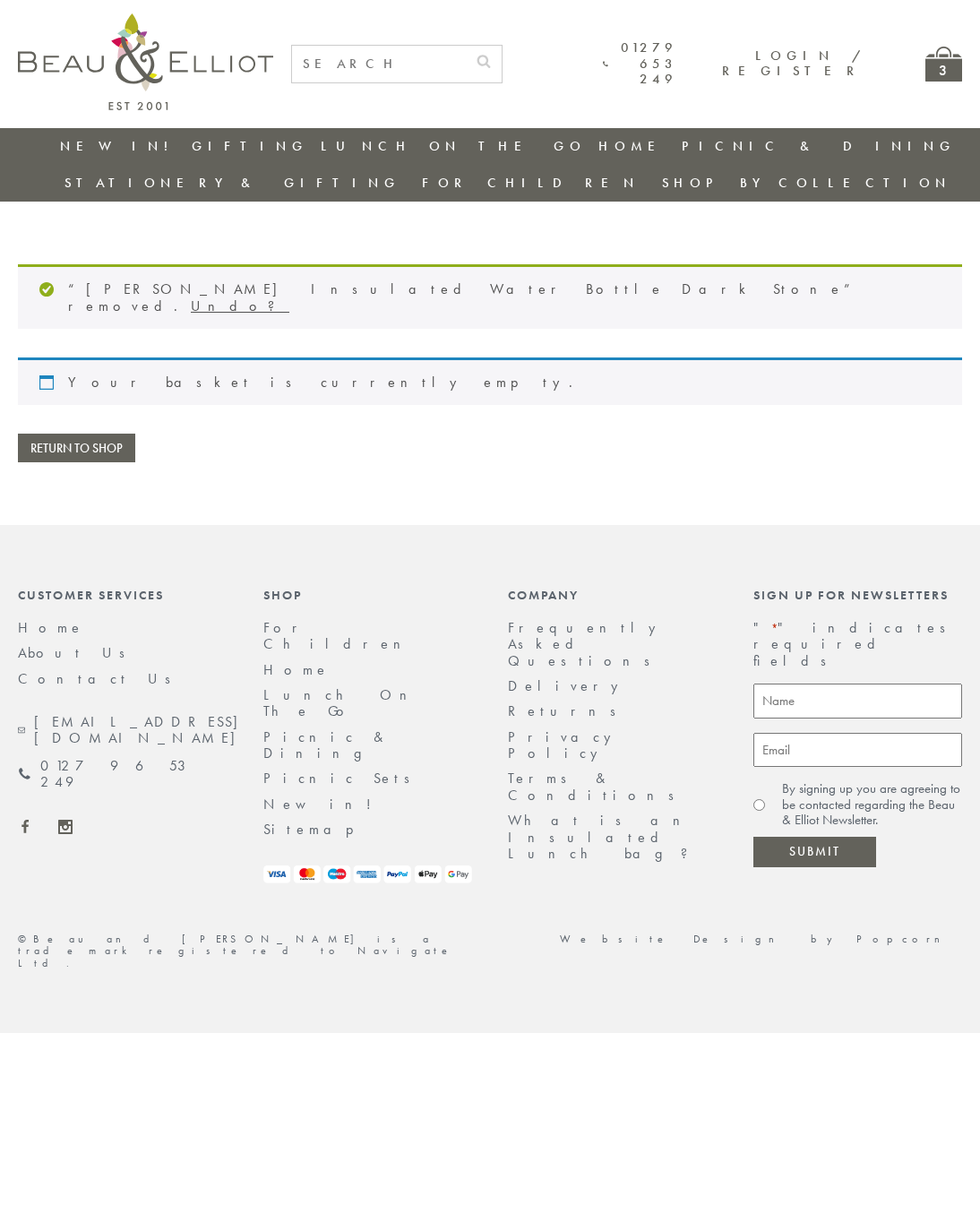
click at [535, 677] on link "Delivery" at bounding box center [568, 686] width 120 height 19
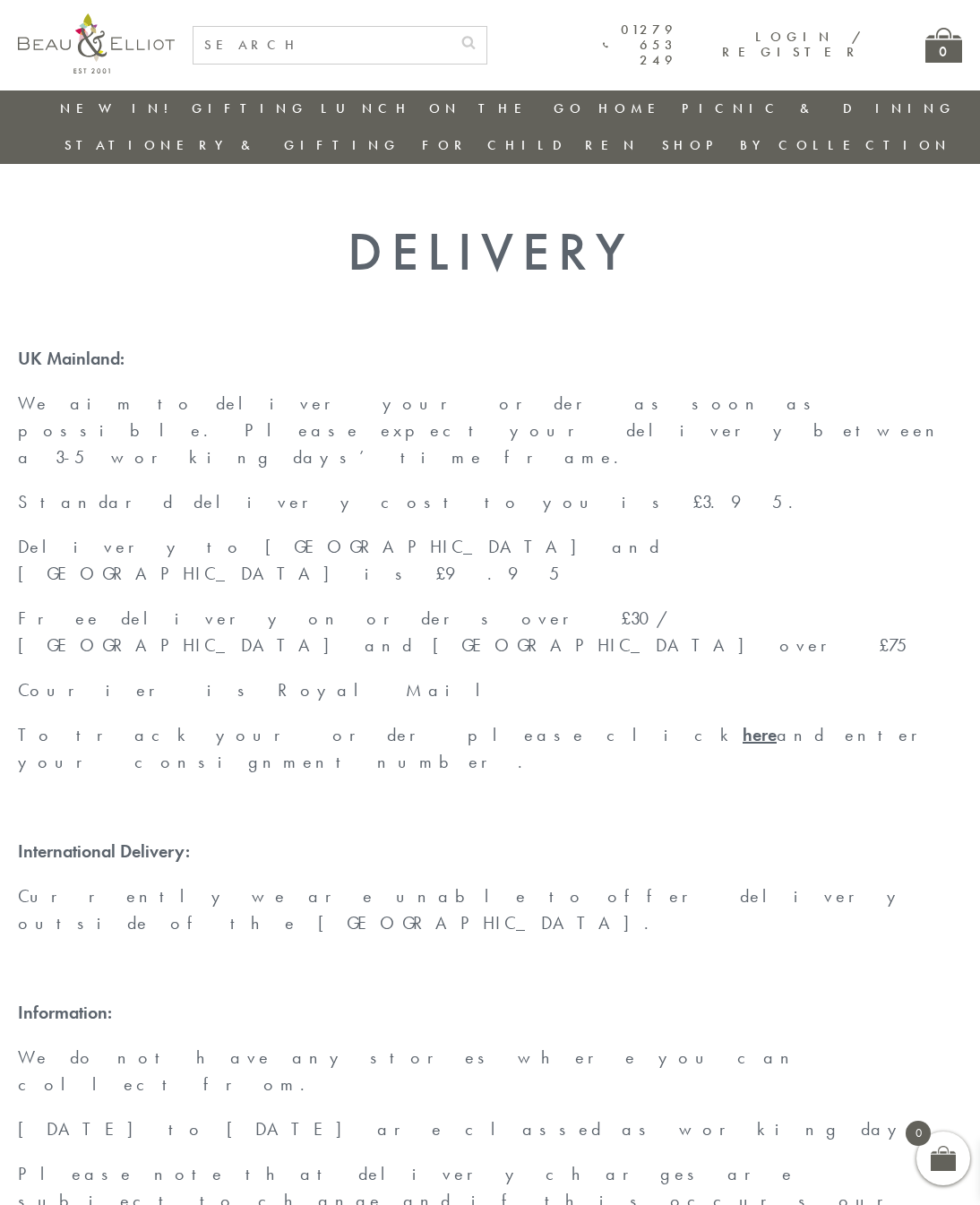
click at [108, 50] on img at bounding box center [96, 43] width 157 height 60
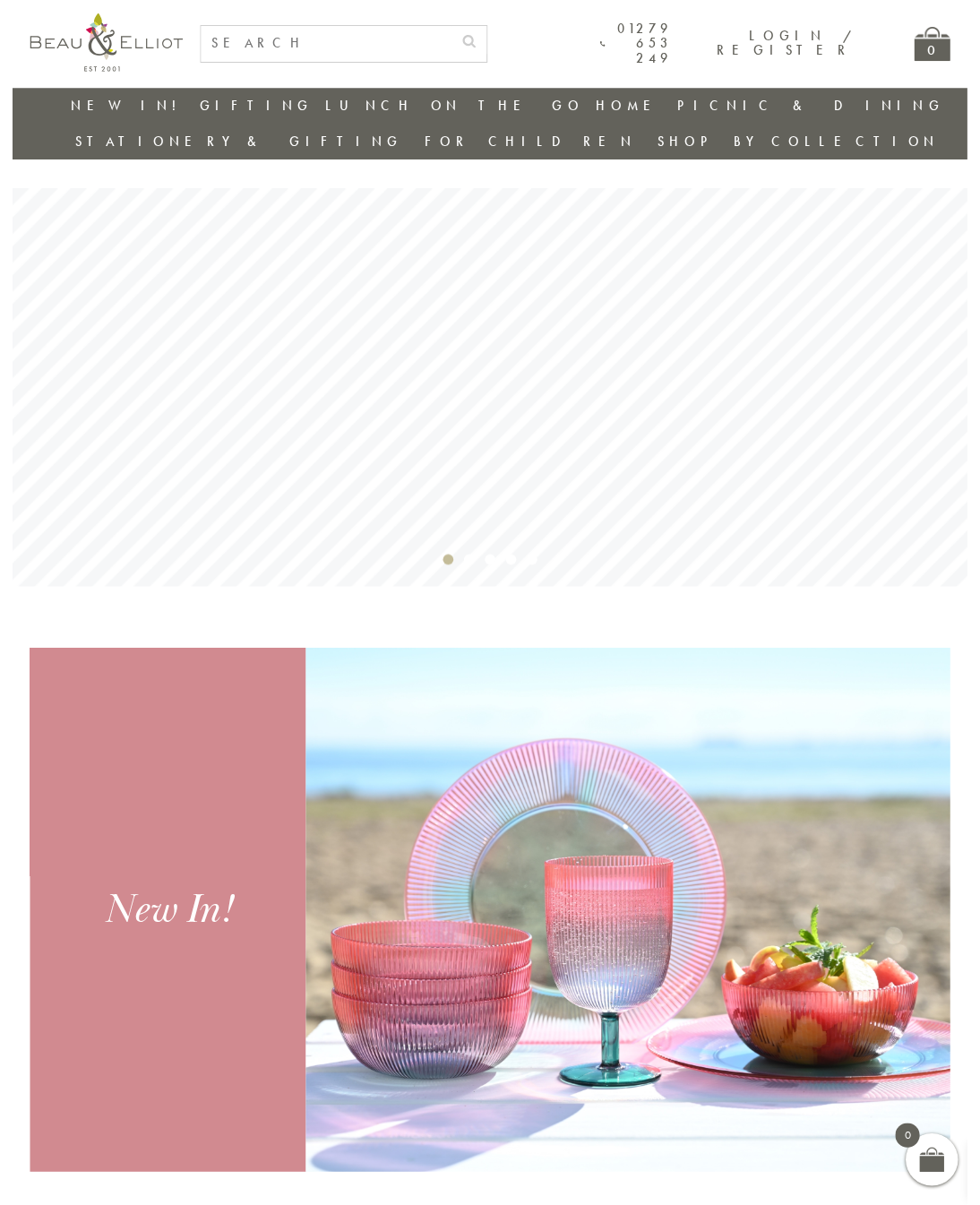
scroll to position [94, 0]
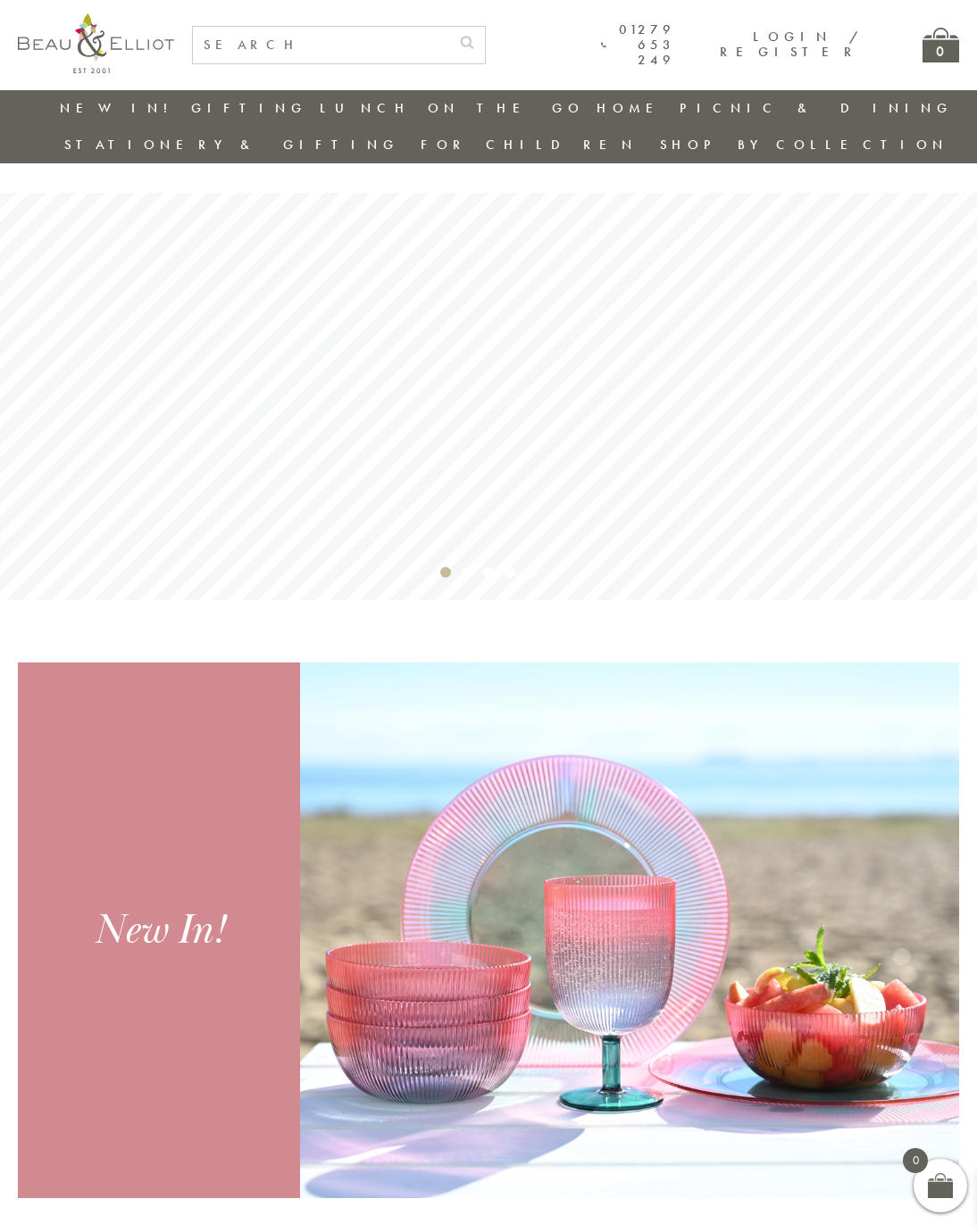
click at [736, 817] on img at bounding box center [630, 931] width 659 height 535
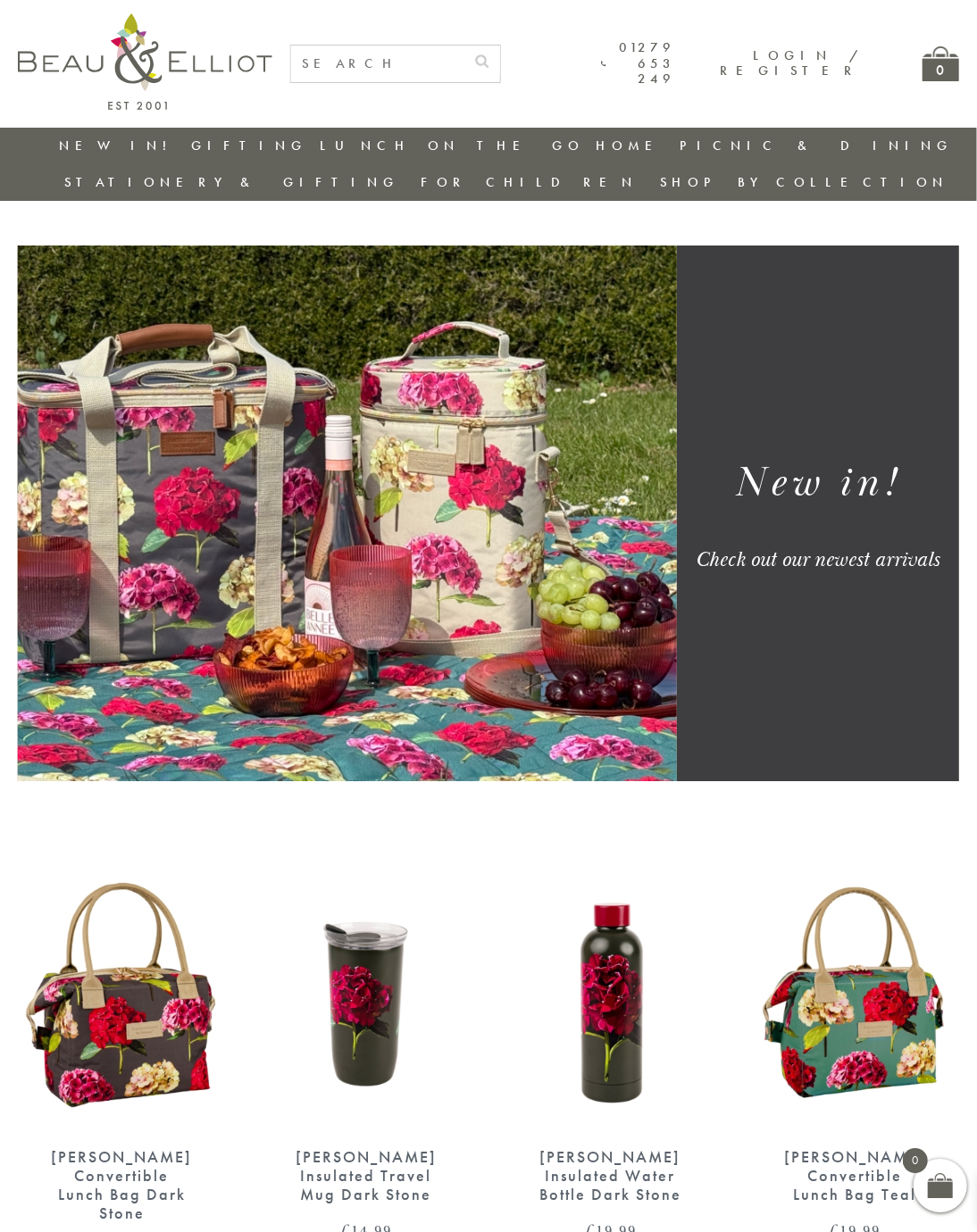
scroll to position [0, 17]
click at [599, 219] on link "Children's Drinks Bottles" at bounding box center [519, 242] width 161 height 46
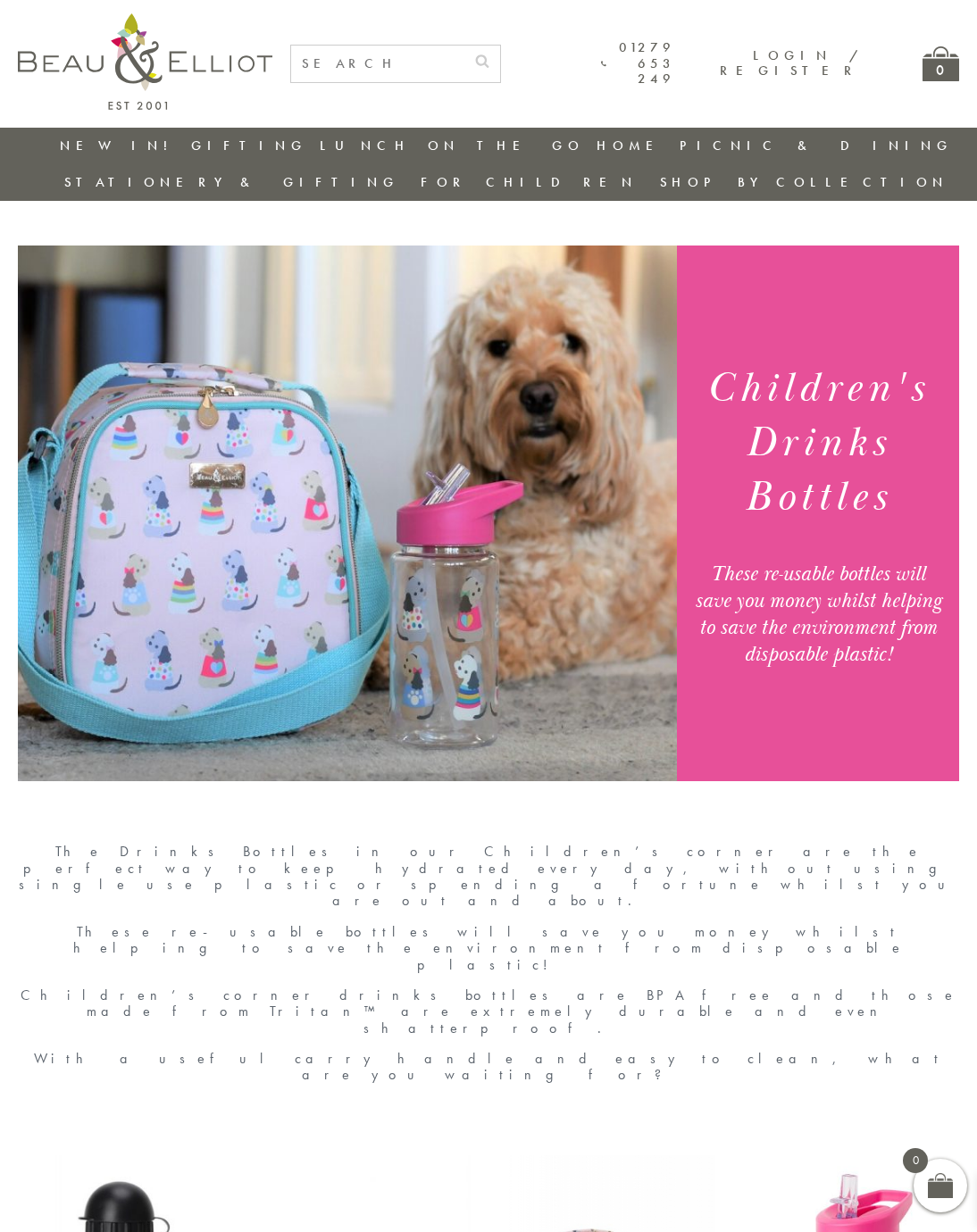
click at [343, 187] on link "Insulated Lunch Bags" at bounding box center [418, 198] width 161 height 32
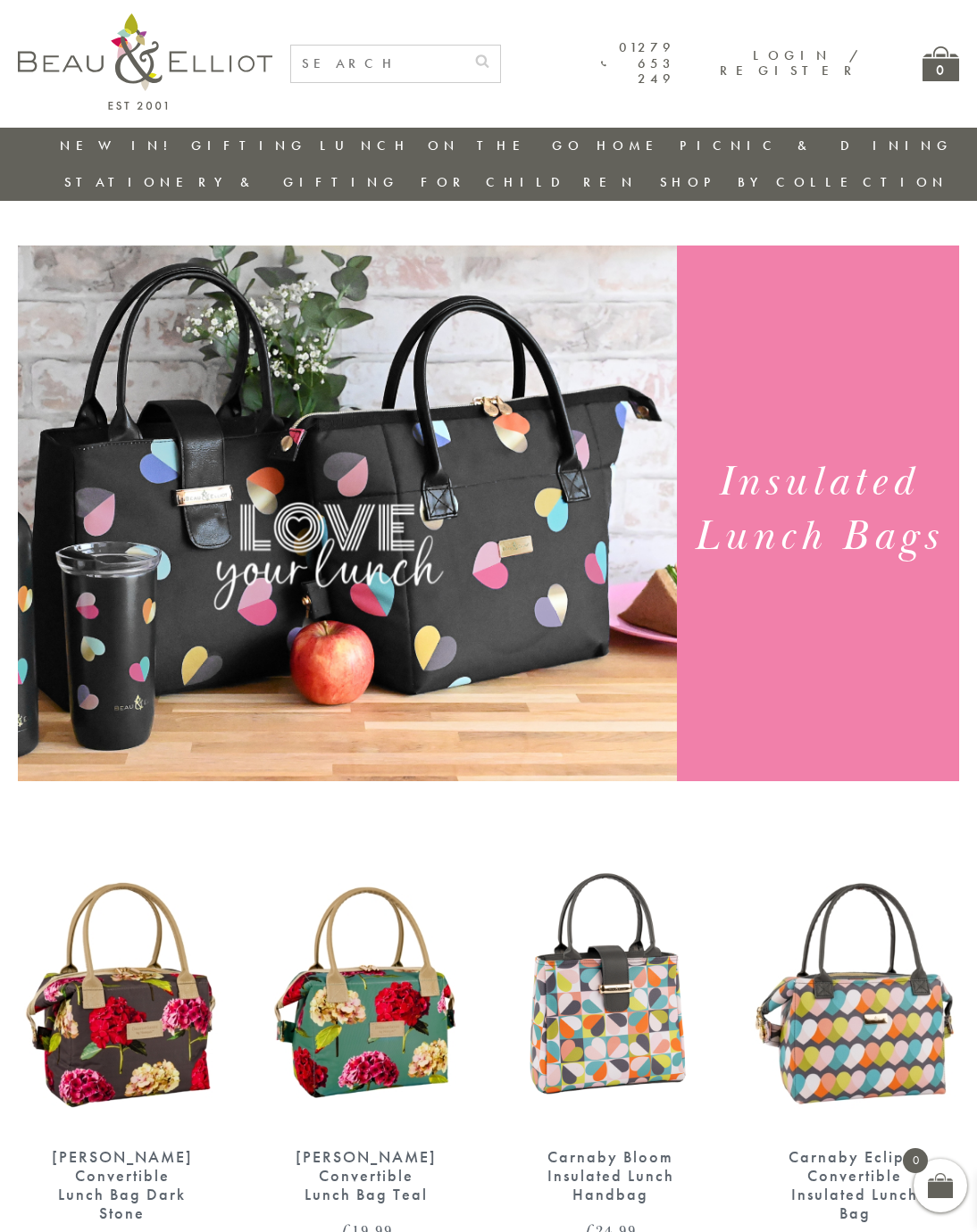
click at [399, 174] on link "Stationery & Gifting" at bounding box center [231, 182] width 335 height 18
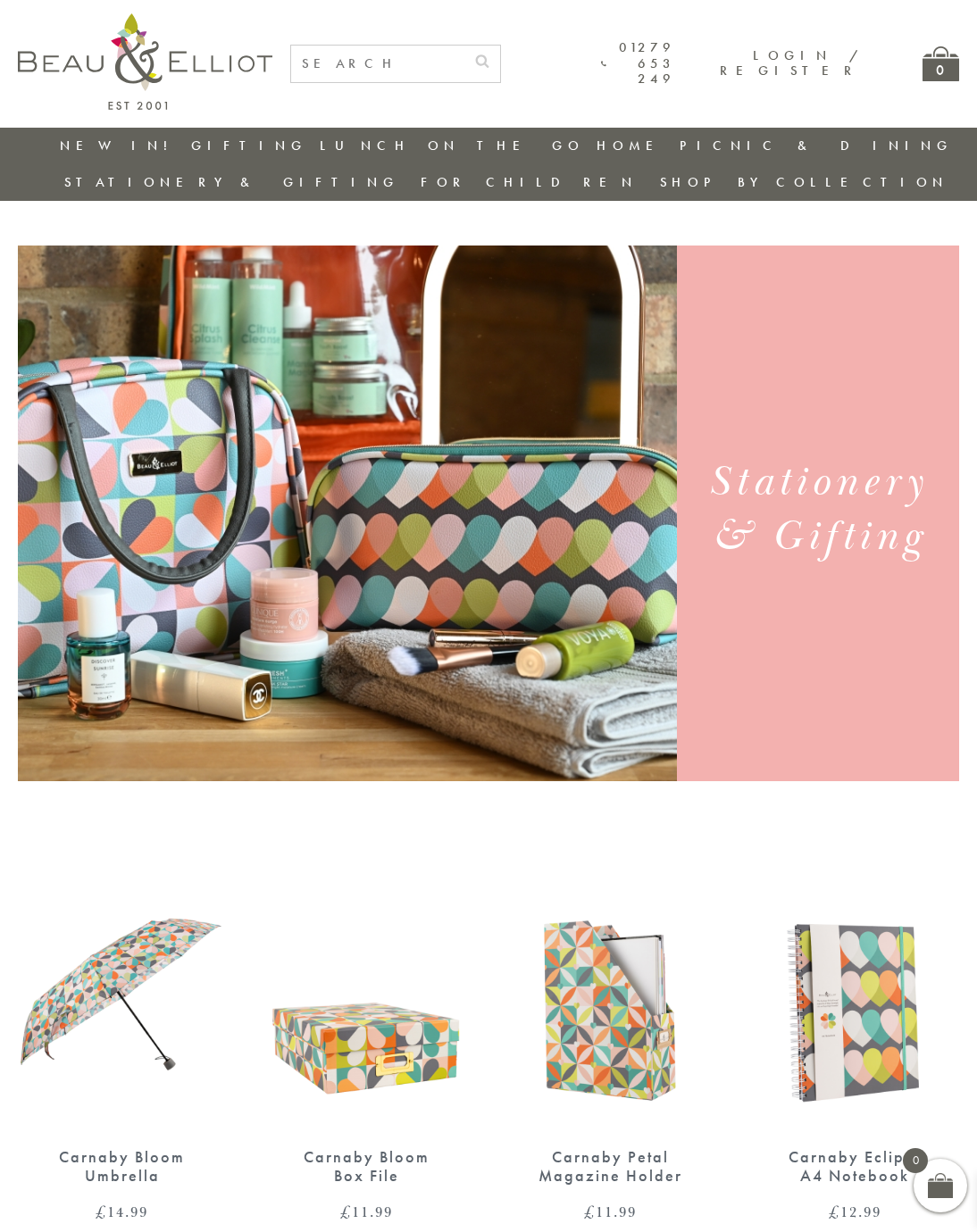
click at [599, 274] on link "Lunch Bags" at bounding box center [519, 282] width 161 height 15
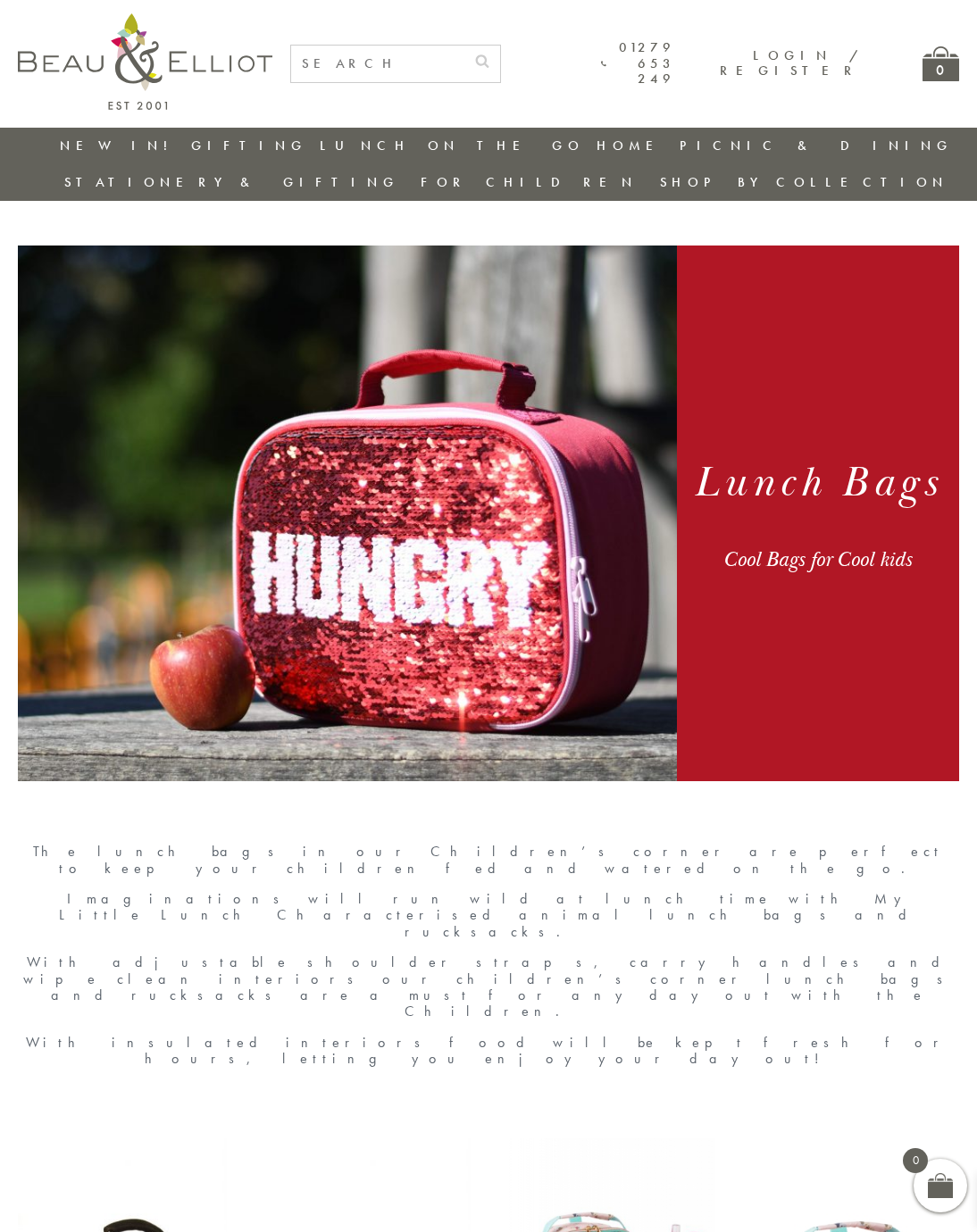
click at [338, 332] on link "Insulated Flasks" at bounding box center [418, 347] width 161 height 32
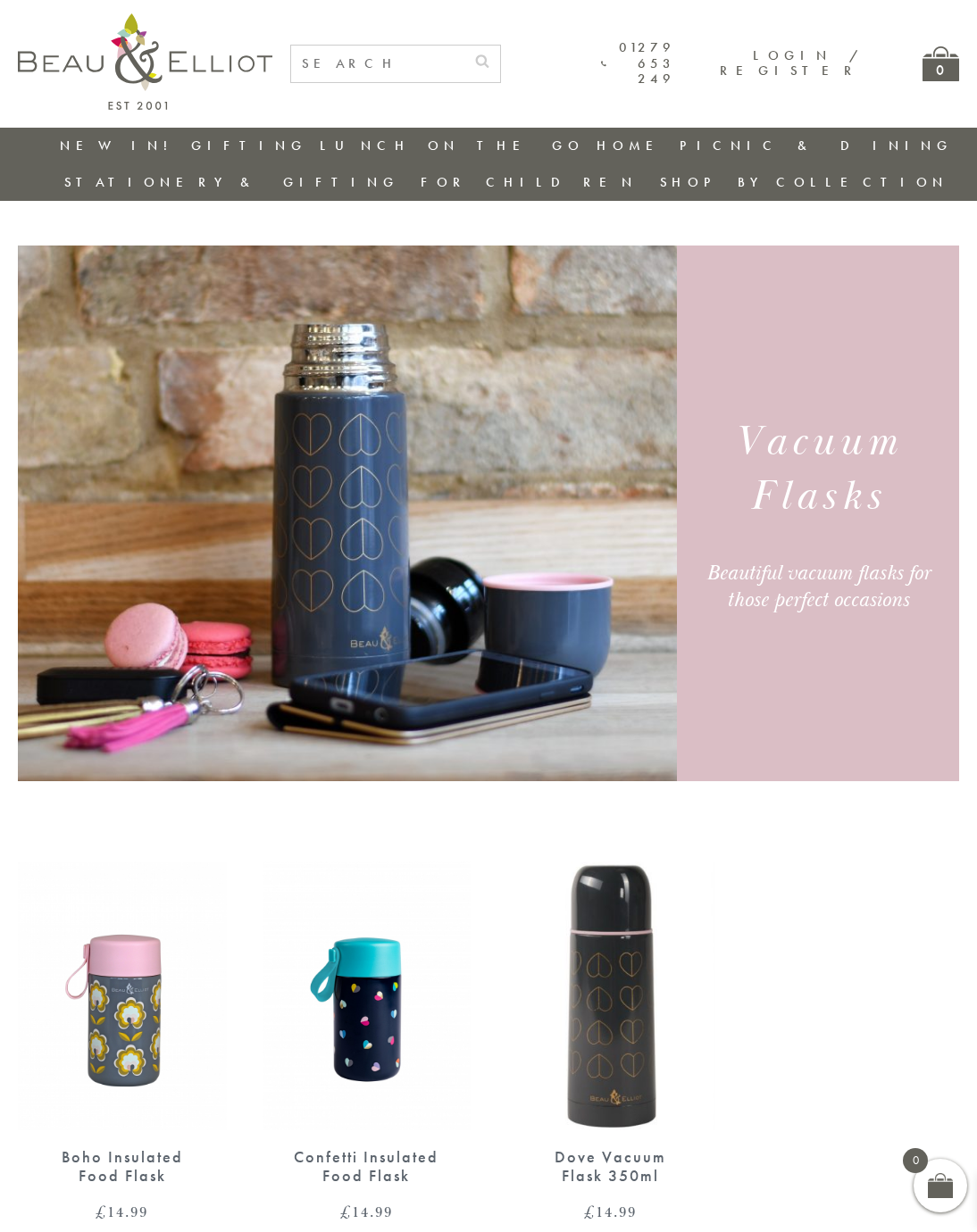
click at [399, 174] on link "Stationery & Gifting" at bounding box center [231, 182] width 335 height 18
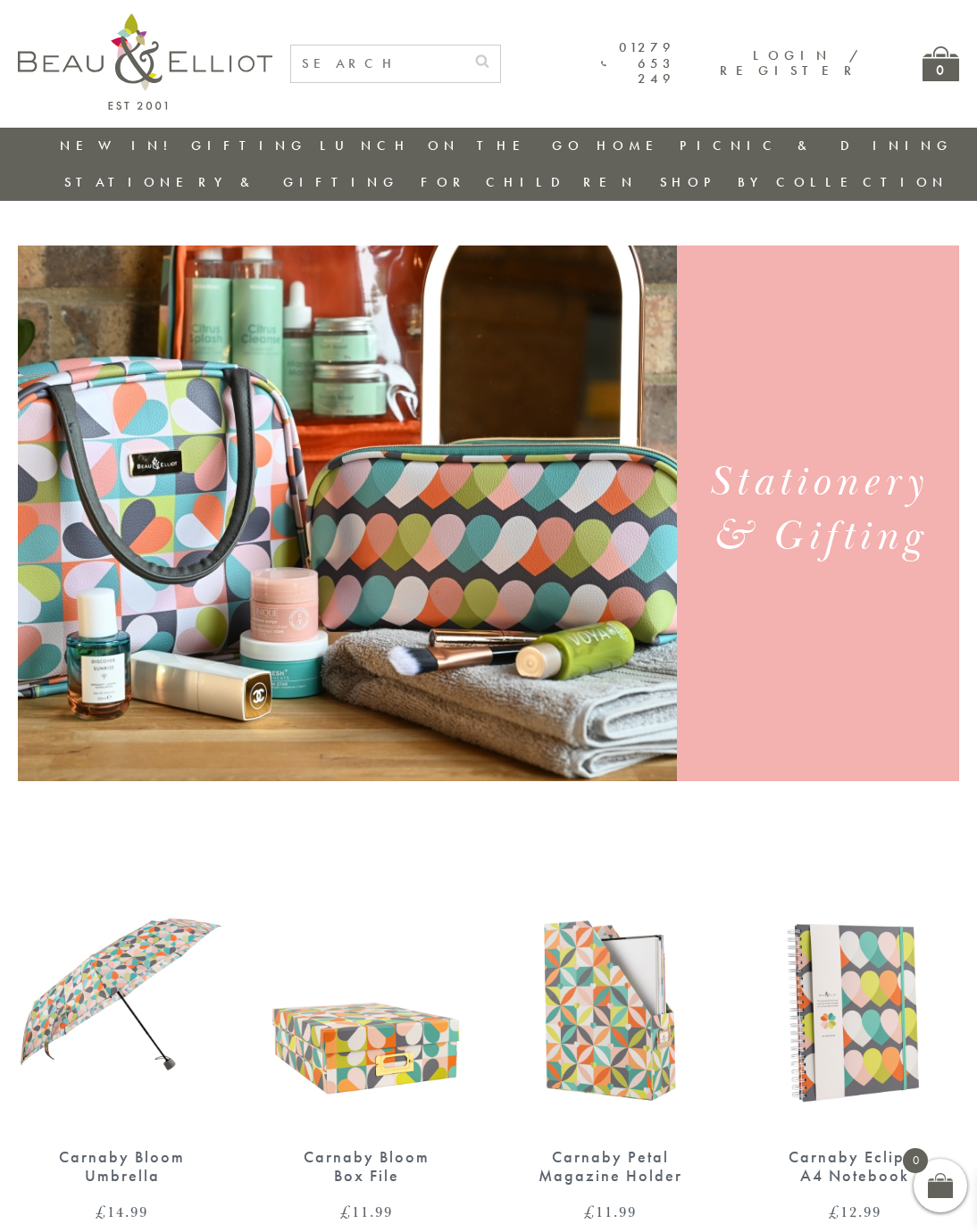
click at [236, 189] on link "Picnic & Dining" at bounding box center [290, 198] width 161 height 32
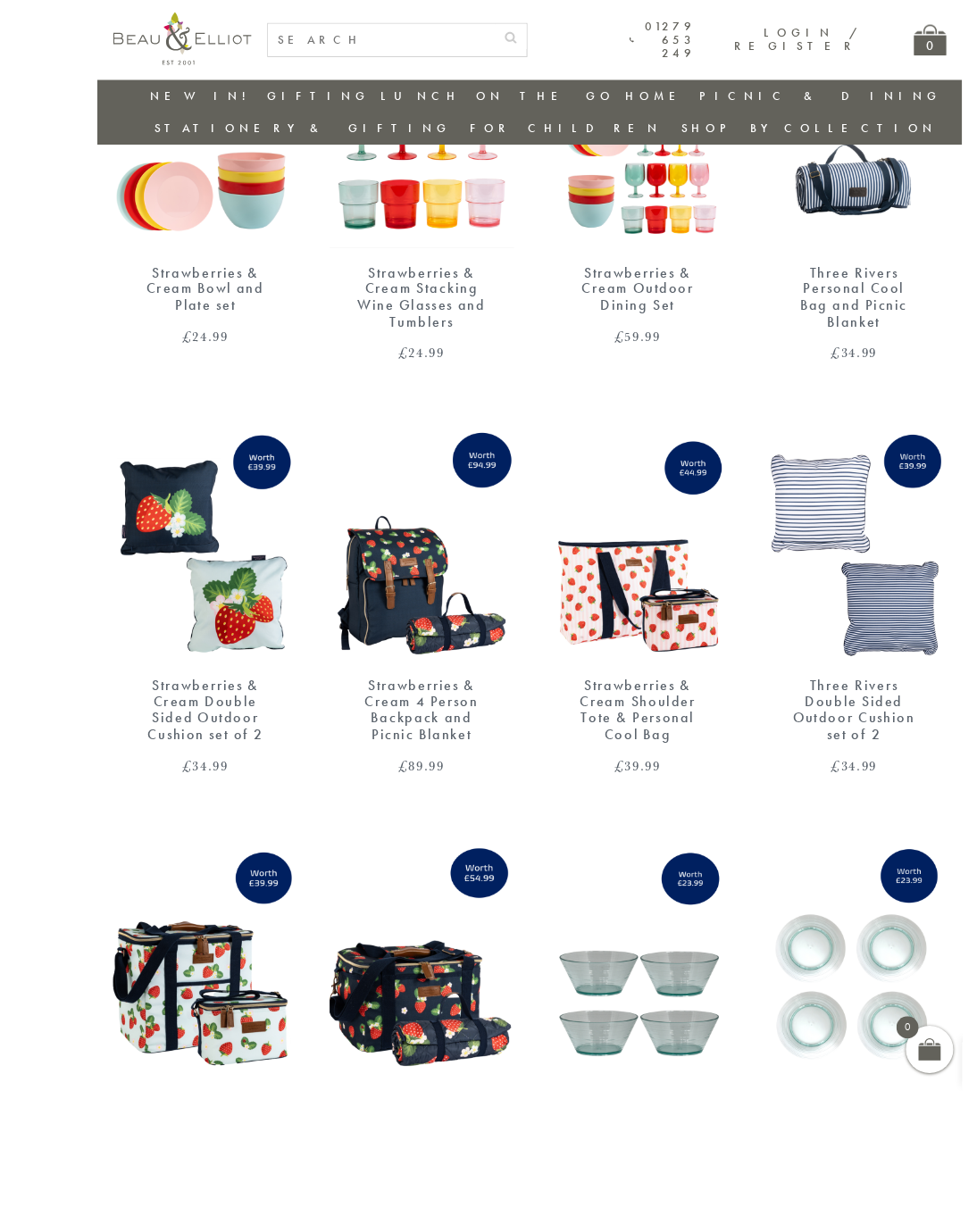
scroll to position [303, 6]
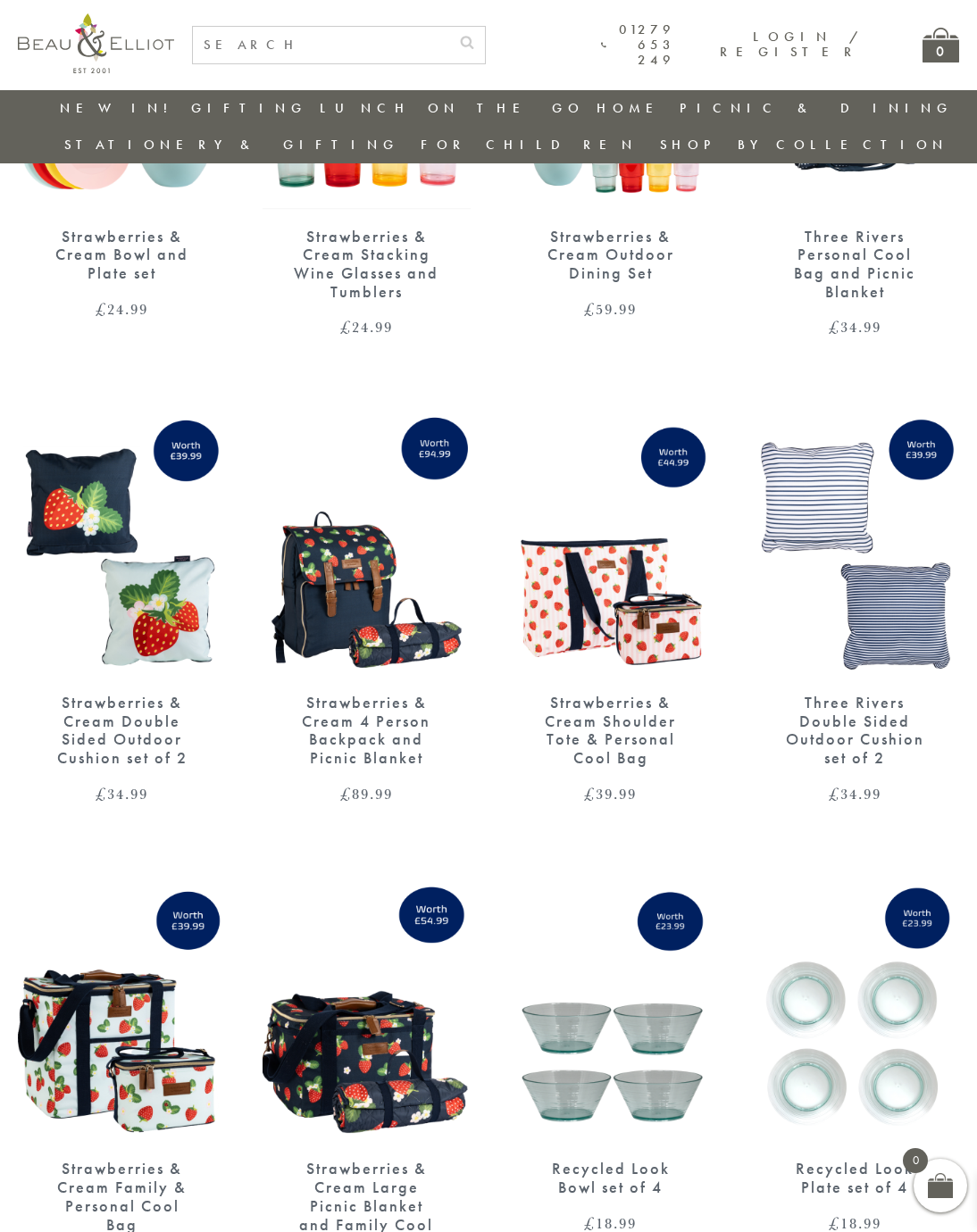
click at [398, 599] on img at bounding box center [368, 541] width 209 height 269
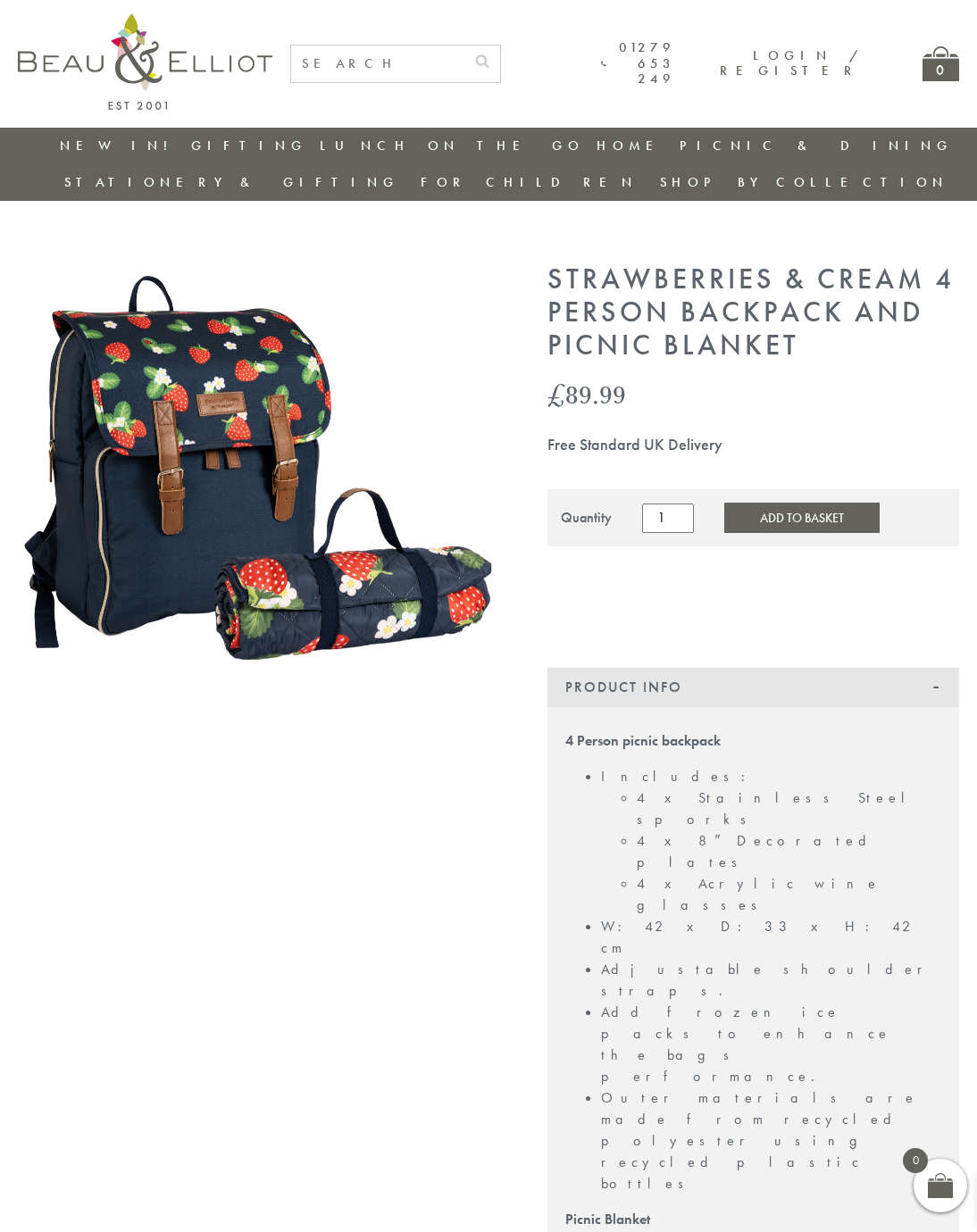
click at [436, 64] on input "text" at bounding box center [377, 63] width 174 height 36
type input "Mugs"
click at [500, 58] on button "submit" at bounding box center [482, 59] width 36 height 29
